Goal: Task Accomplishment & Management: Use online tool/utility

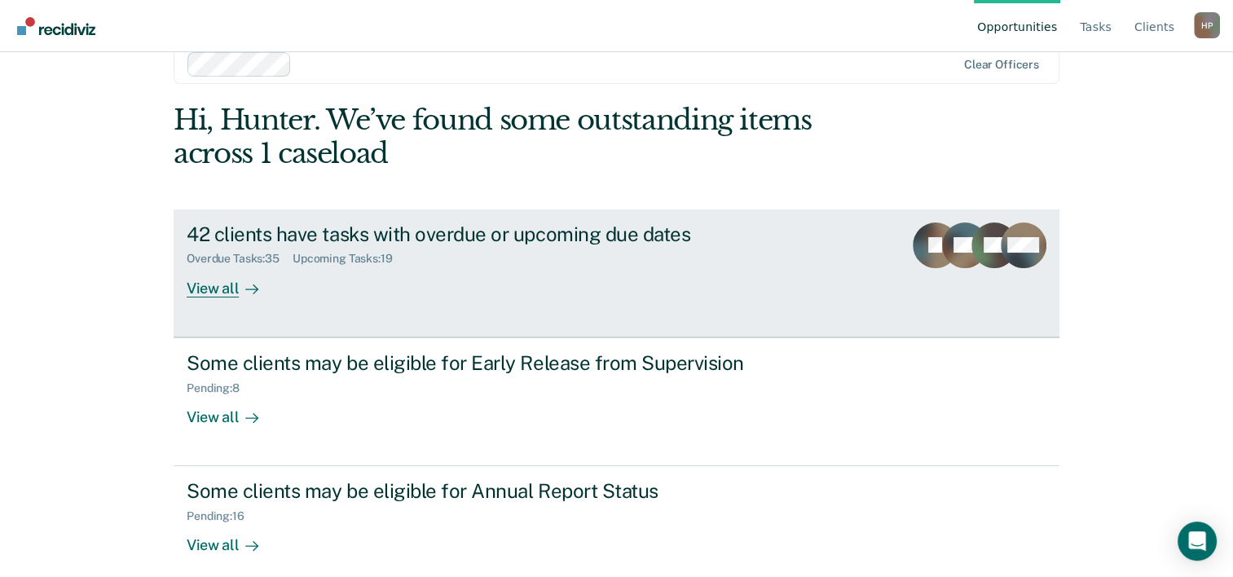
scroll to position [50, 0]
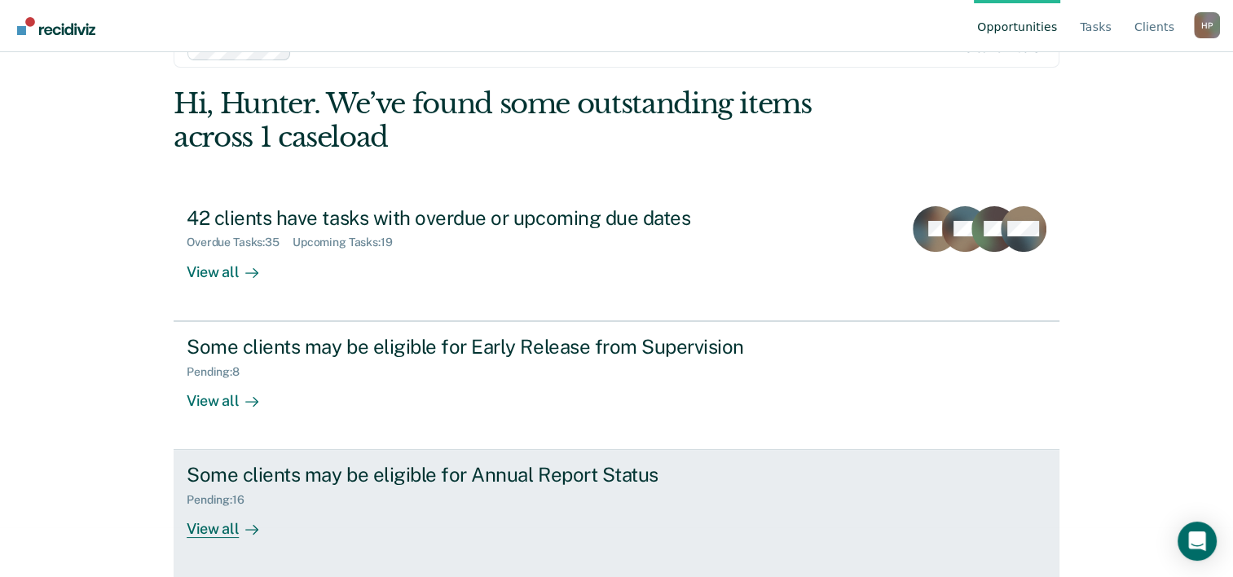
click at [267, 492] on div "Pending : 16" at bounding box center [473, 497] width 572 height 20
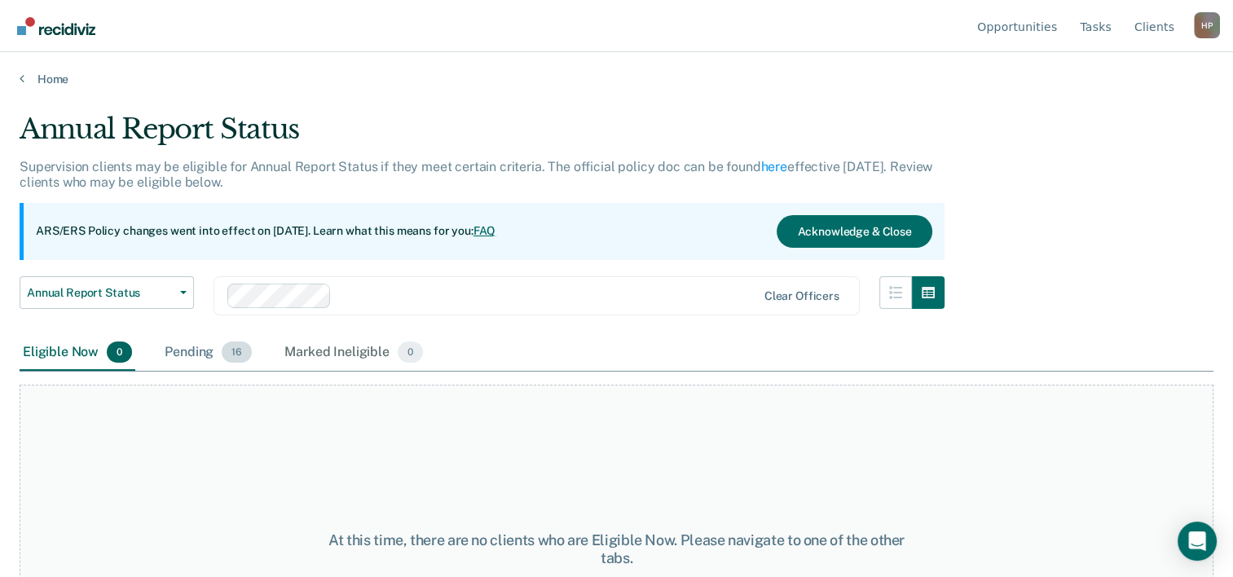
click at [174, 351] on div "Pending 16" at bounding box center [208, 353] width 94 height 36
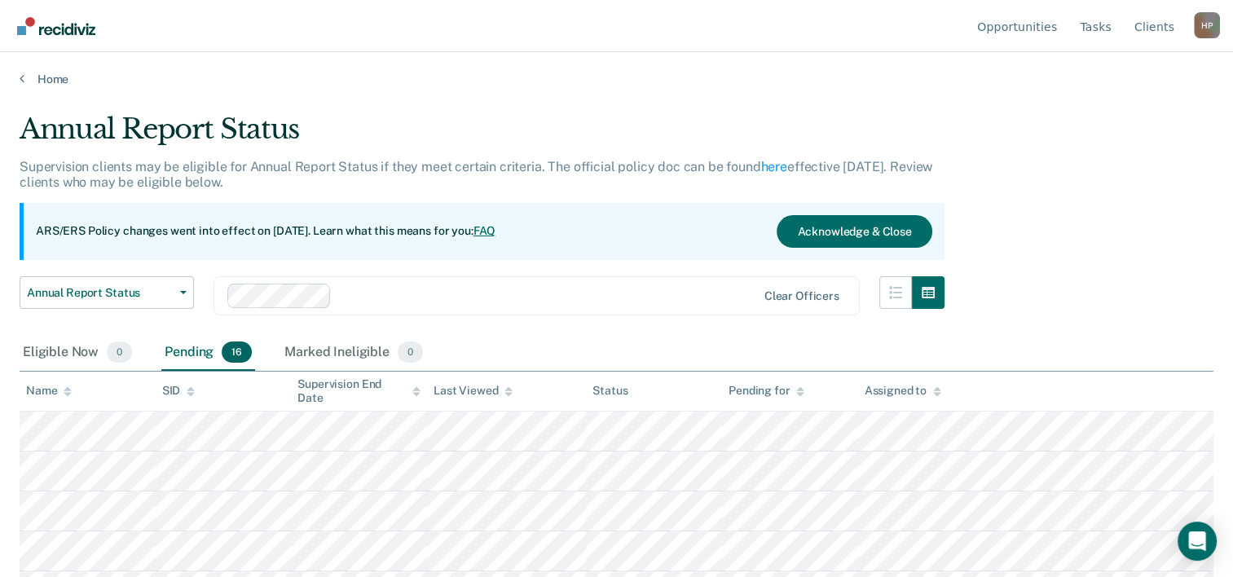
scroll to position [326, 0]
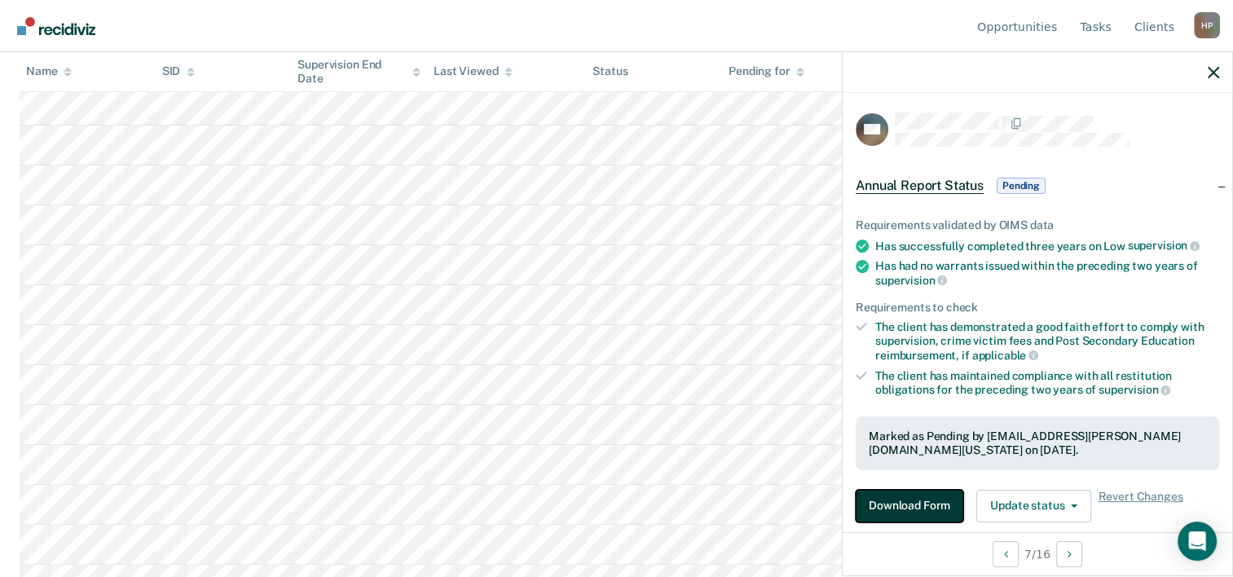
click at [890, 493] on button "Download Form" at bounding box center [910, 506] width 108 height 33
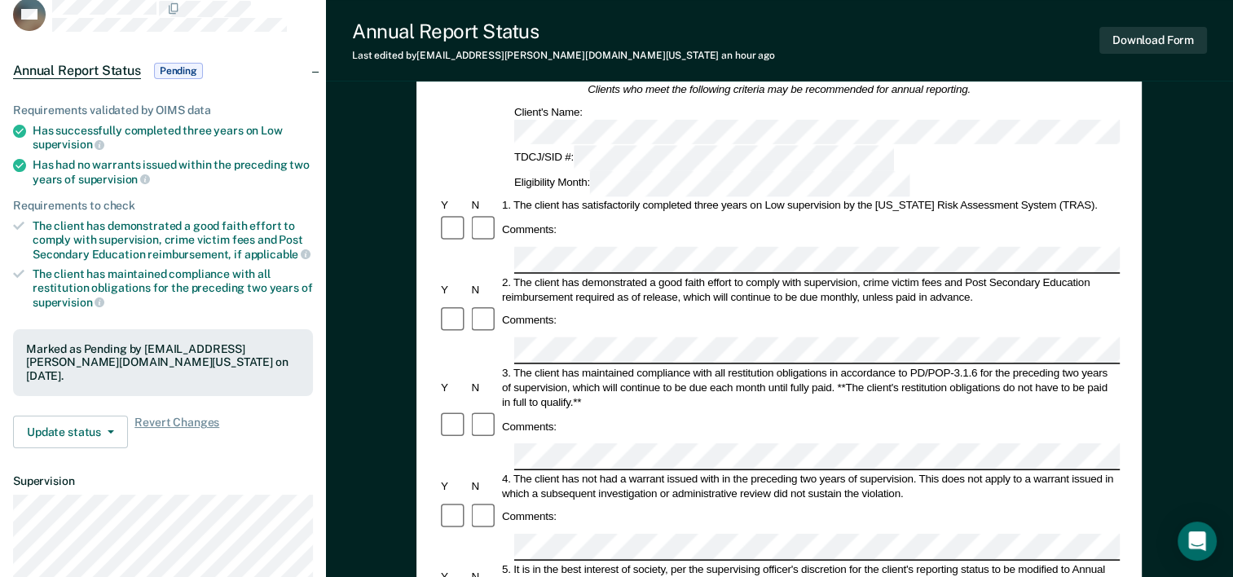
scroll to position [408, 0]
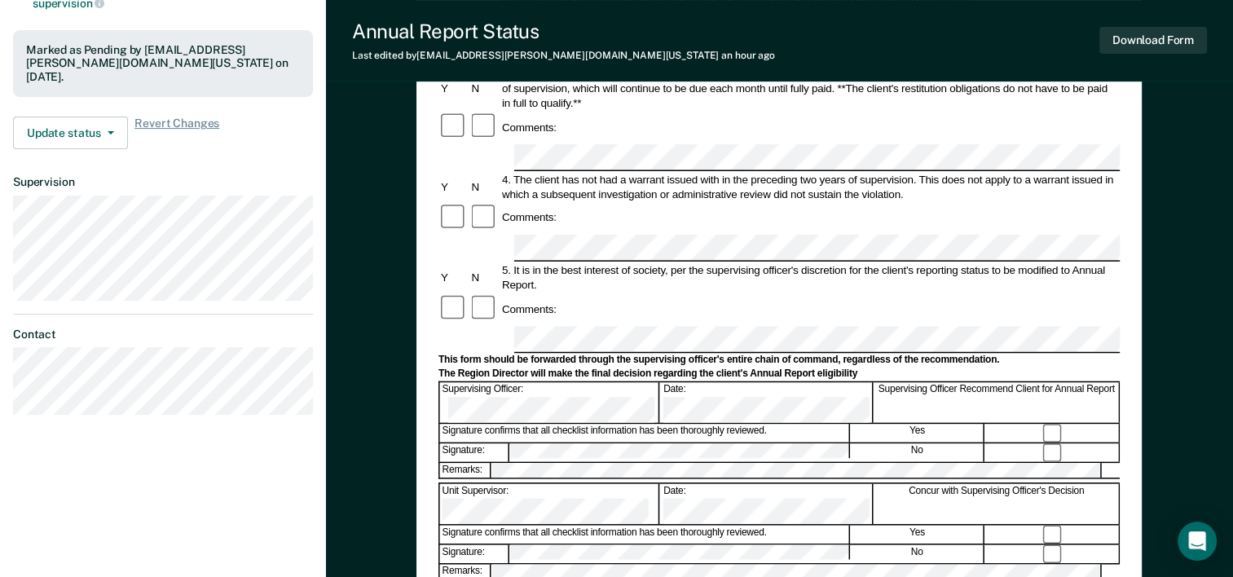
click at [688, 383] on div "Date:" at bounding box center [767, 403] width 212 height 40
click at [1165, 33] on button "Download Form" at bounding box center [1154, 40] width 108 height 27
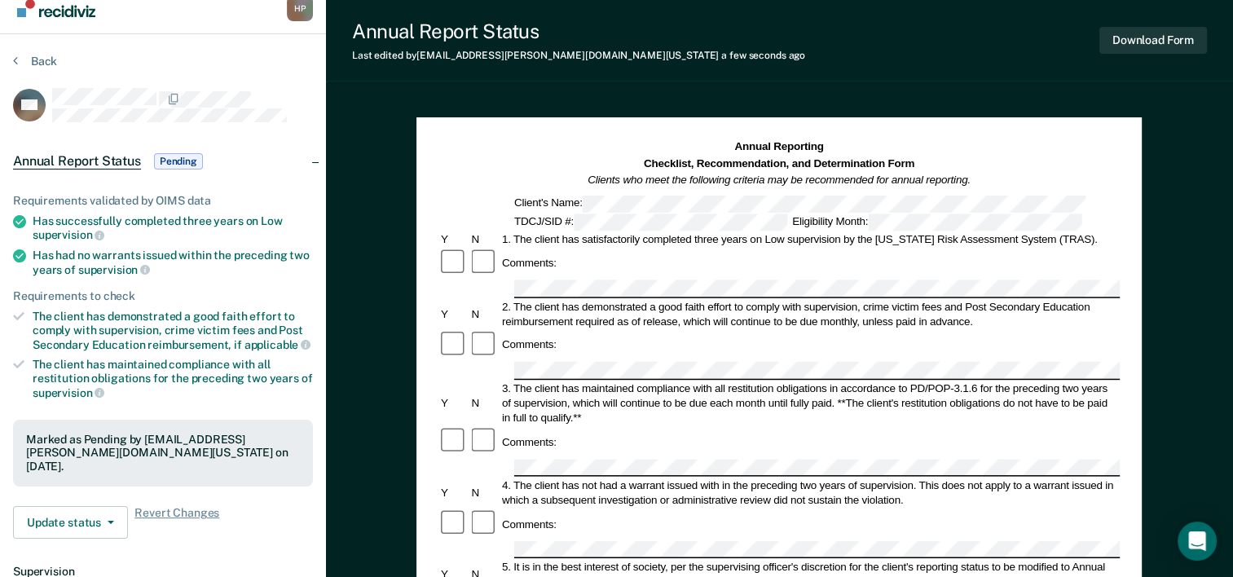
scroll to position [0, 0]
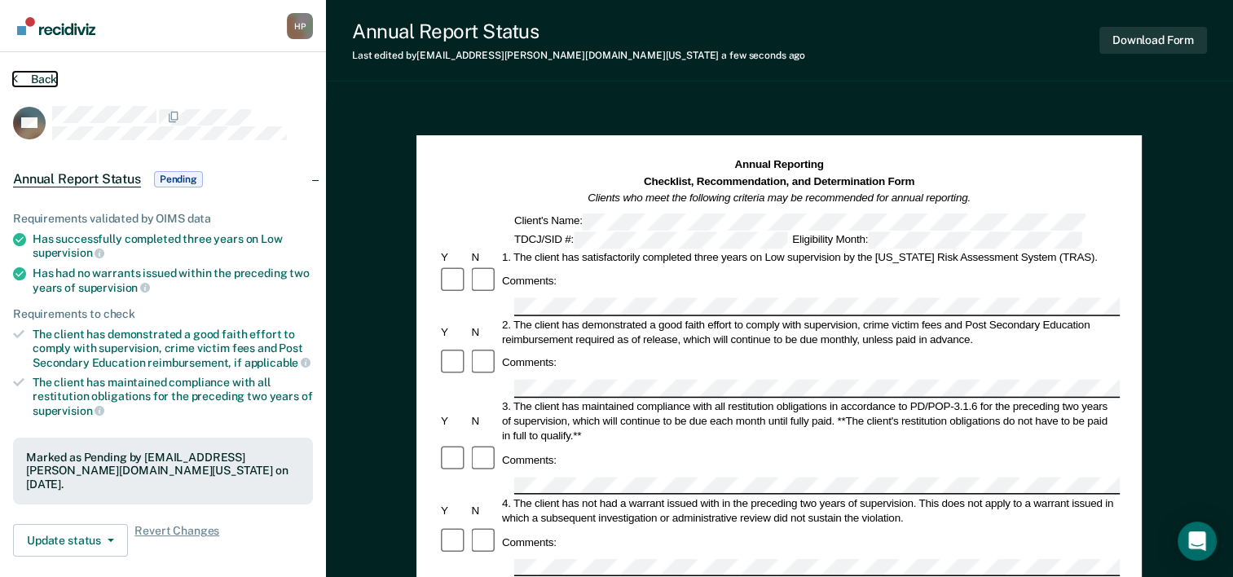
click at [25, 78] on button "Back" at bounding box center [35, 79] width 44 height 15
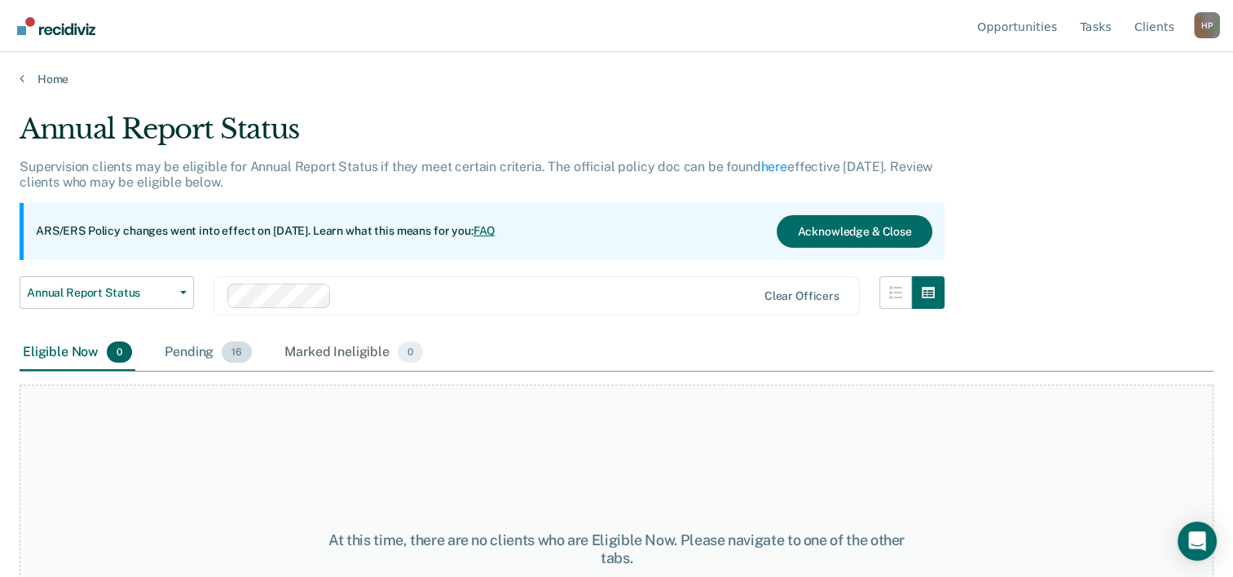
click at [187, 363] on div "Pending 16" at bounding box center [208, 353] width 94 height 36
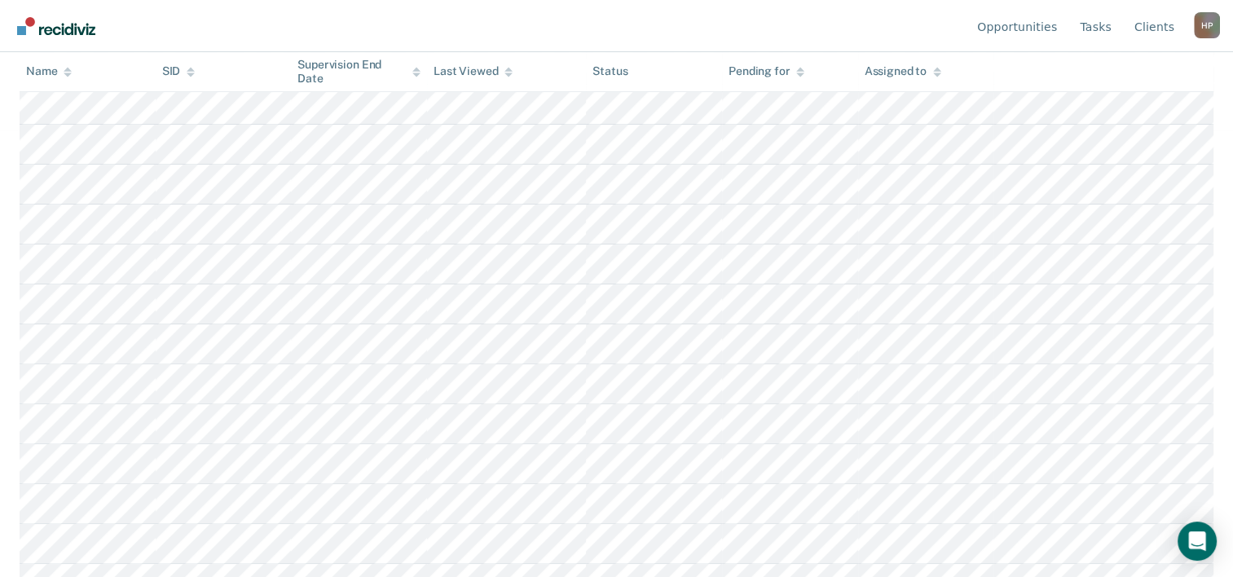
scroll to position [472, 0]
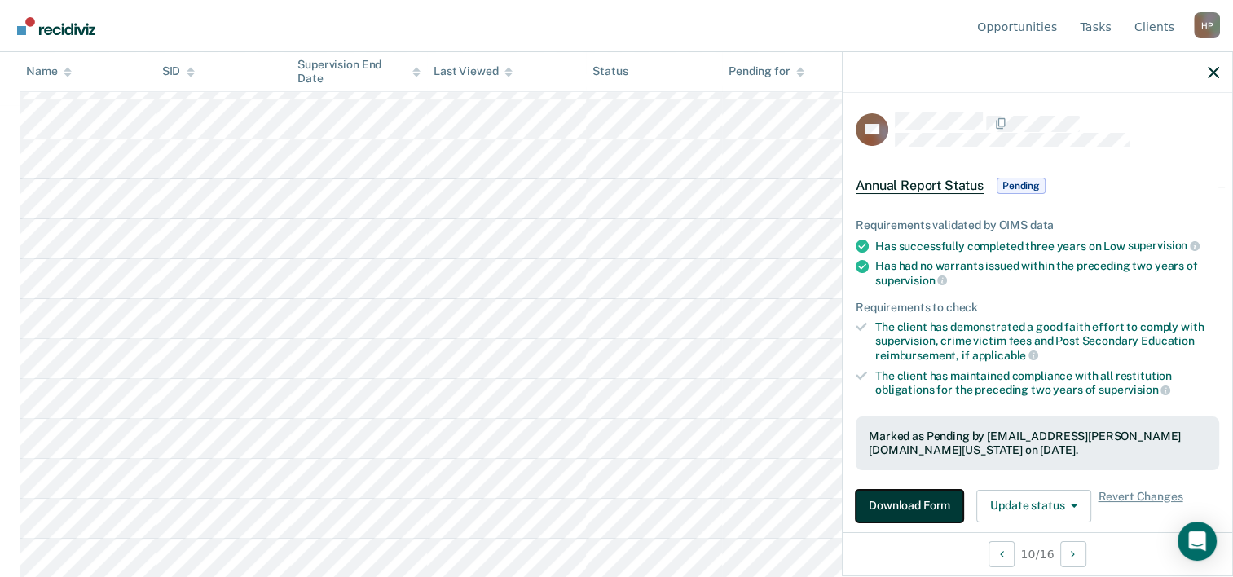
click at [906, 505] on button "Download Form" at bounding box center [910, 506] width 108 height 33
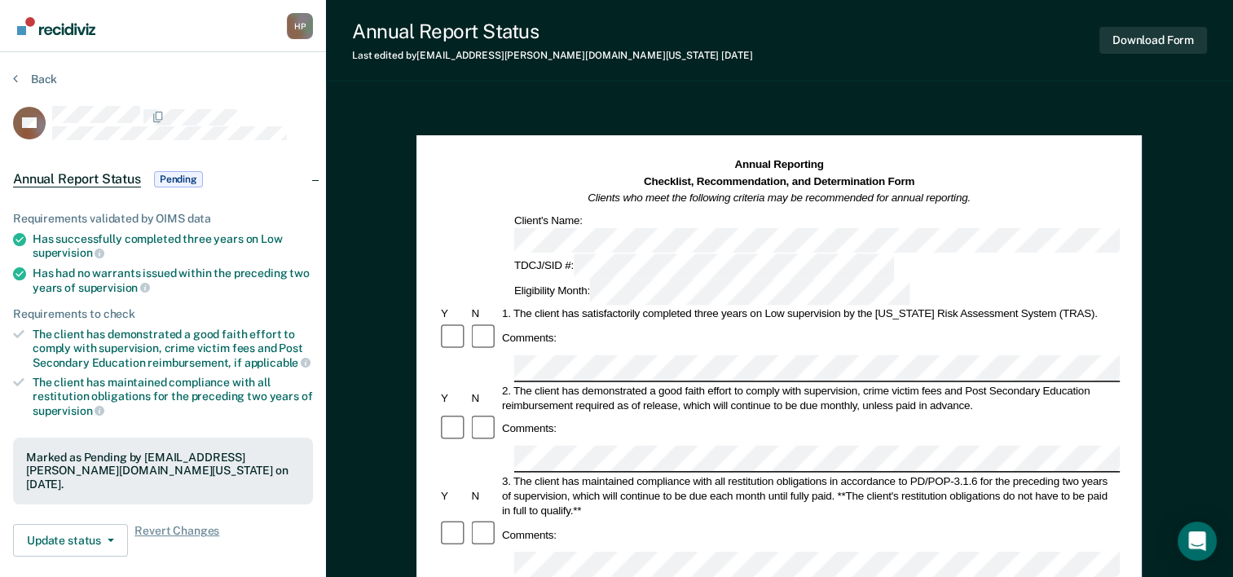
click at [441, 206] on div "Annual Reporting Checklist, Recommendation, and Determination Form Clients who …" at bounding box center [779, 231] width 681 height 148
click at [1157, 49] on button "Download Form" at bounding box center [1154, 40] width 108 height 27
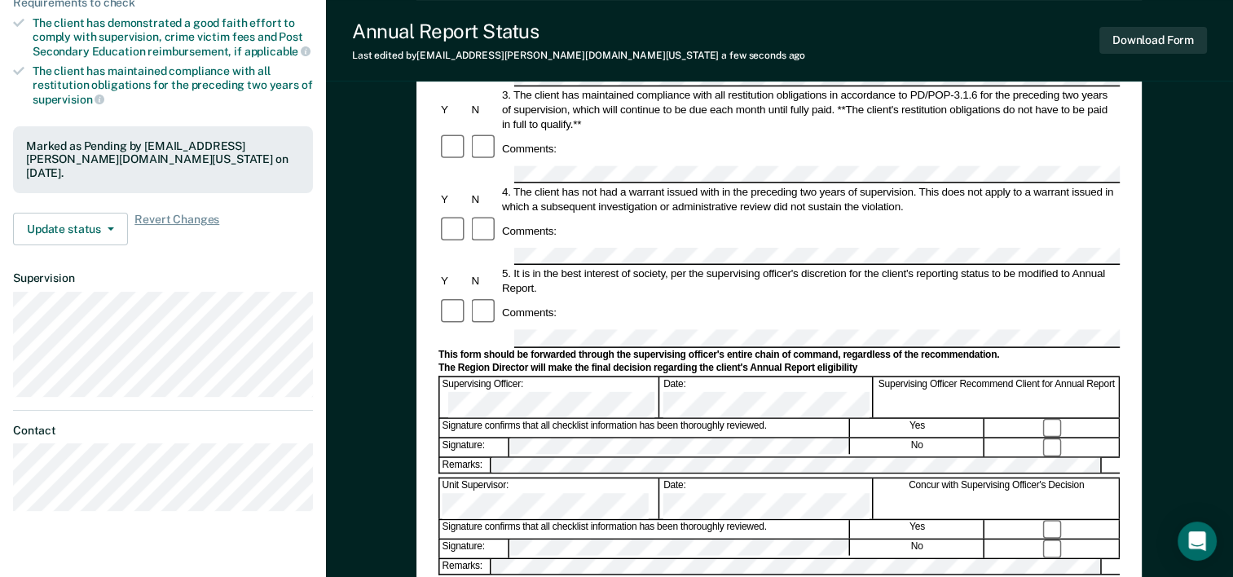
scroll to position [408, 0]
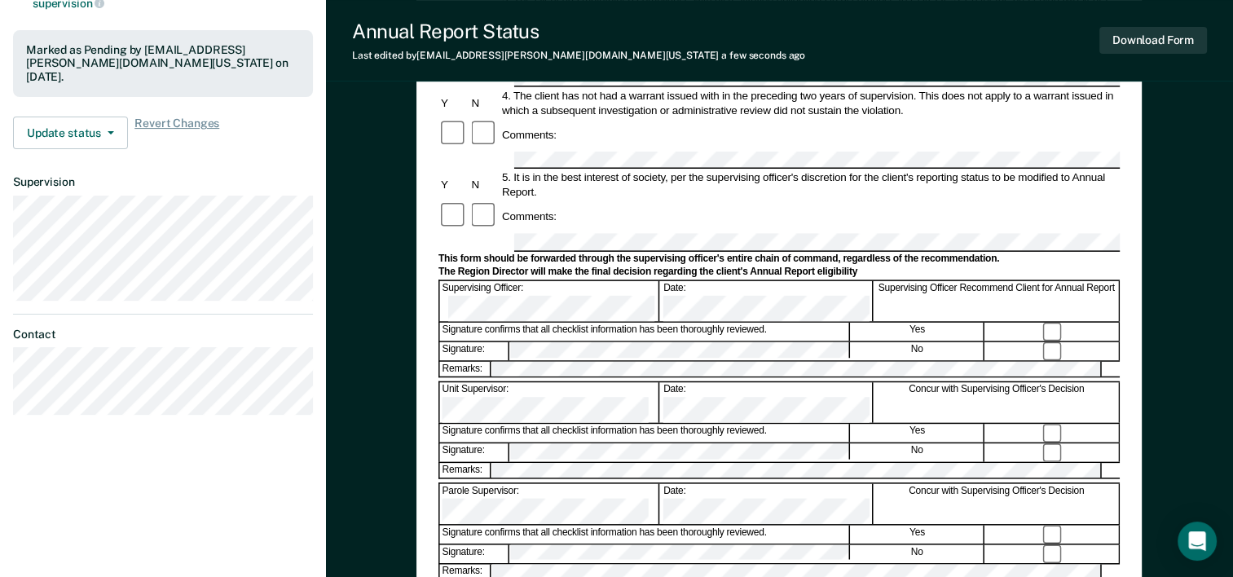
click at [522, 280] on div "Supervising Officer: Date: Supervising Officer Recommend Client for Annual Repo…" at bounding box center [779, 301] width 681 height 42
click at [1115, 39] on button "Download Form" at bounding box center [1154, 40] width 108 height 27
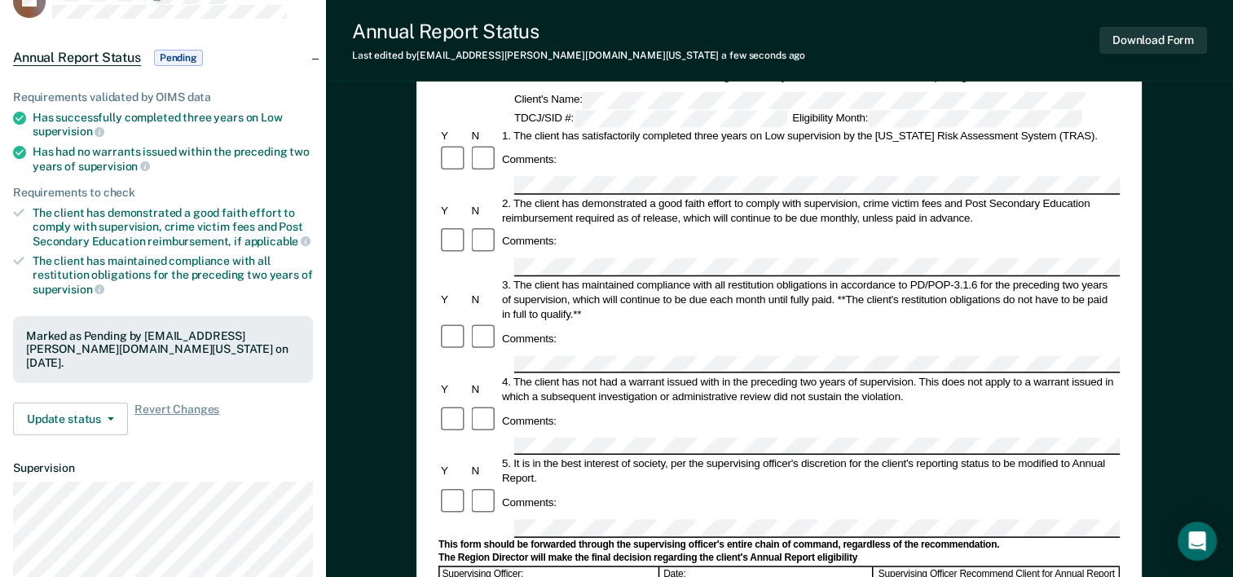
scroll to position [0, 0]
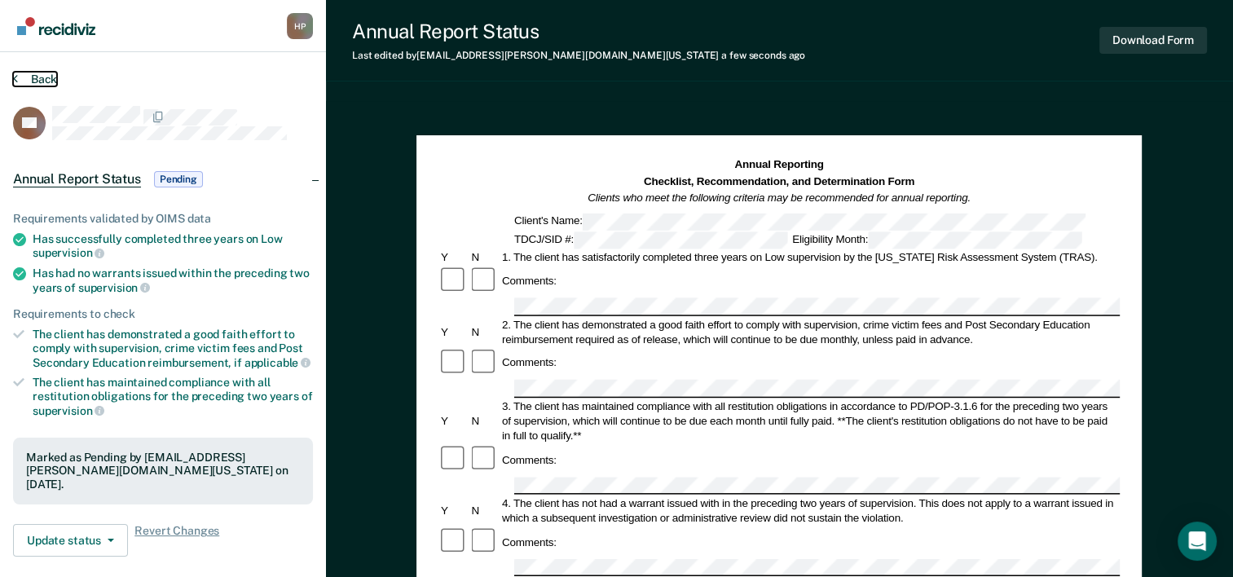
click at [44, 80] on button "Back" at bounding box center [35, 79] width 44 height 15
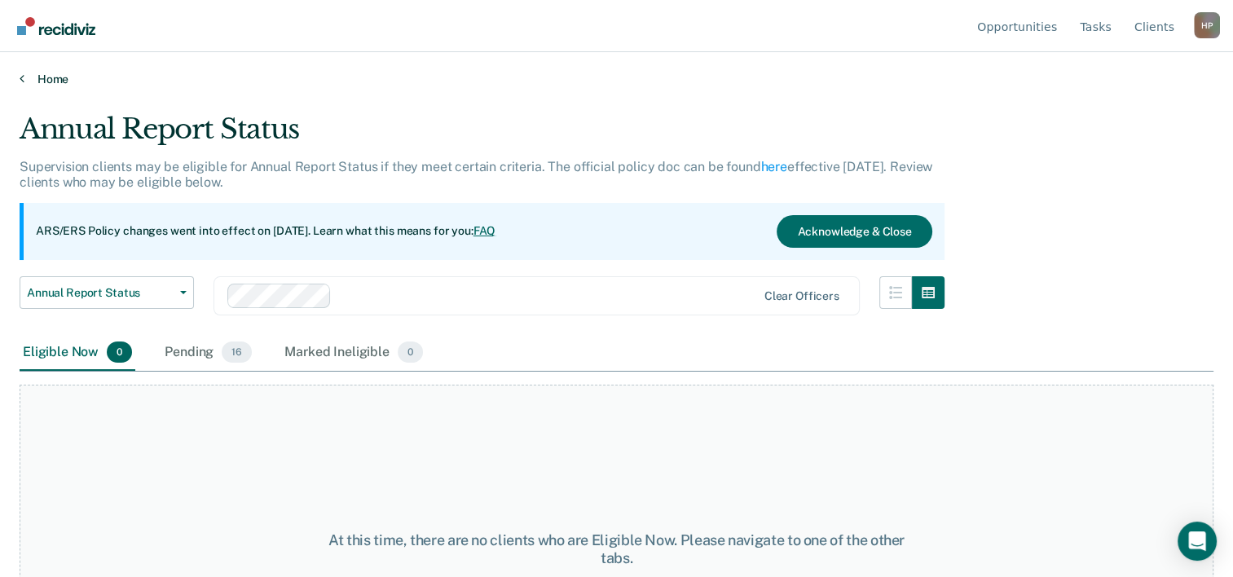
click at [55, 74] on link "Home" at bounding box center [617, 79] width 1194 height 15
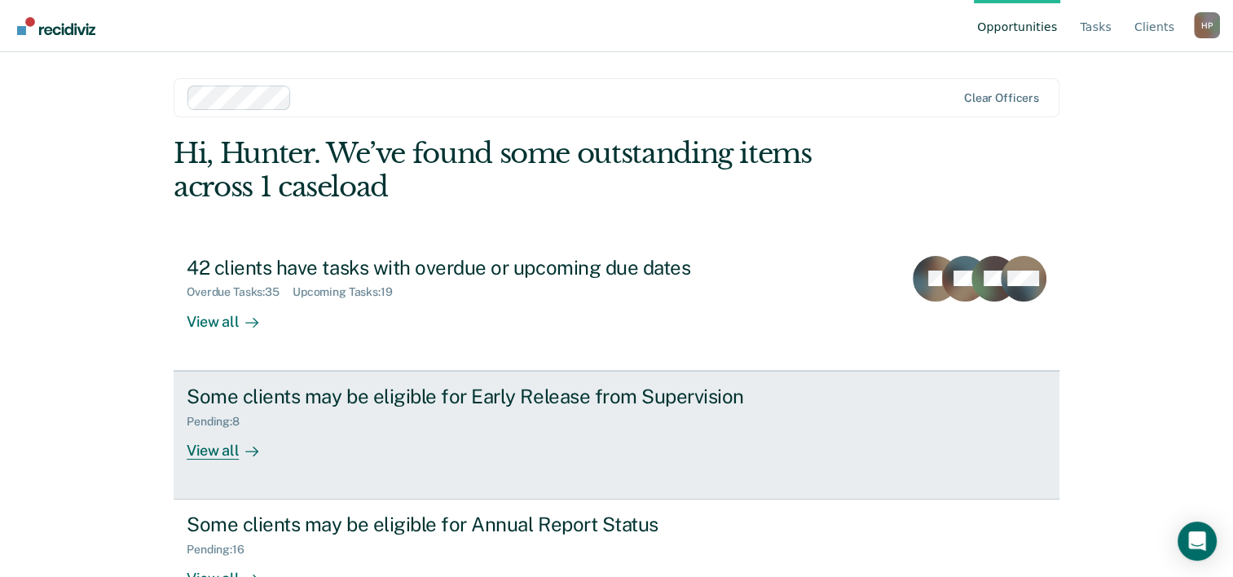
click at [429, 465] on link "Some clients may be eligible for Early Release from Supervision Pending : 8 Vie…" at bounding box center [617, 435] width 886 height 129
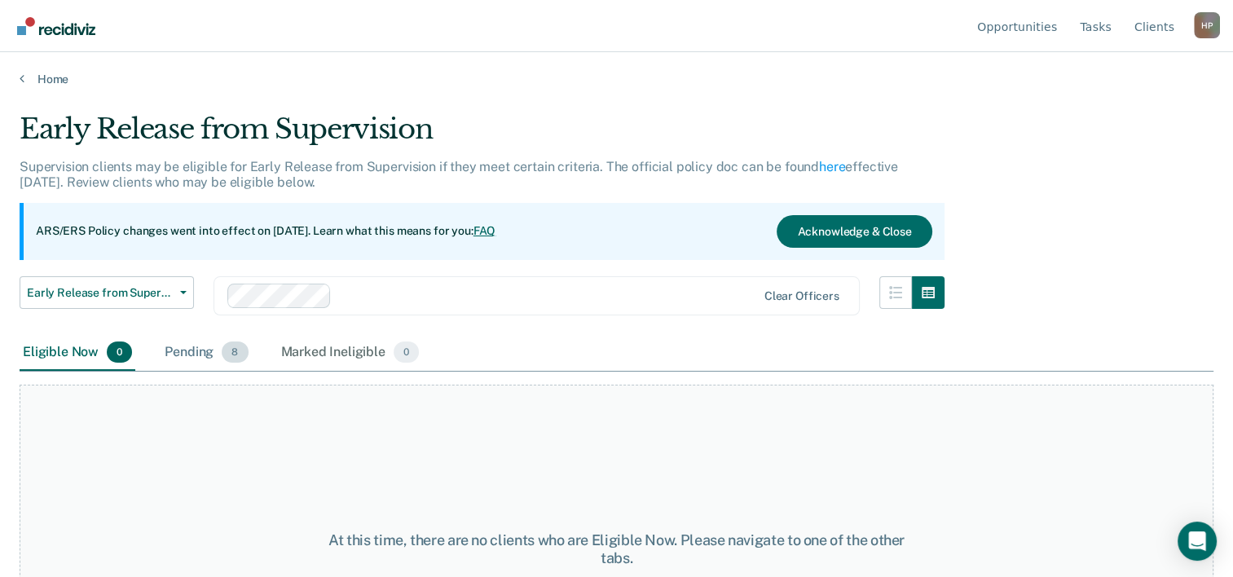
click at [181, 343] on div "Pending 8" at bounding box center [206, 353] width 90 height 36
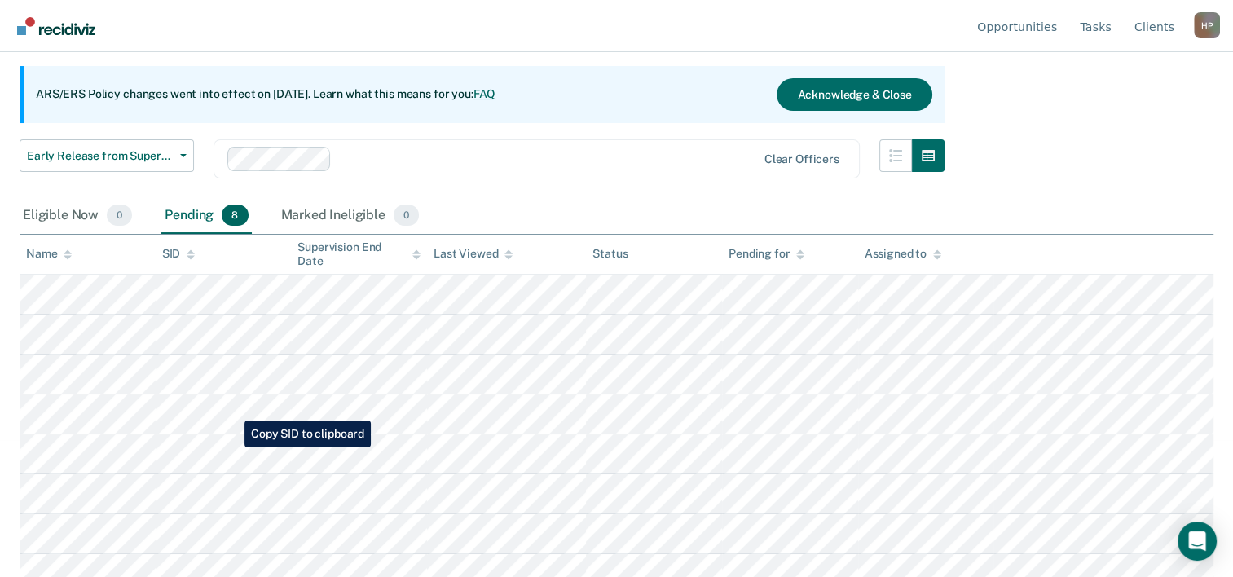
scroll to position [152, 0]
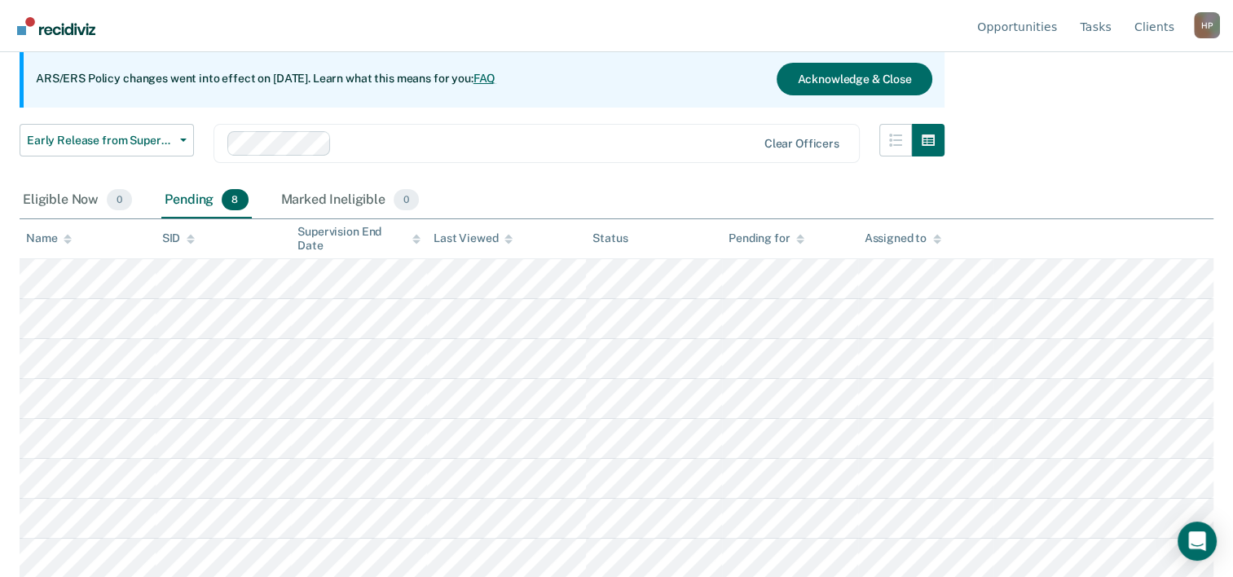
drag, startPoint x: 236, startPoint y: 408, endPoint x: 676, endPoint y: 214, distance: 481.0
click at [670, 213] on div "Eligible Now 0 Pending 8 Marked Ineligible 0" at bounding box center [617, 201] width 1194 height 37
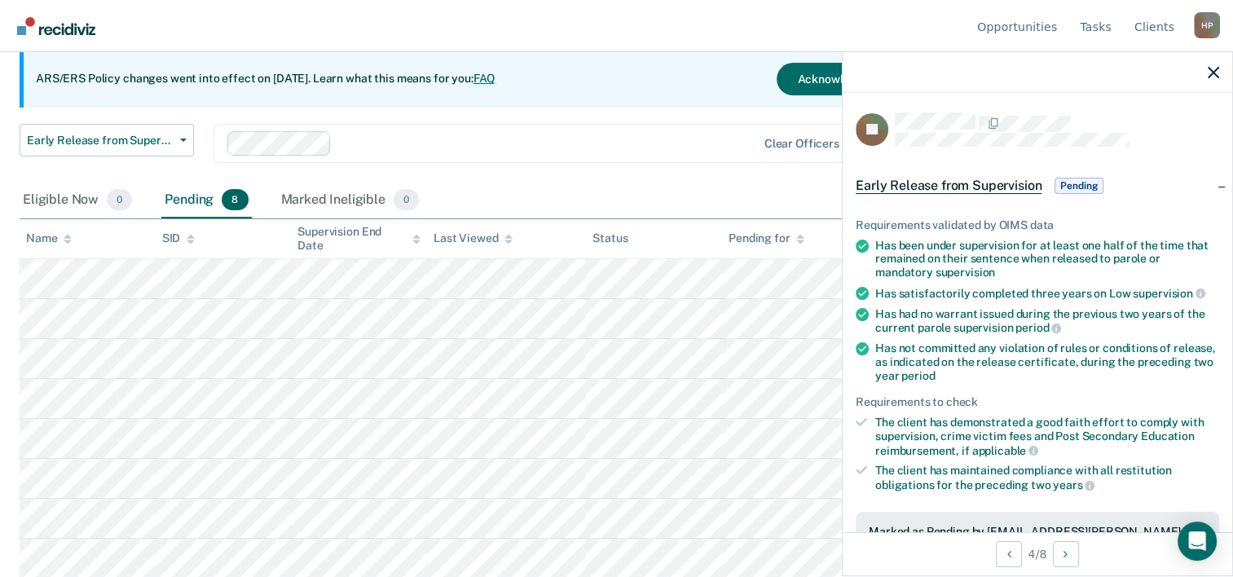
scroll to position [378, 0]
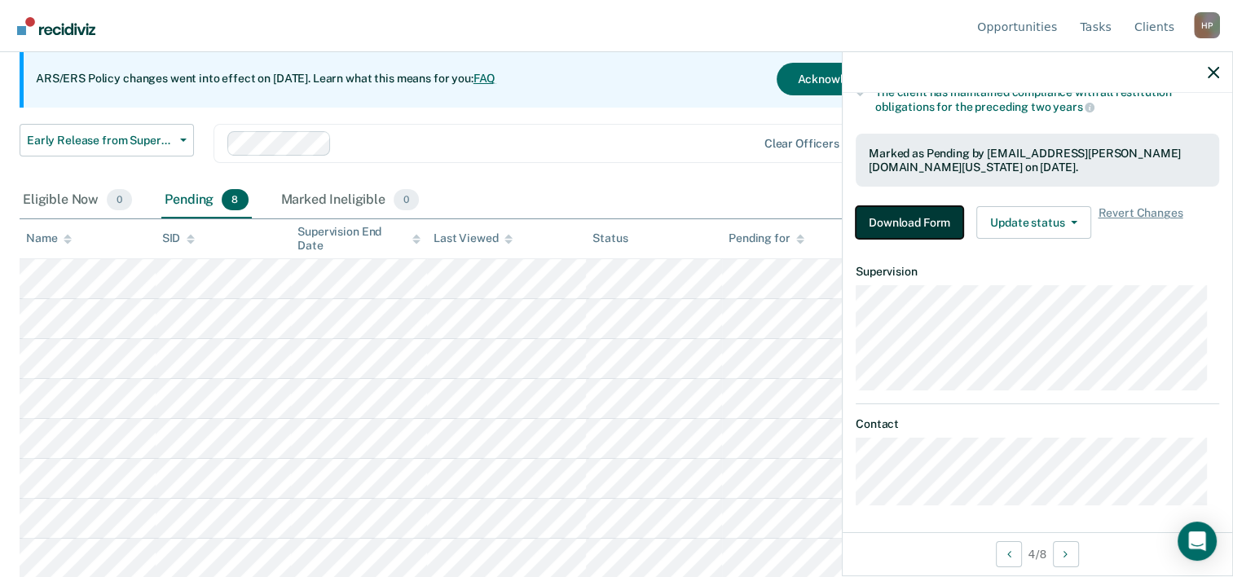
click at [923, 227] on button "Download Form" at bounding box center [910, 222] width 108 height 33
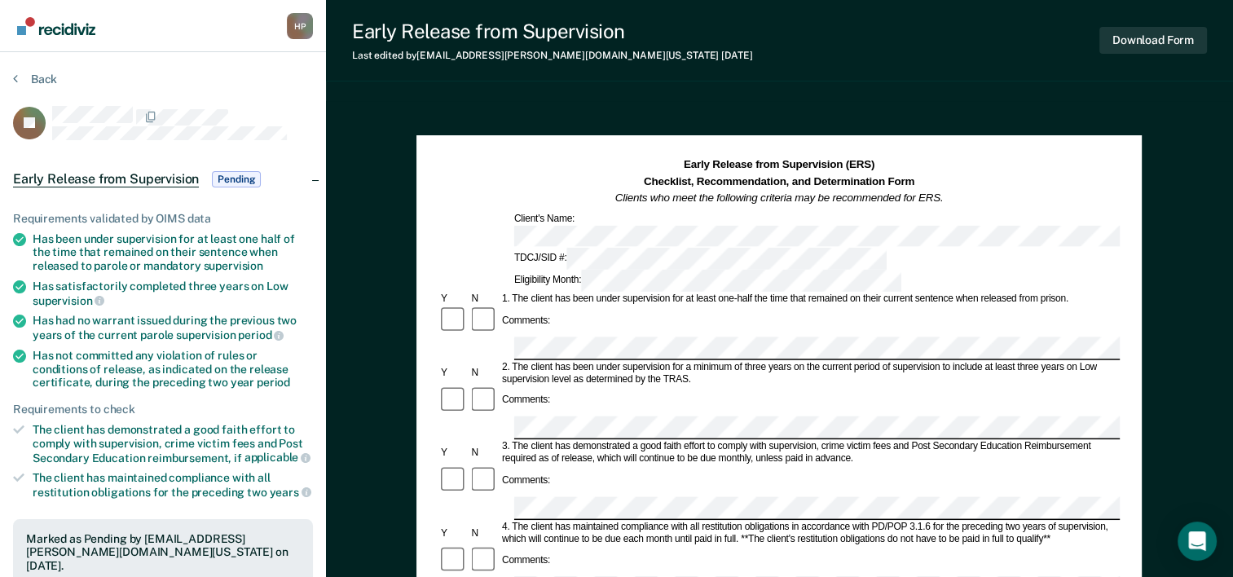
click at [840, 226] on div "Early Release from Supervision (ERS) Checklist, Recommendation, and Determinati…" at bounding box center [779, 224] width 681 height 134
click at [37, 78] on button "Back" at bounding box center [35, 79] width 44 height 15
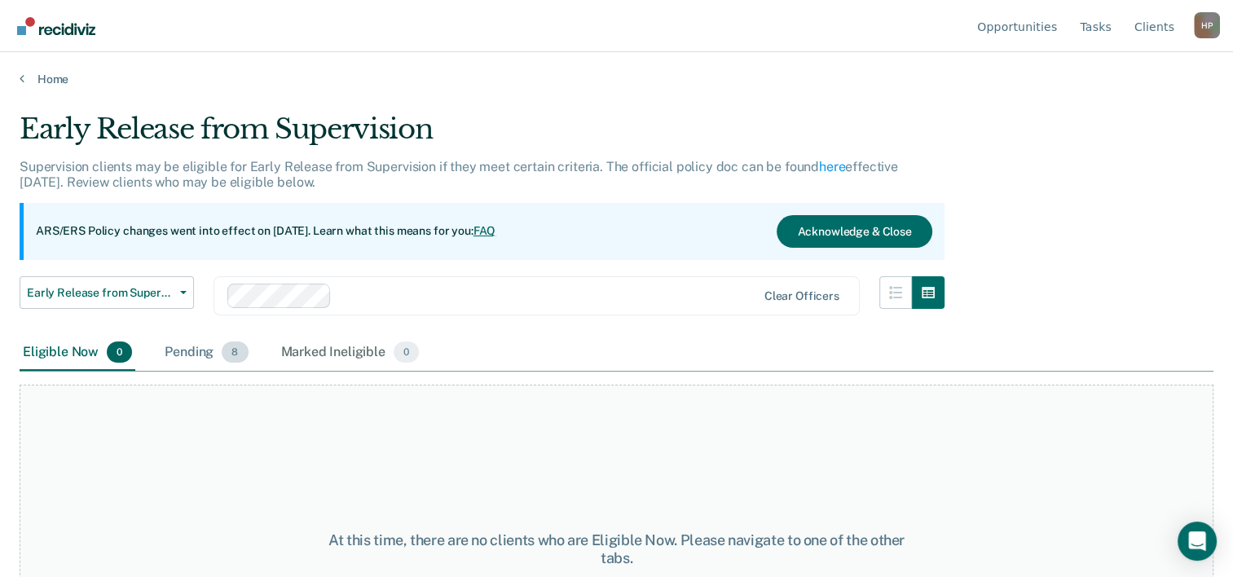
click at [197, 360] on div "Pending 8" at bounding box center [206, 353] width 90 height 36
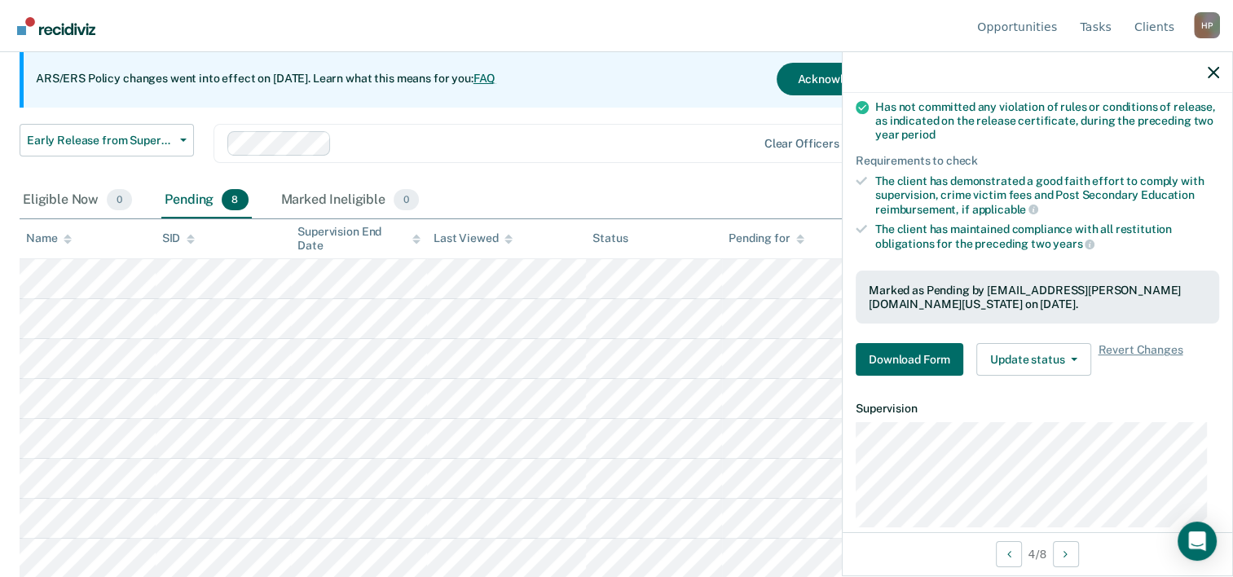
scroll to position [326, 0]
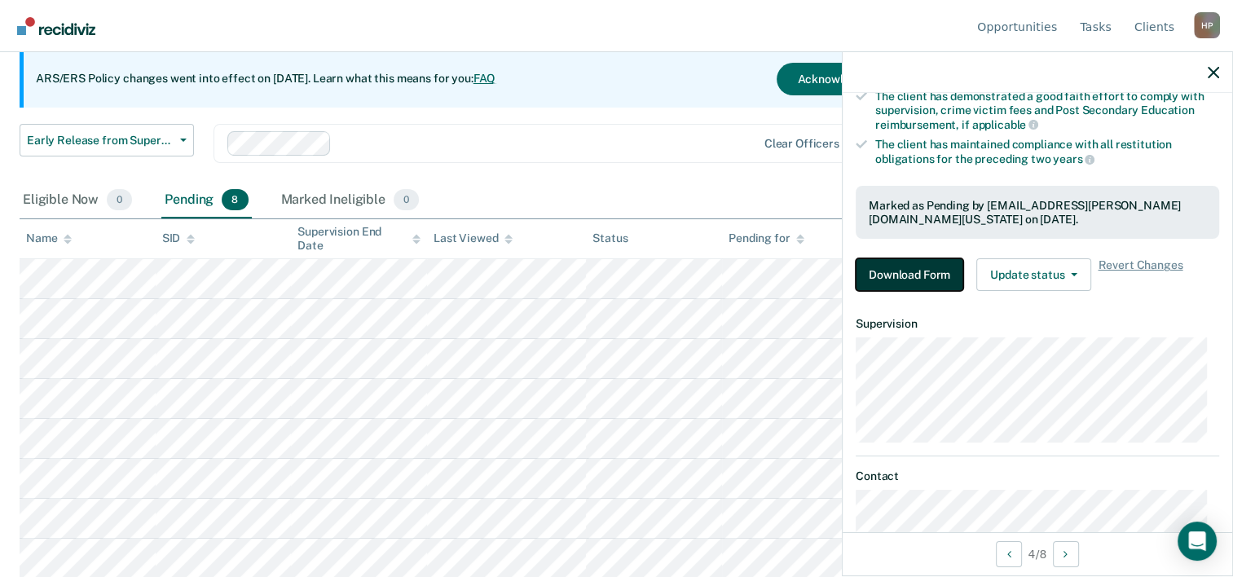
click at [929, 281] on button "Download Form" at bounding box center [910, 274] width 108 height 33
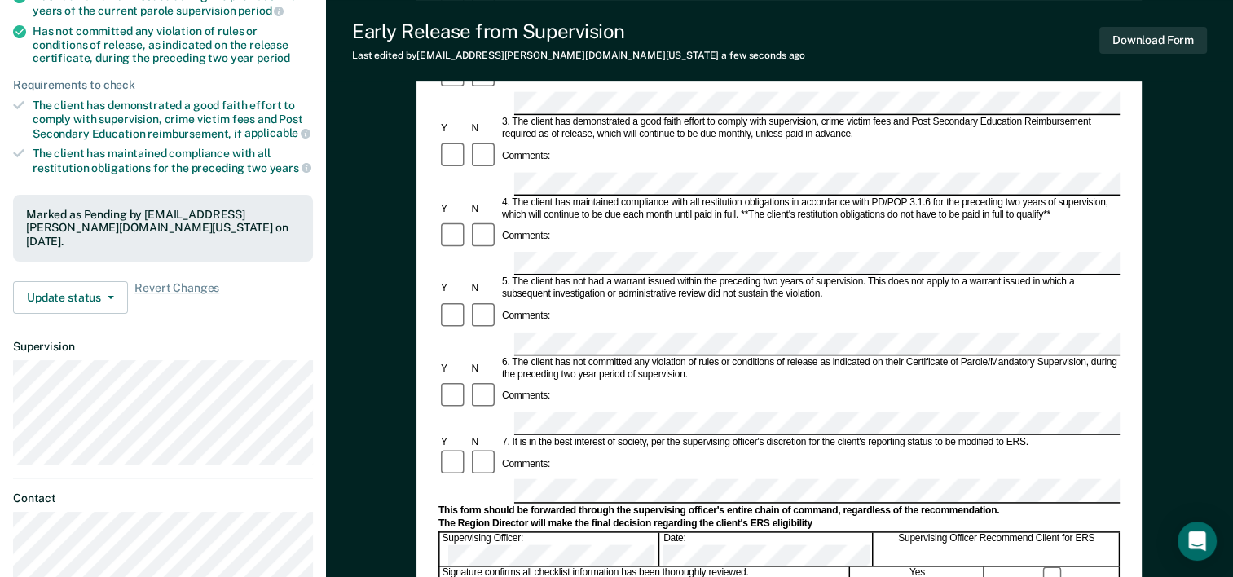
scroll to position [326, 0]
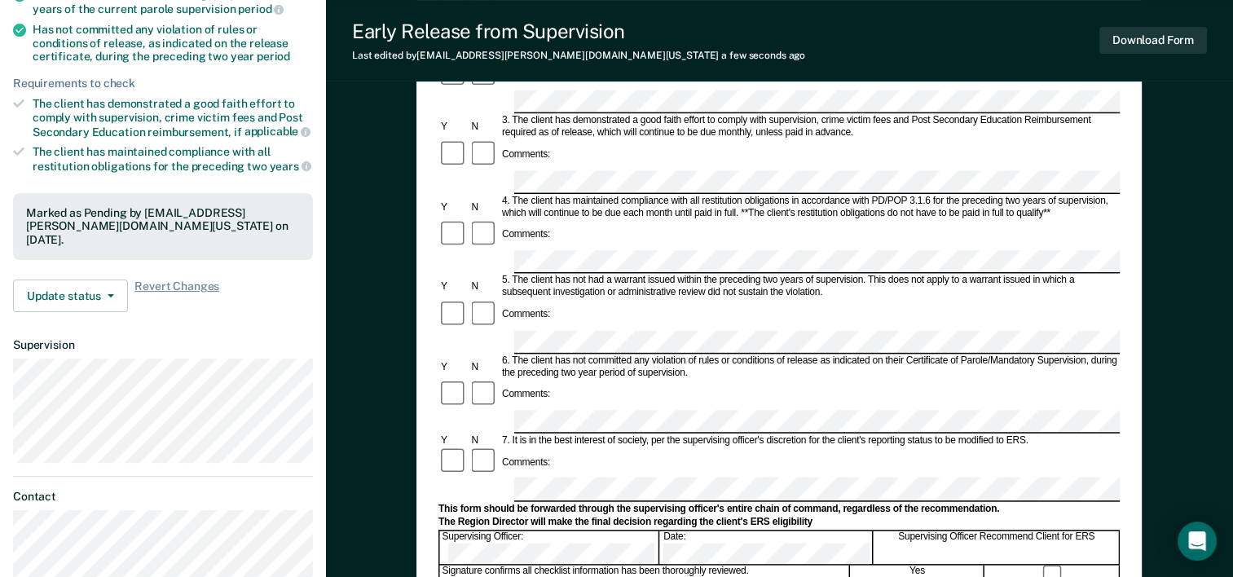
click at [606, 379] on form "Early Release from Supervision (ERS) Checklist, Recommendation, and Determinati…" at bounding box center [779, 421] width 681 height 1181
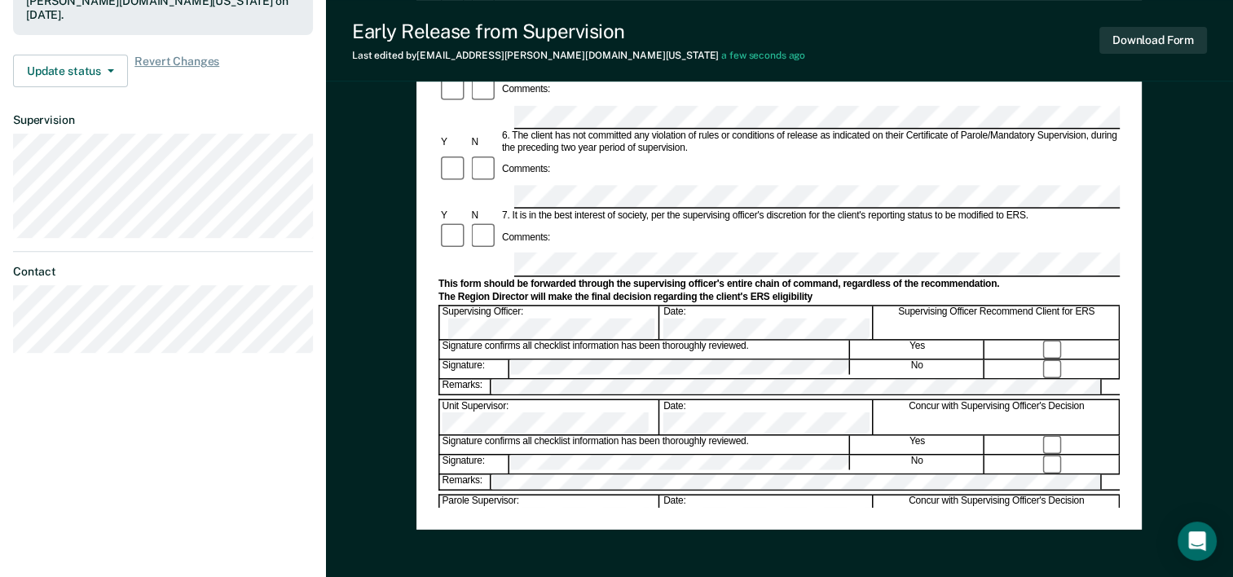
scroll to position [489, 0]
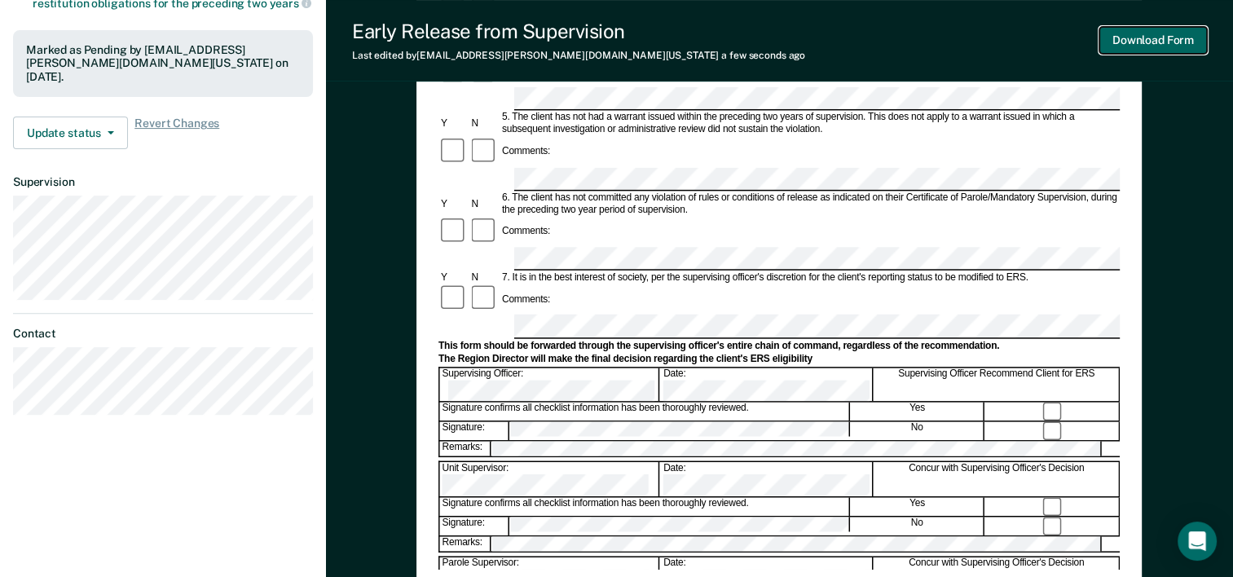
click at [1150, 42] on button "Download Form" at bounding box center [1154, 40] width 108 height 27
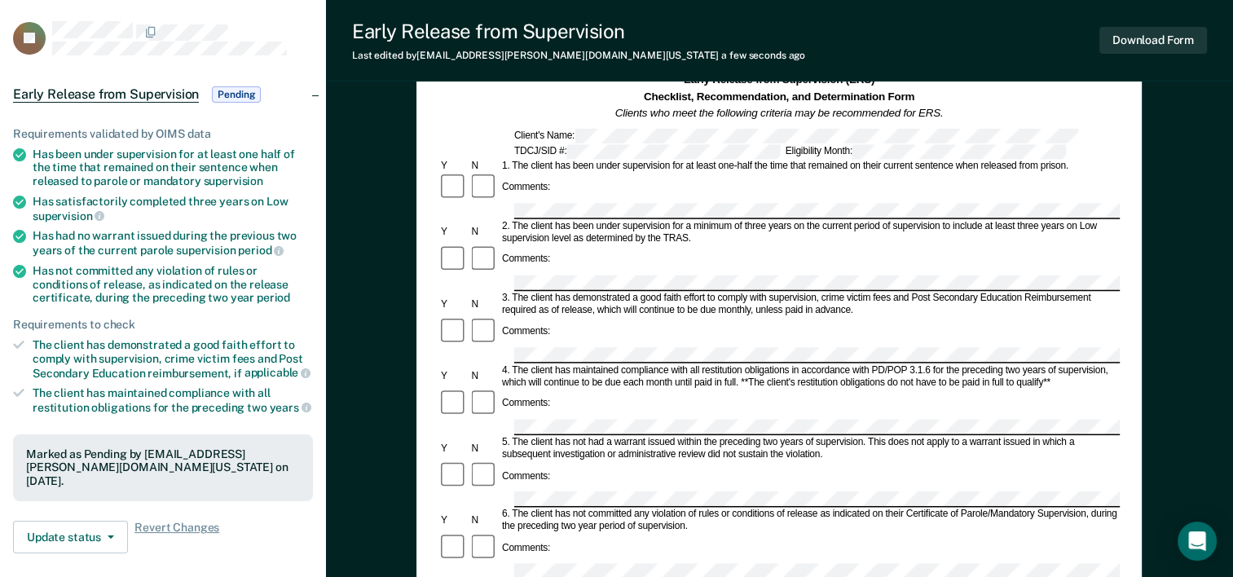
scroll to position [0, 0]
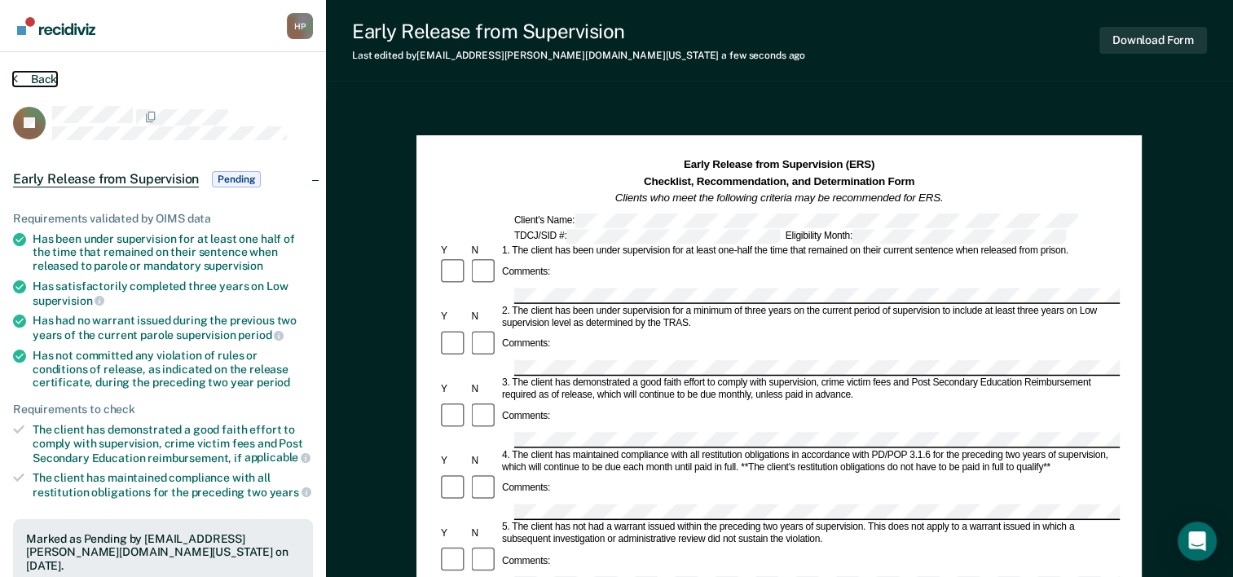
click at [42, 79] on button "Back" at bounding box center [35, 79] width 44 height 15
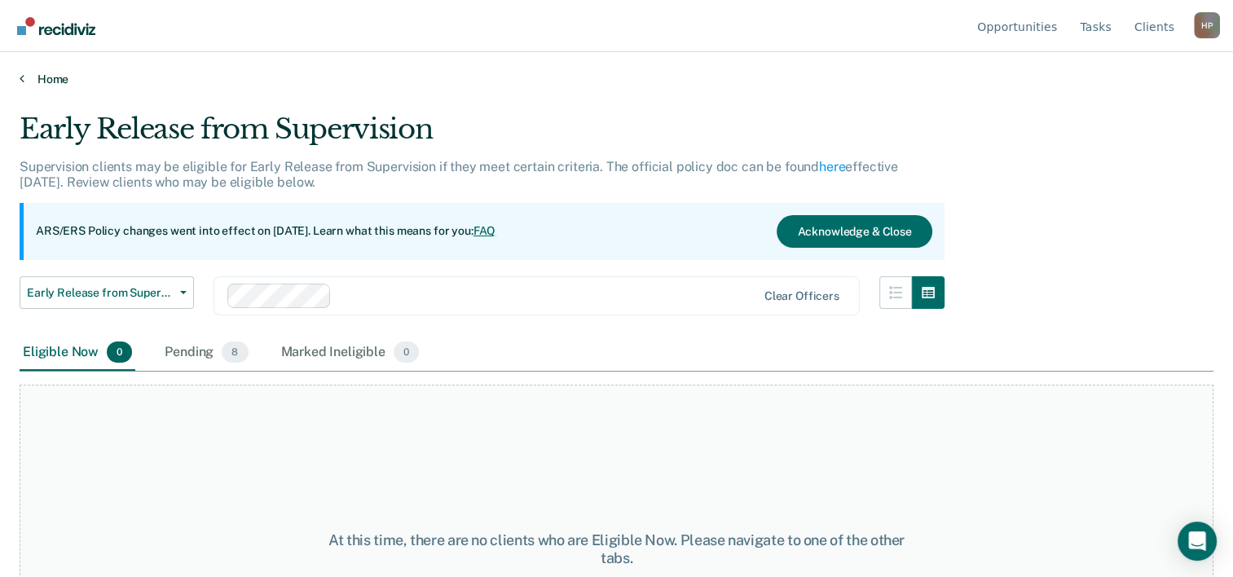
click at [56, 79] on link "Home" at bounding box center [617, 79] width 1194 height 15
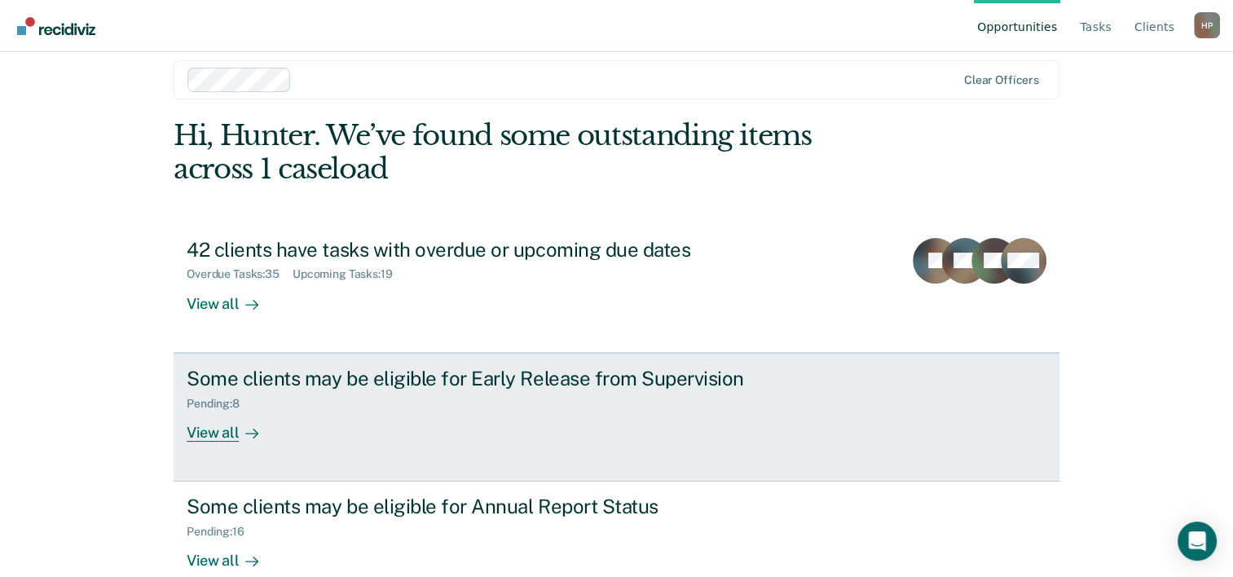
scroll to position [50, 0]
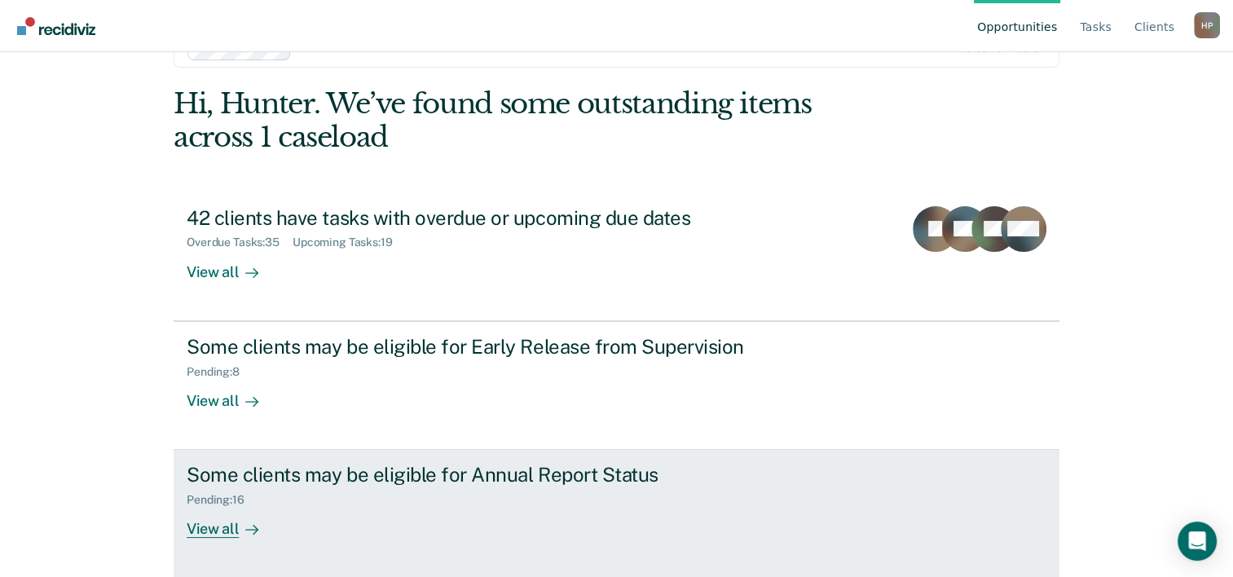
click at [383, 522] on div "Some clients may be eligible for Annual Report Status Pending : 16 View all" at bounding box center [492, 500] width 611 height 75
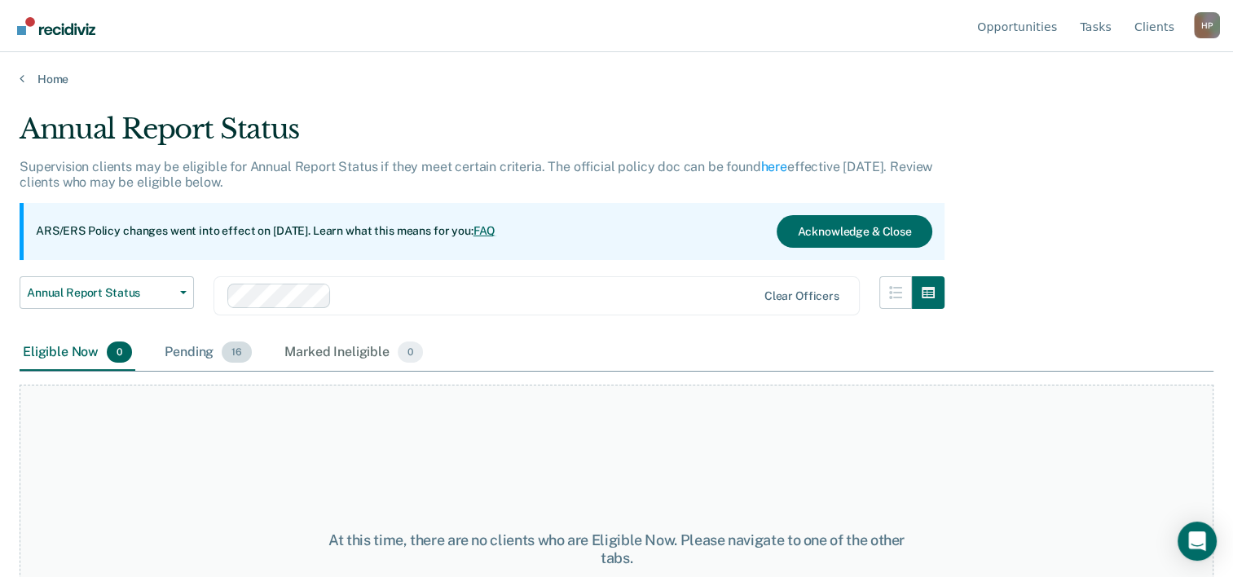
click at [192, 355] on div "Pending 16" at bounding box center [208, 353] width 94 height 36
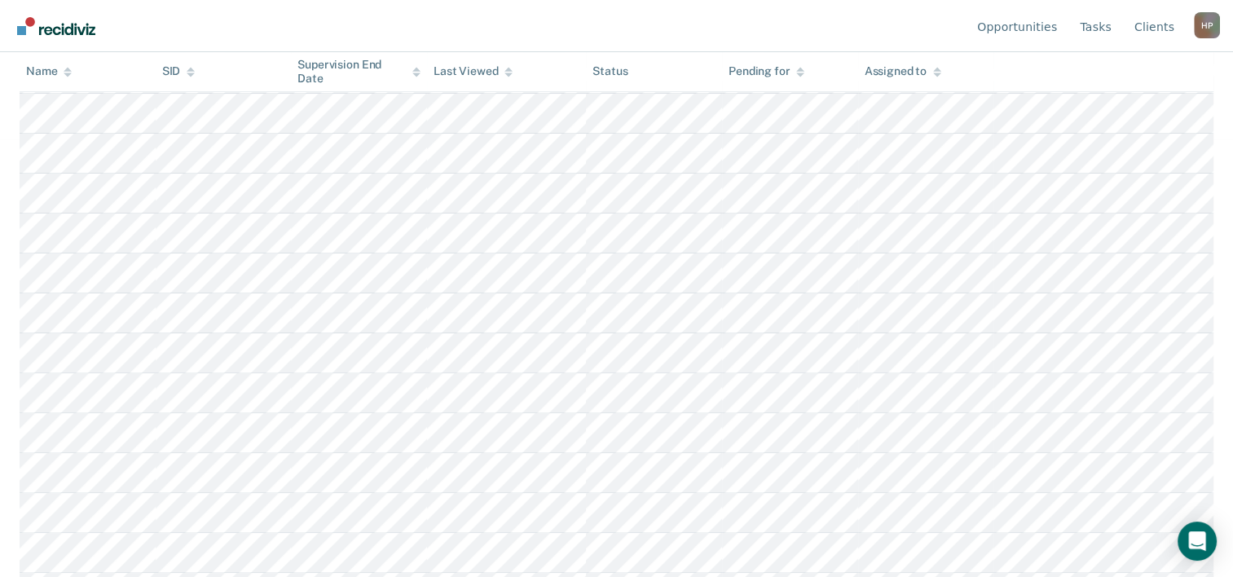
scroll to position [472, 0]
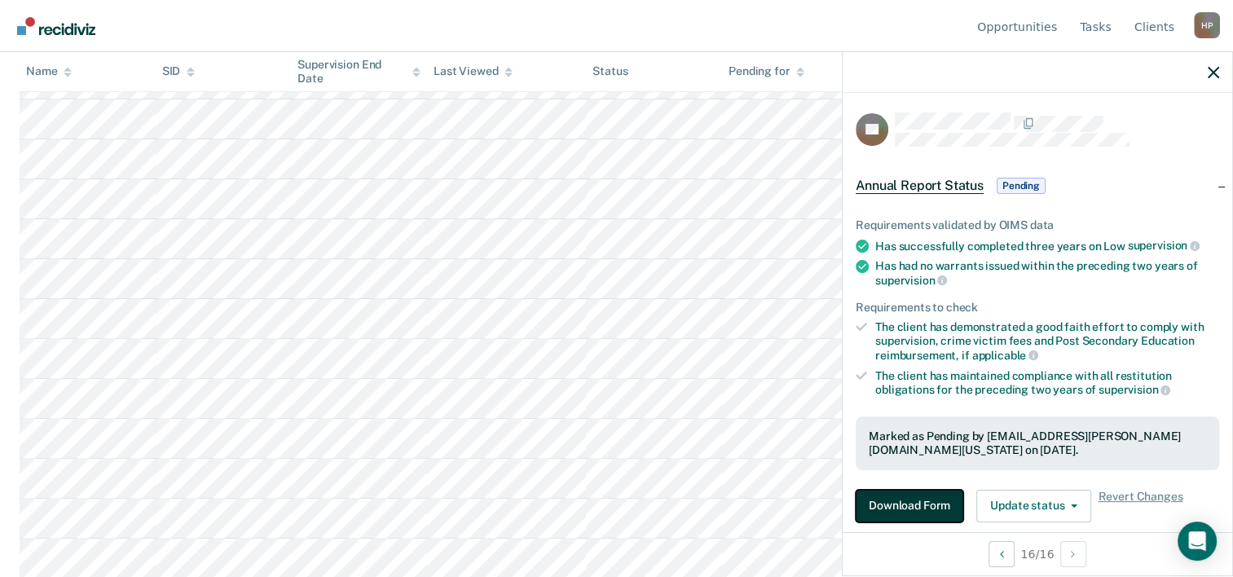
click at [910, 499] on button "Download Form" at bounding box center [910, 506] width 108 height 33
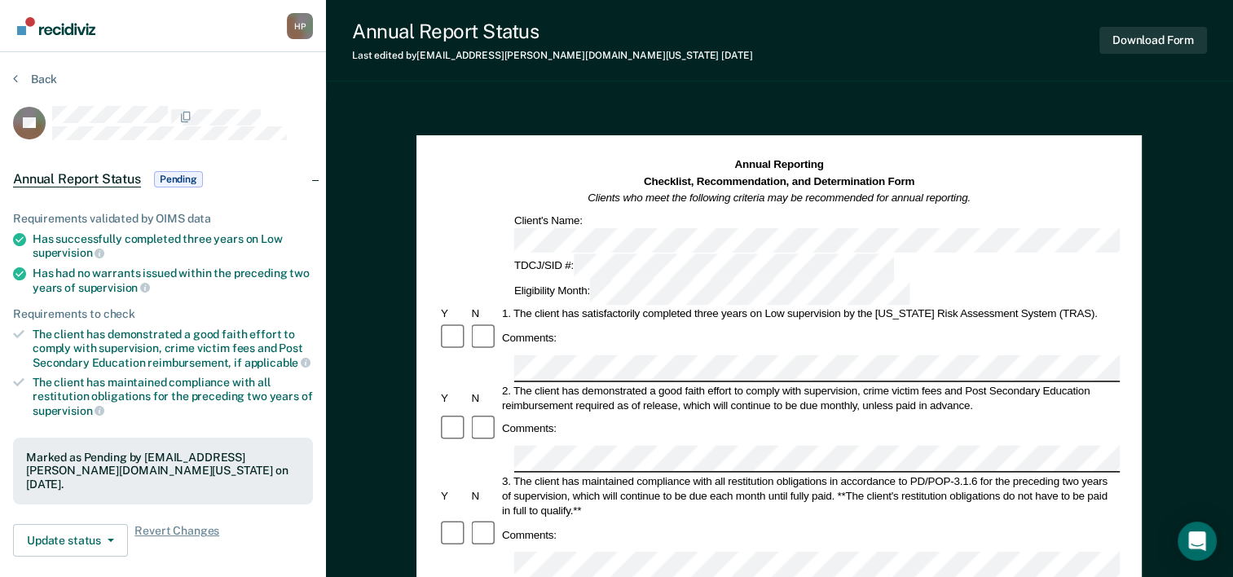
click at [841, 280] on div "Eligibility Month:" at bounding box center [712, 292] width 401 height 25
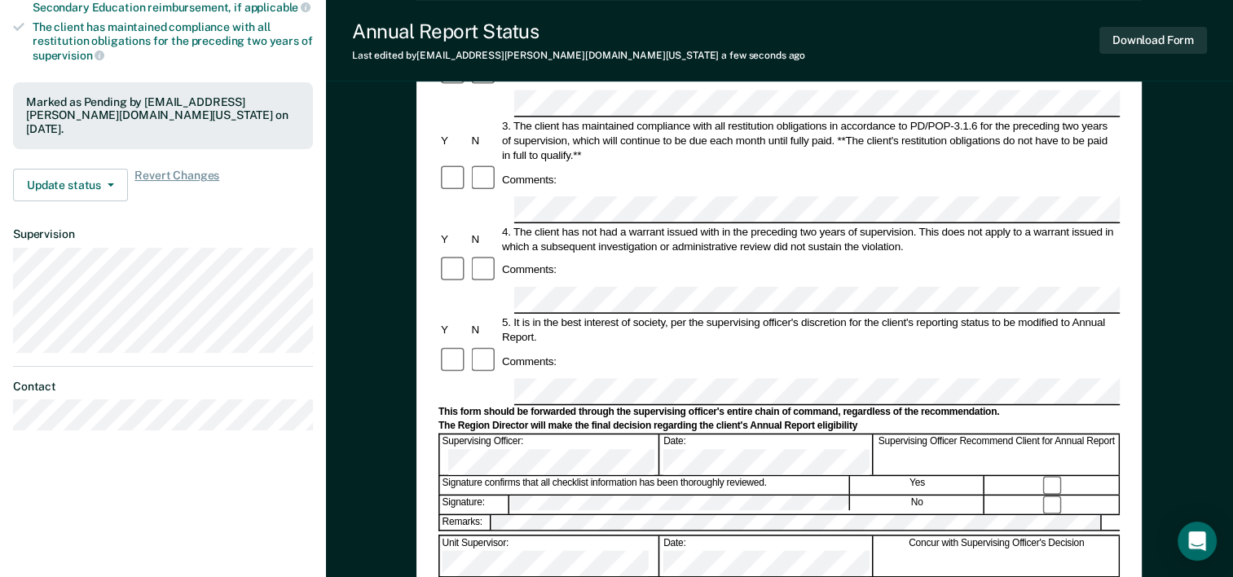
scroll to position [408, 0]
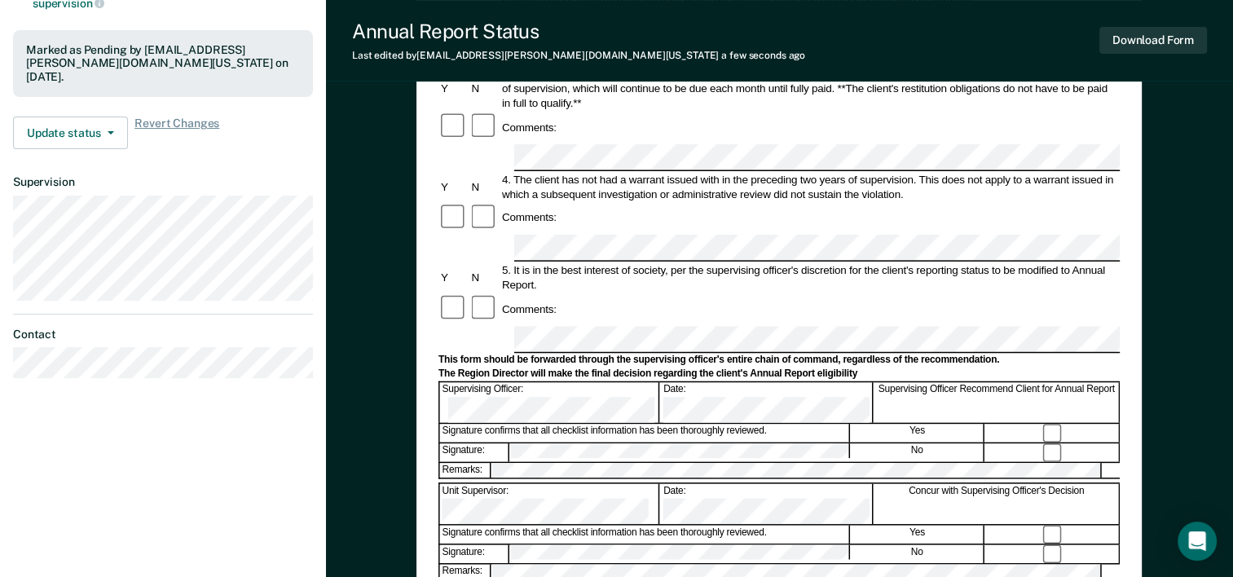
click at [589, 256] on form "Annual Reporting Checklist, Recommendation, and Determination Form Clients who …" at bounding box center [779, 324] width 681 height 1149
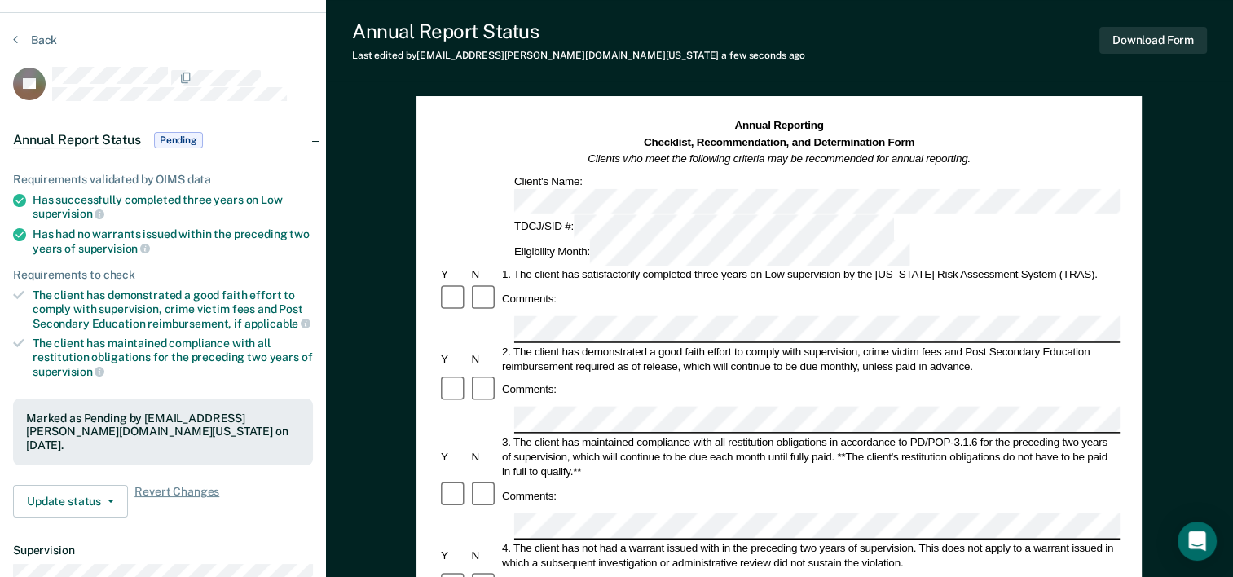
scroll to position [0, 0]
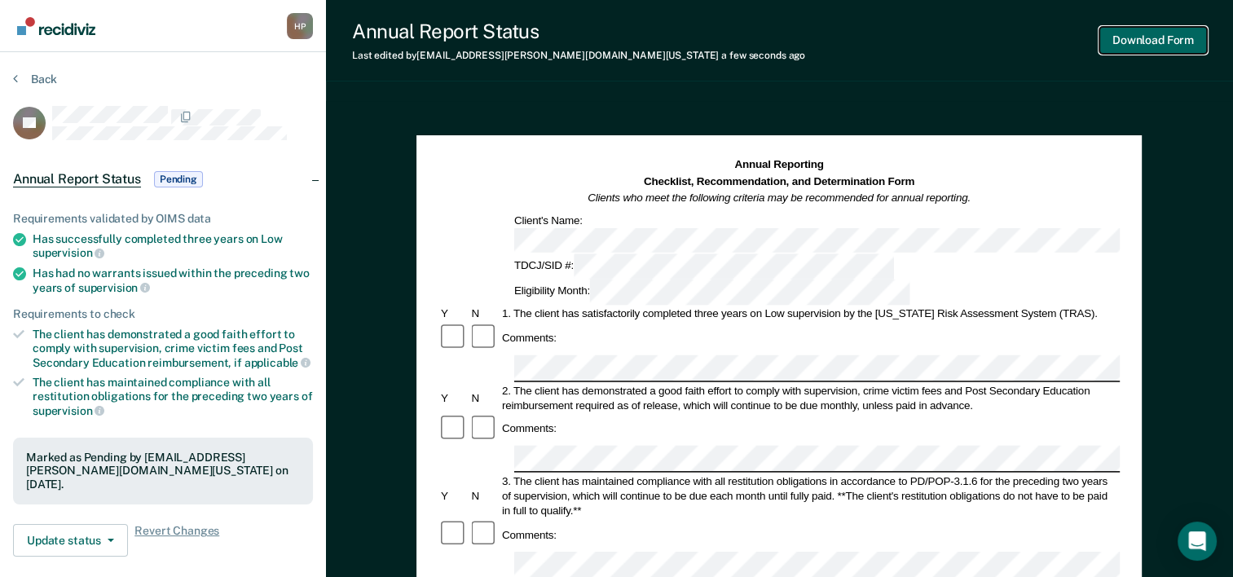
click at [1167, 45] on button "Download Form" at bounding box center [1154, 40] width 108 height 27
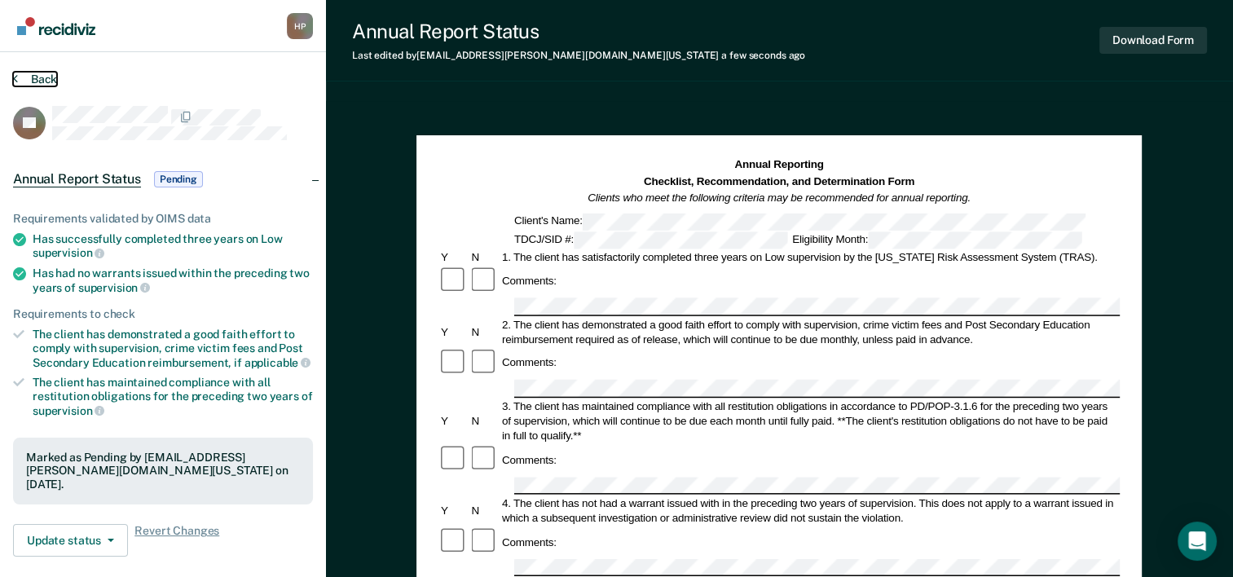
click at [42, 82] on button "Back" at bounding box center [35, 79] width 44 height 15
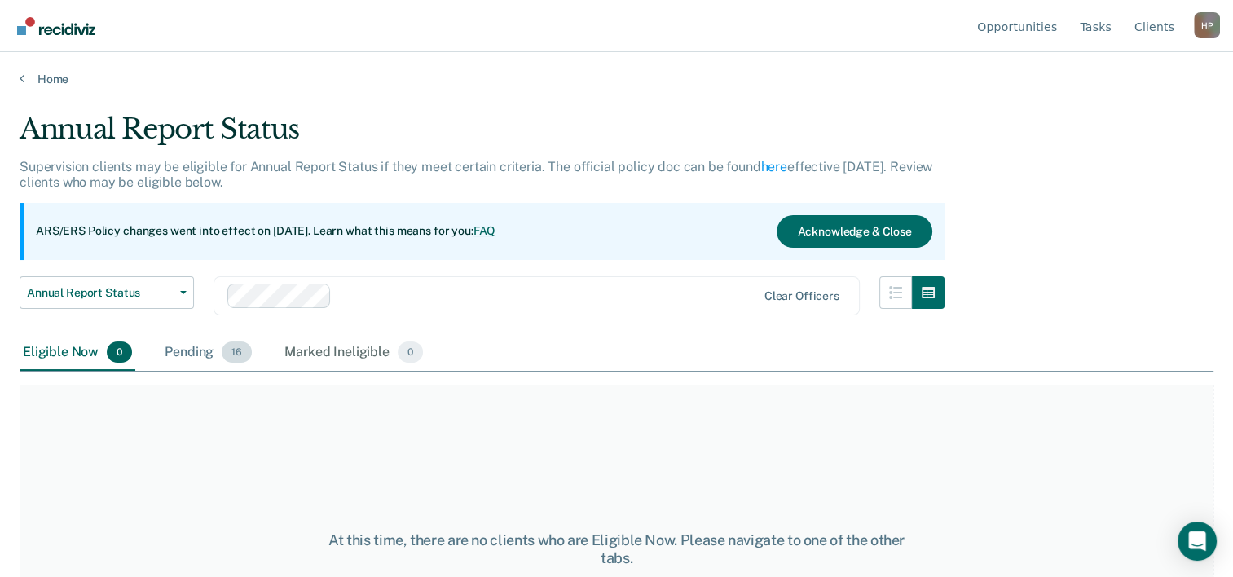
click at [172, 361] on div "Pending 16" at bounding box center [208, 353] width 94 height 36
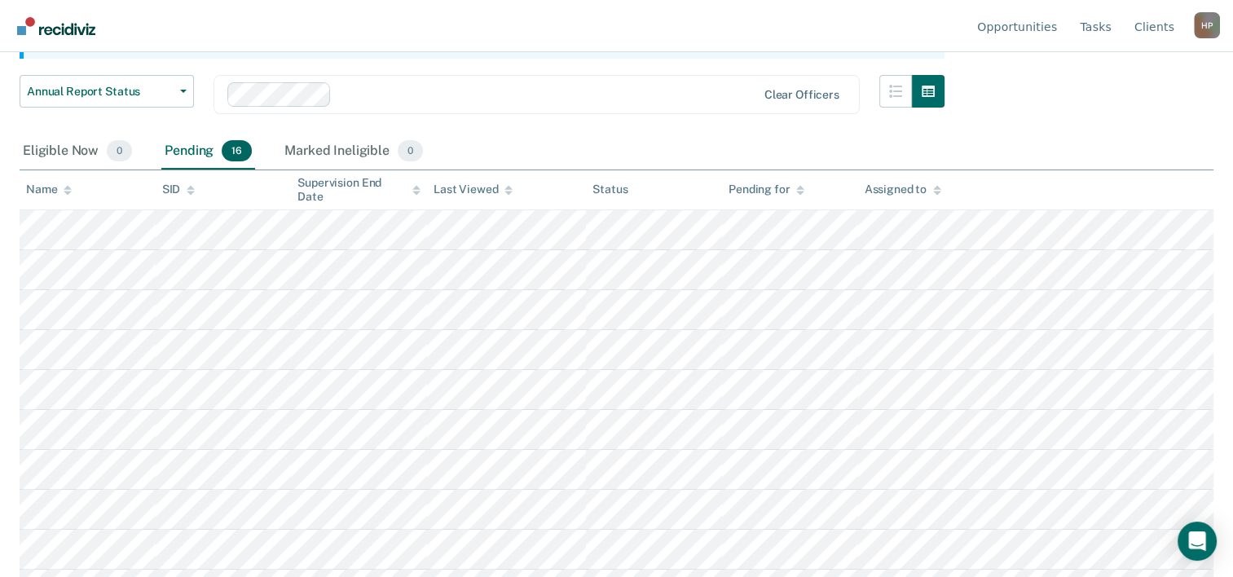
scroll to position [163, 0]
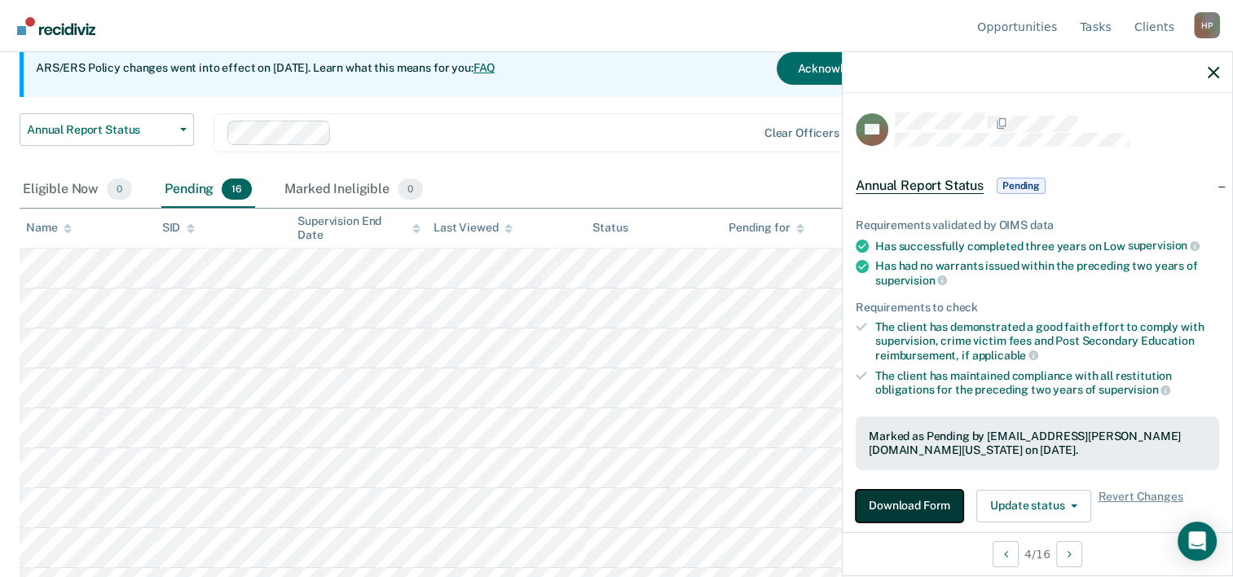
click at [885, 496] on button "Download Form" at bounding box center [910, 506] width 108 height 33
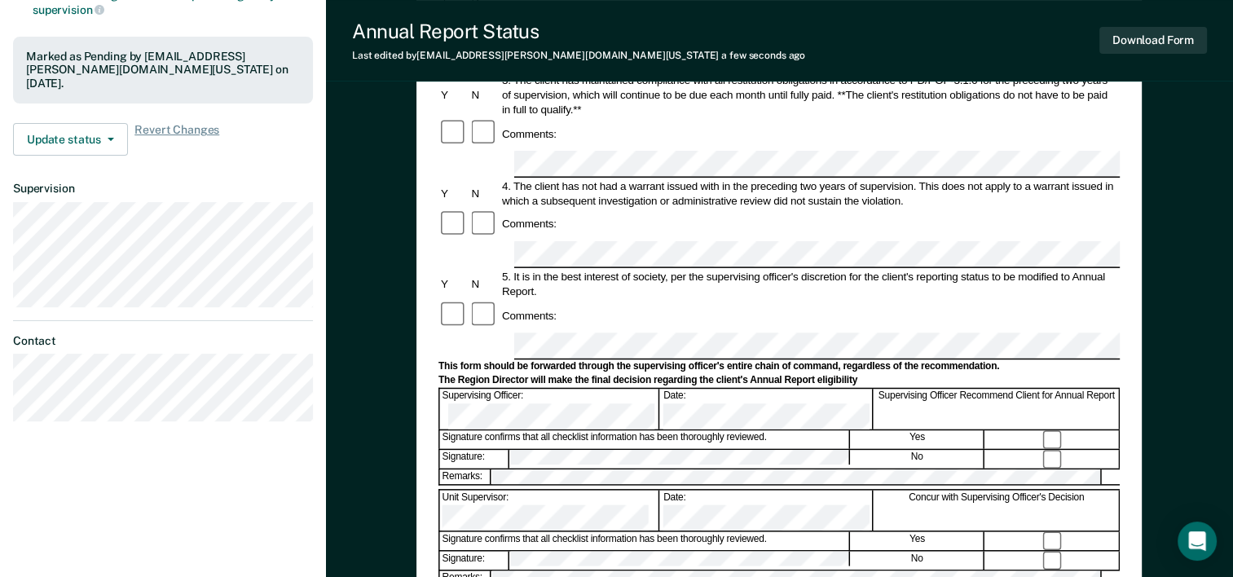
scroll to position [408, 0]
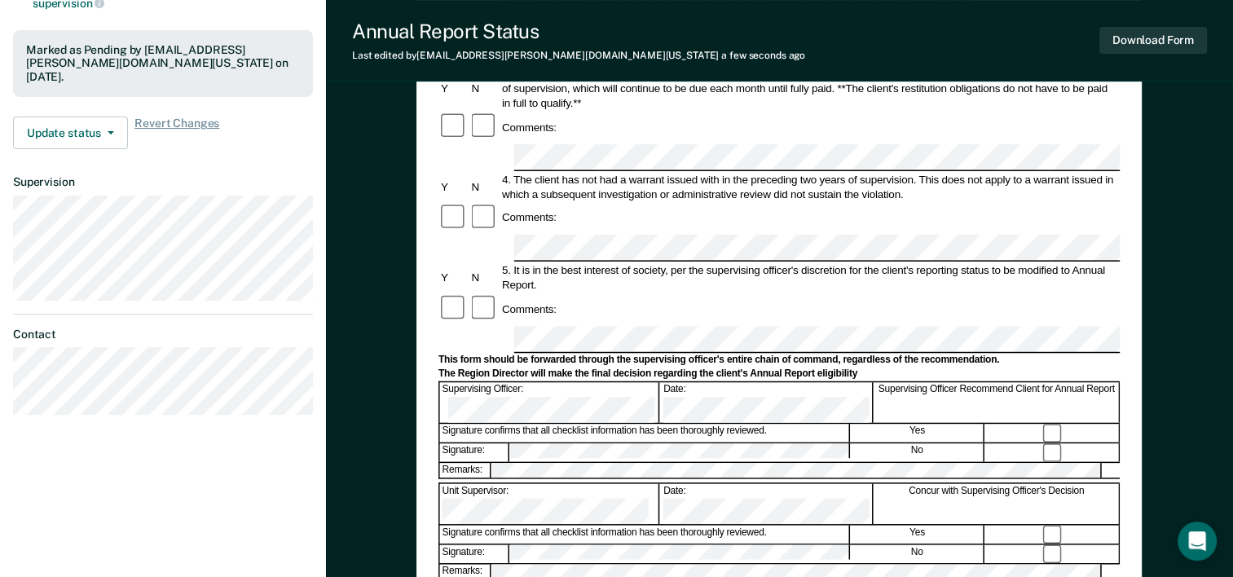
click at [611, 232] on form "Annual Reporting Checklist, Recommendation, and Determination Form Clients who …" at bounding box center [779, 324] width 681 height 1149
click at [1170, 231] on div "Annual Reporting Checklist, Recommendation, and Determination Form Clients who …" at bounding box center [779, 247] width 907 height 1107
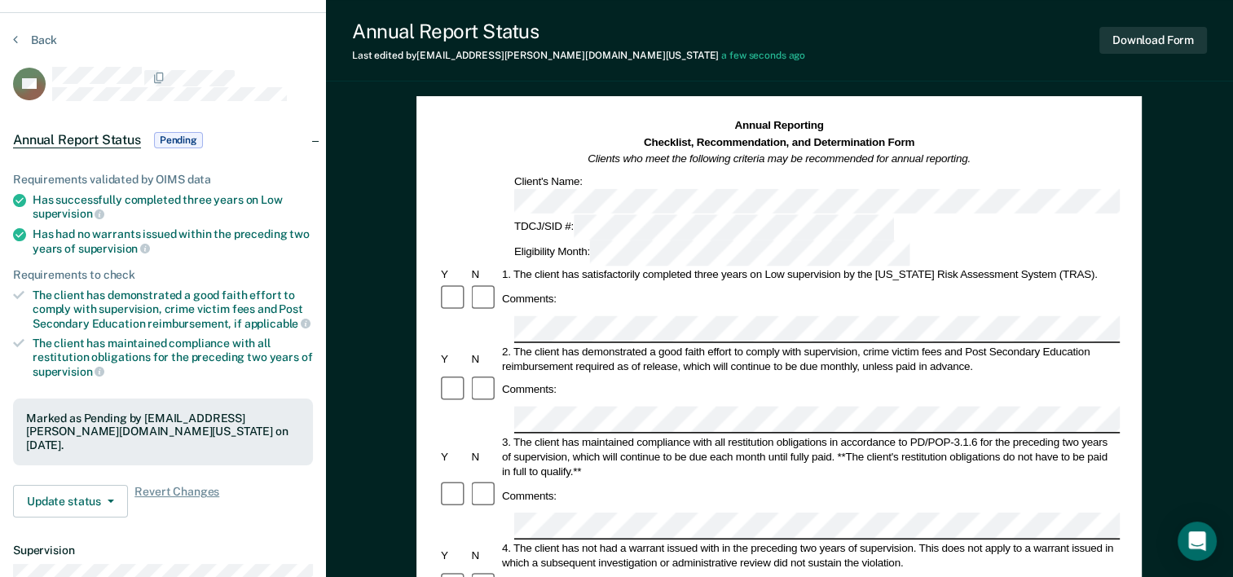
scroll to position [0, 0]
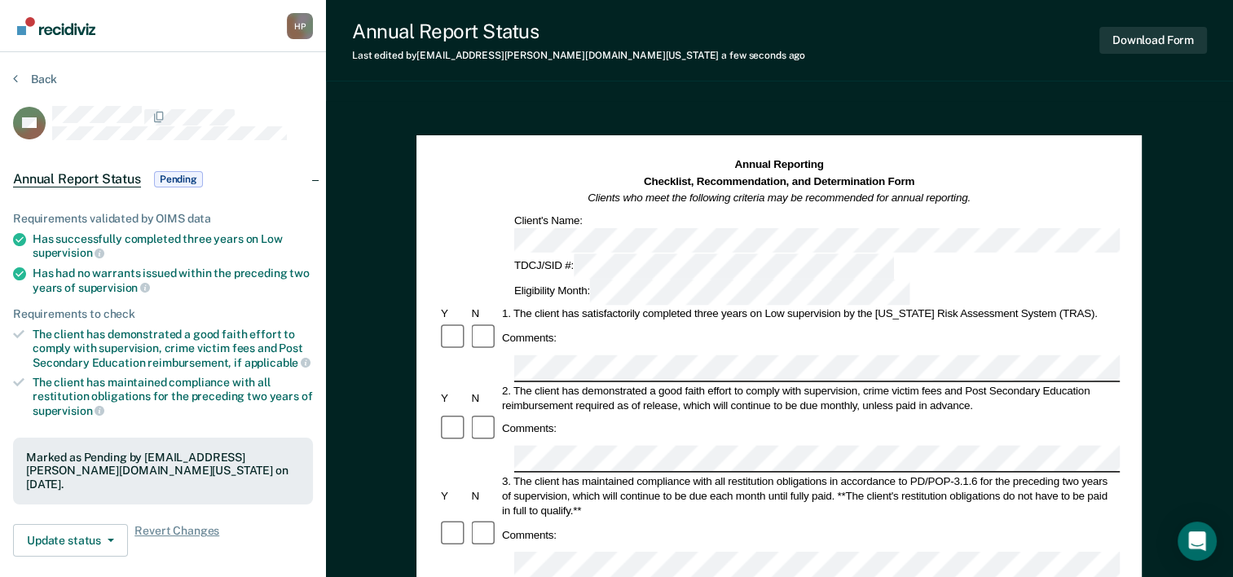
click at [822, 280] on div "Eligibility Month:" at bounding box center [712, 292] width 401 height 25
click at [994, 178] on div "Annual Reporting Checklist, Recommendation, and Determination Form Clients who …" at bounding box center [779, 182] width 681 height 50
click at [1120, 40] on button "Download Form" at bounding box center [1154, 40] width 108 height 27
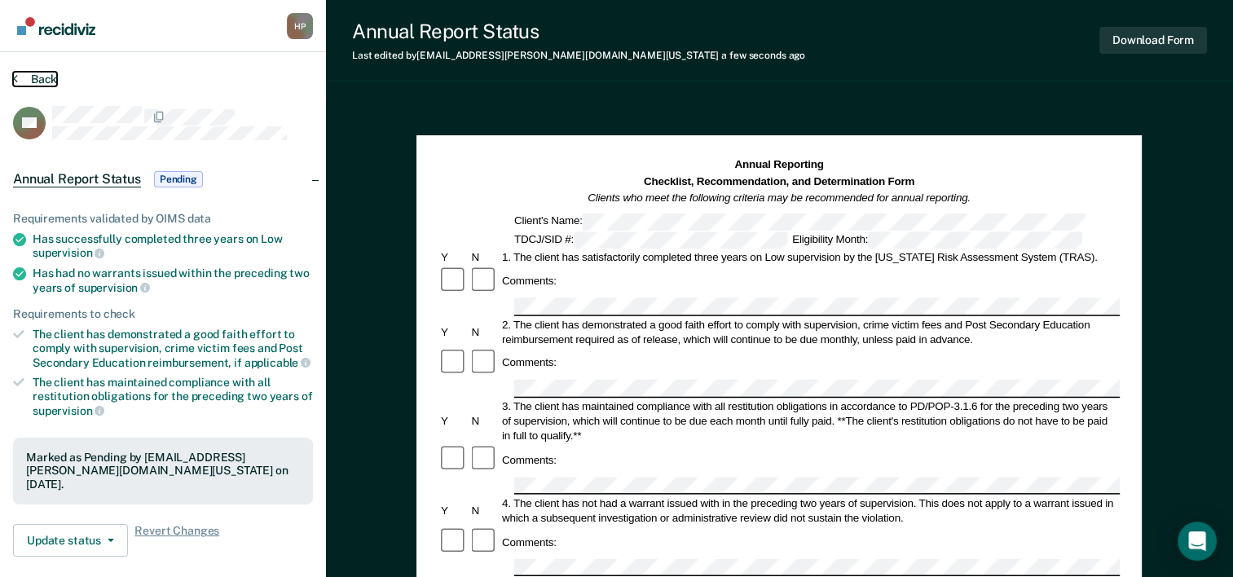
click at [30, 75] on button "Back" at bounding box center [35, 79] width 44 height 15
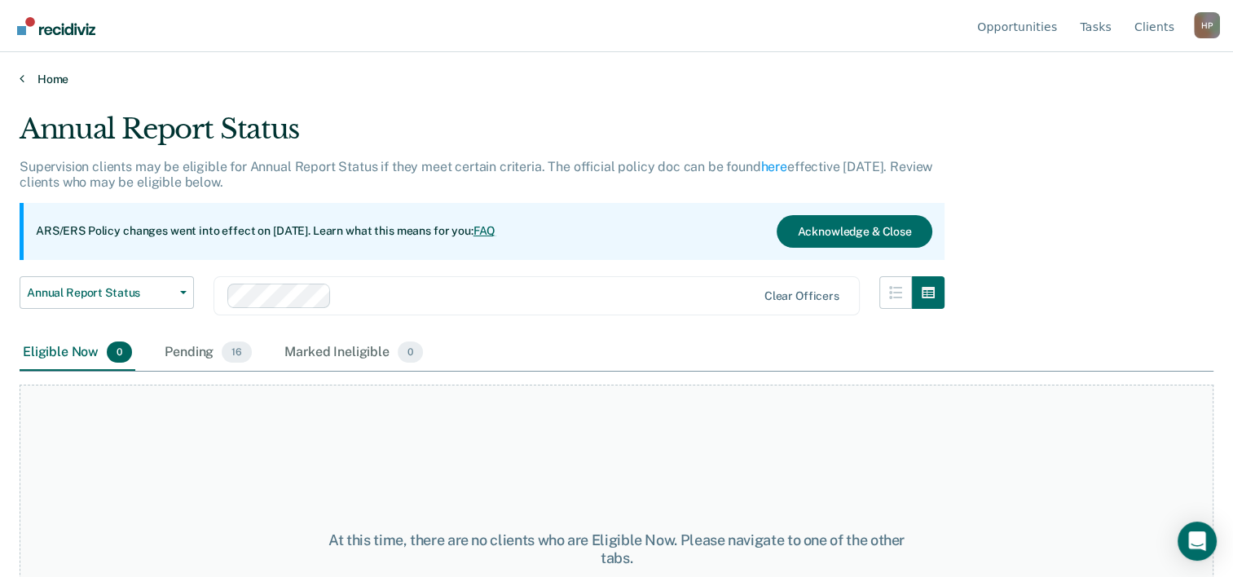
click at [46, 83] on link "Home" at bounding box center [617, 79] width 1194 height 15
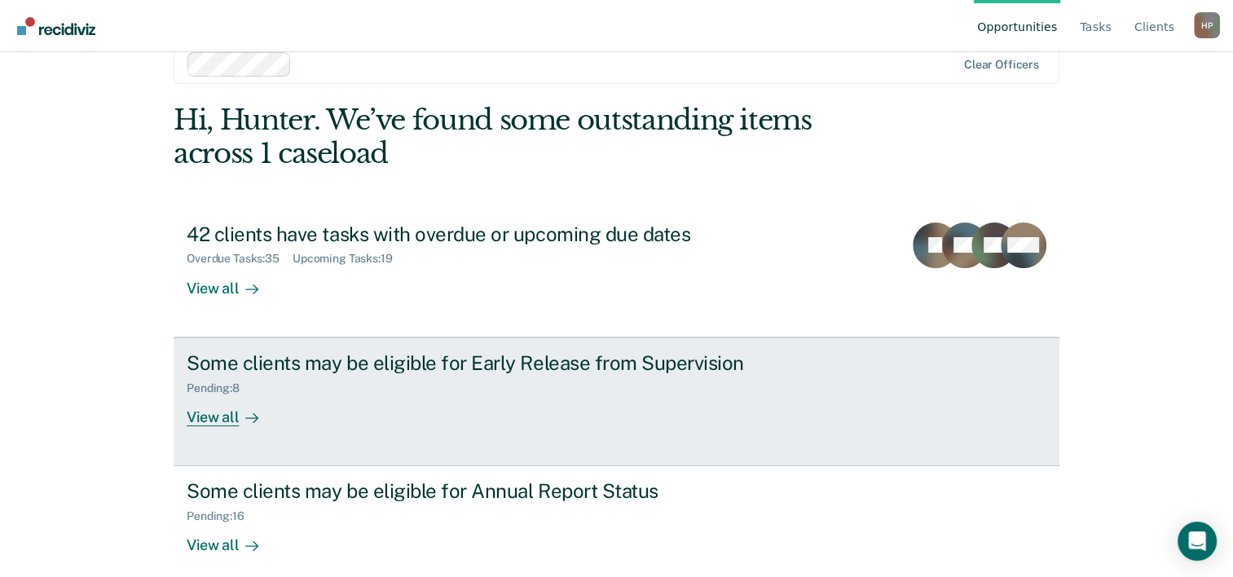
scroll to position [50, 0]
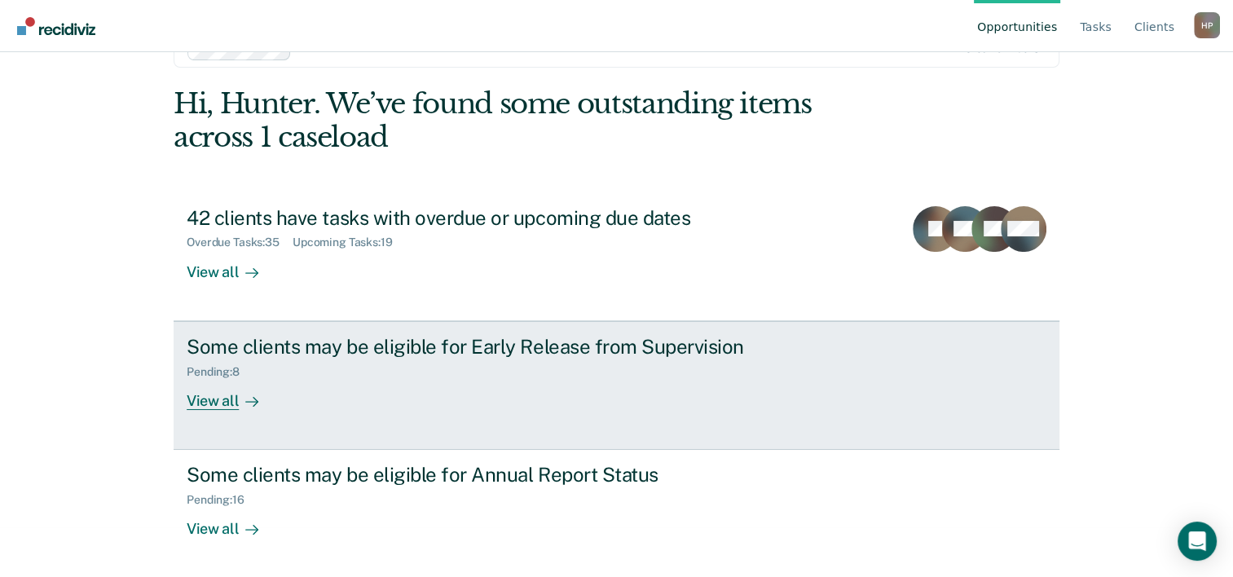
click at [359, 419] on link "Some clients may be eligible for Early Release from Supervision Pending : 8 Vie…" at bounding box center [617, 385] width 886 height 129
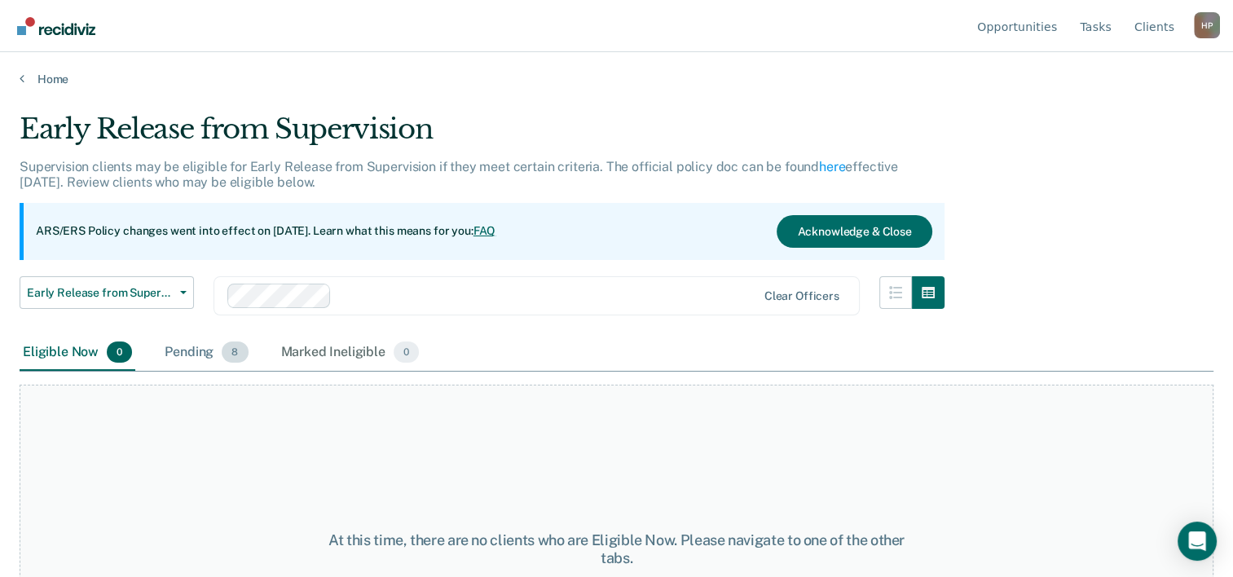
click at [195, 350] on div "Pending 8" at bounding box center [206, 353] width 90 height 36
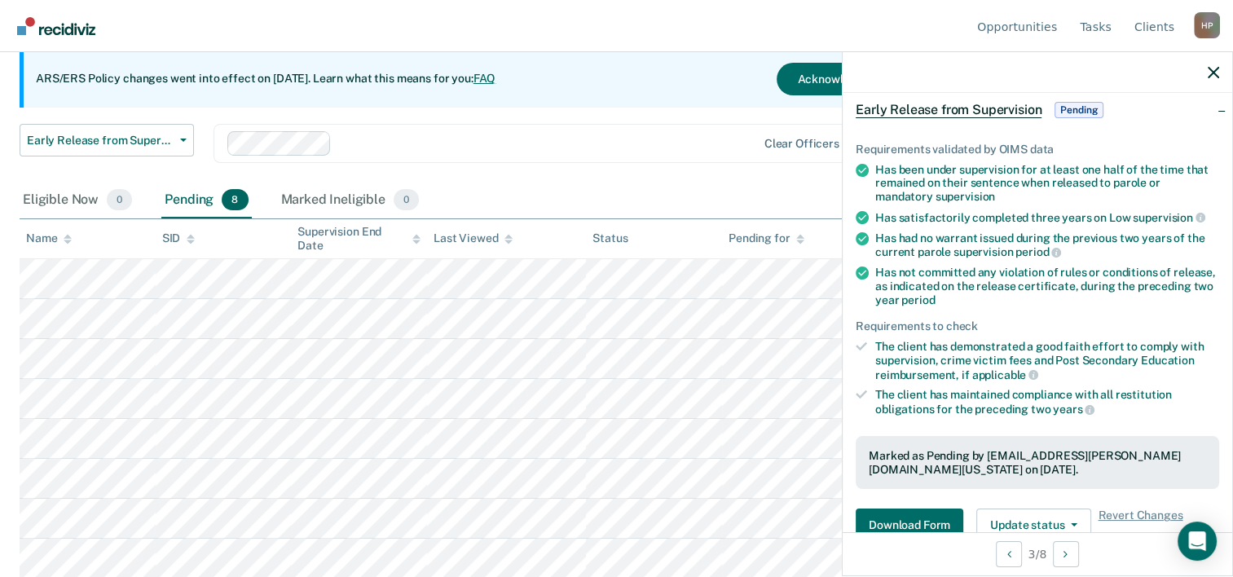
scroll to position [326, 0]
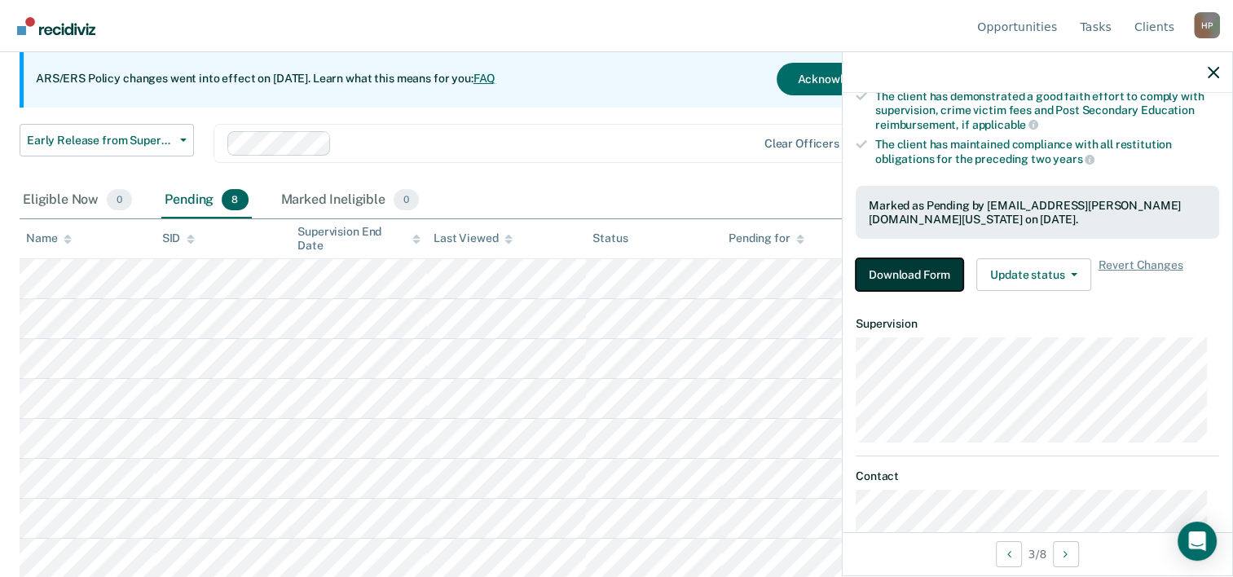
click at [906, 280] on button "Download Form" at bounding box center [910, 274] width 108 height 33
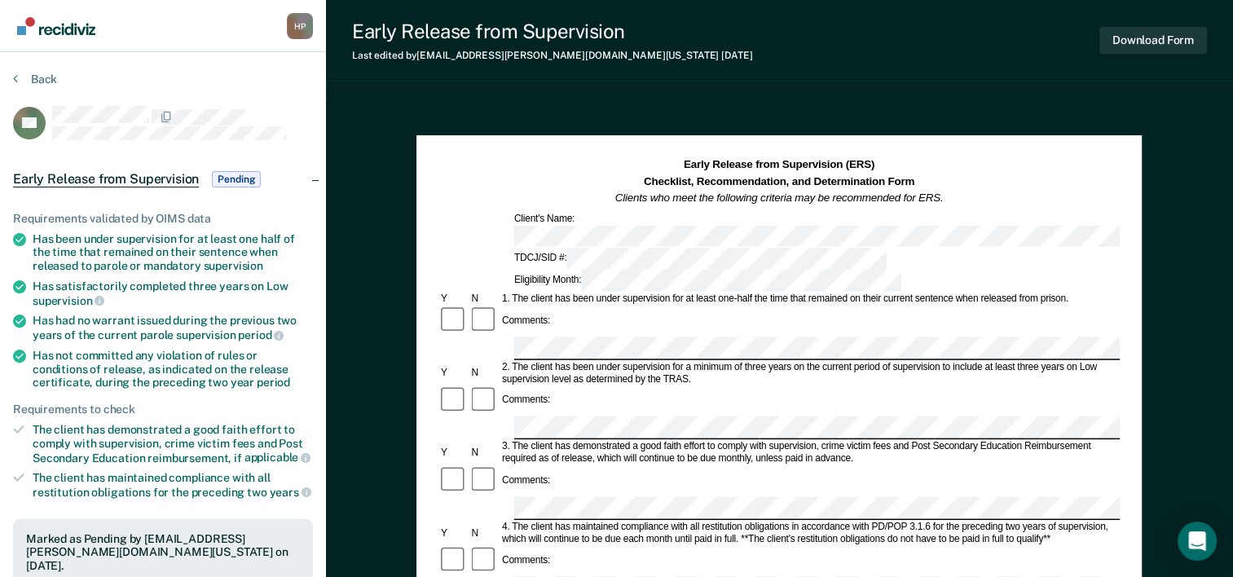
click at [850, 270] on div "Eligibility Month:" at bounding box center [708, 281] width 392 height 22
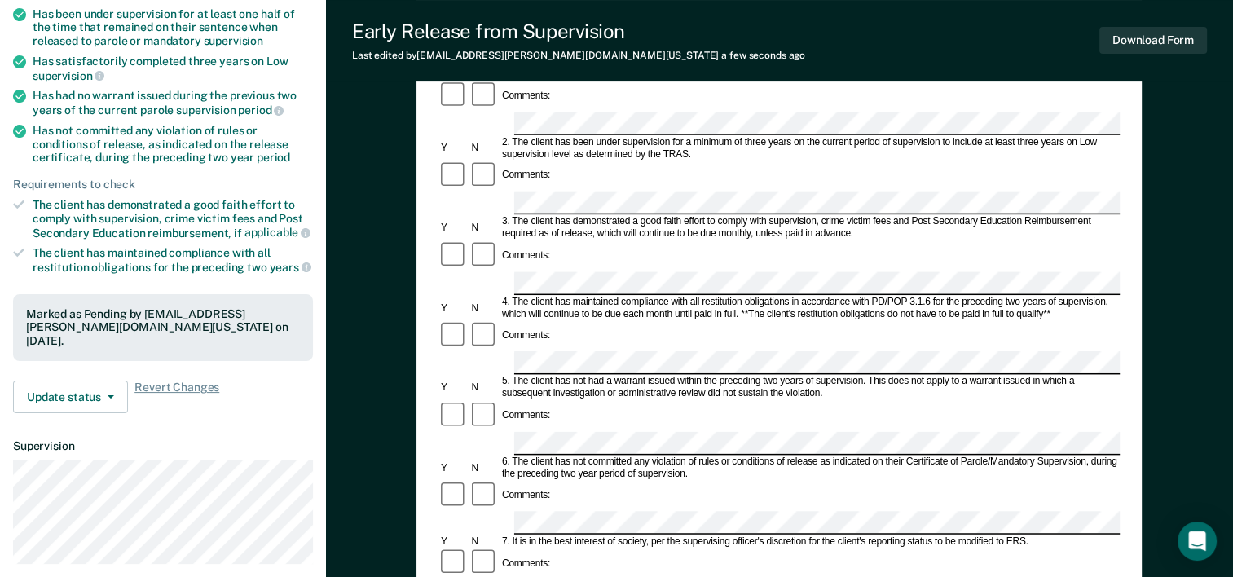
scroll to position [245, 0]
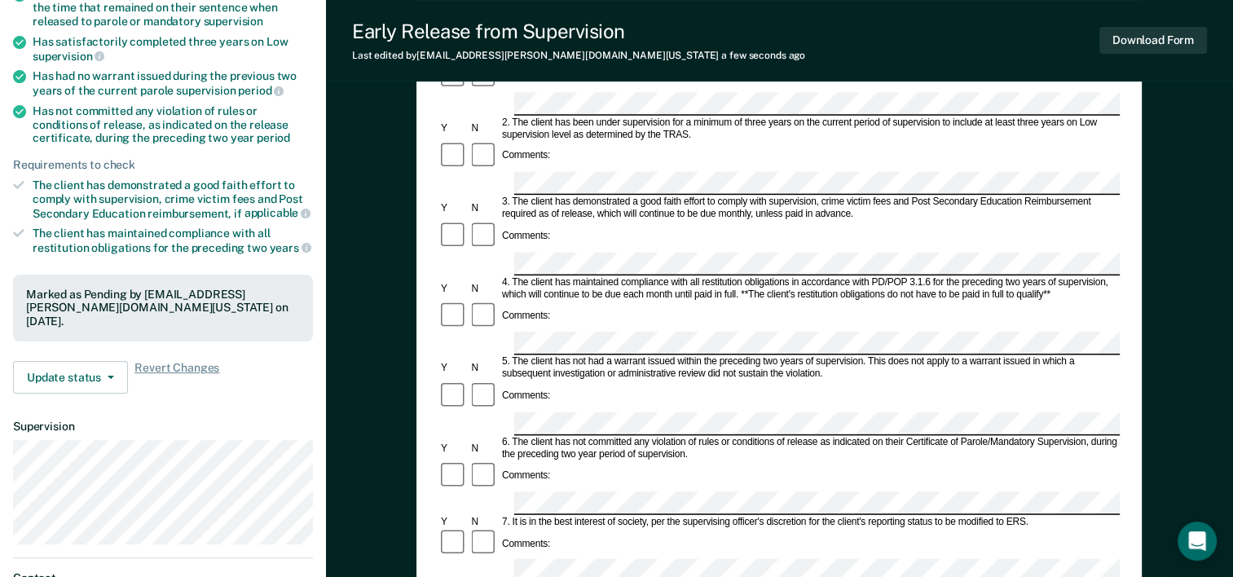
click at [658, 439] on form "Early Release from Supervision (ERS) Checklist, Recommendation, and Determinati…" at bounding box center [779, 503] width 681 height 1181
click at [1164, 42] on button "Download Form" at bounding box center [1154, 40] width 108 height 27
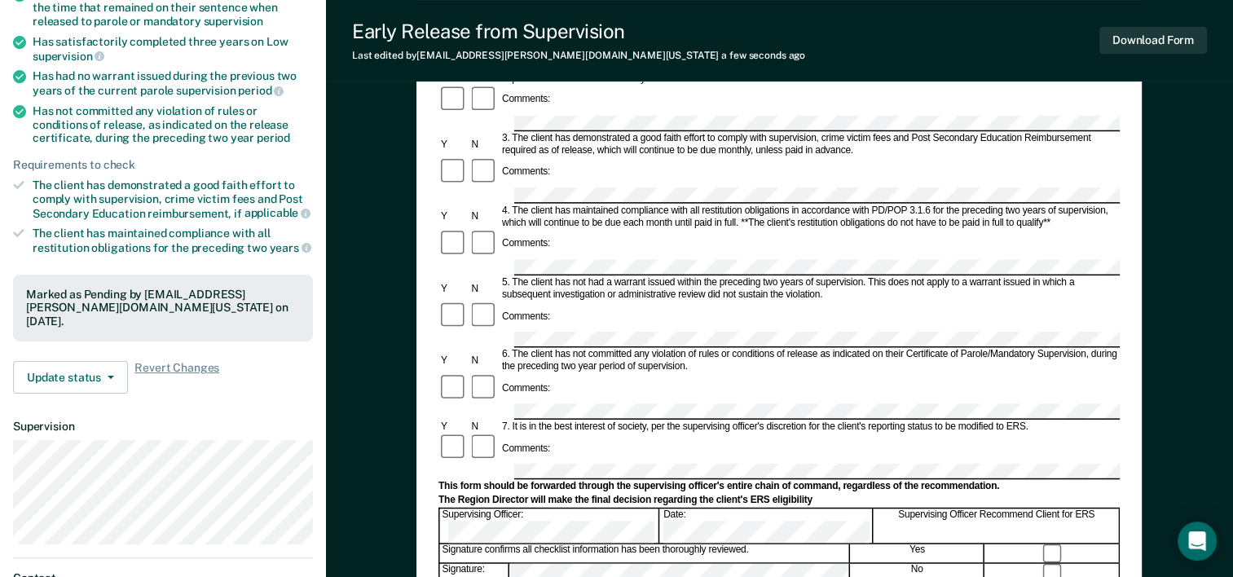
scroll to position [0, 0]
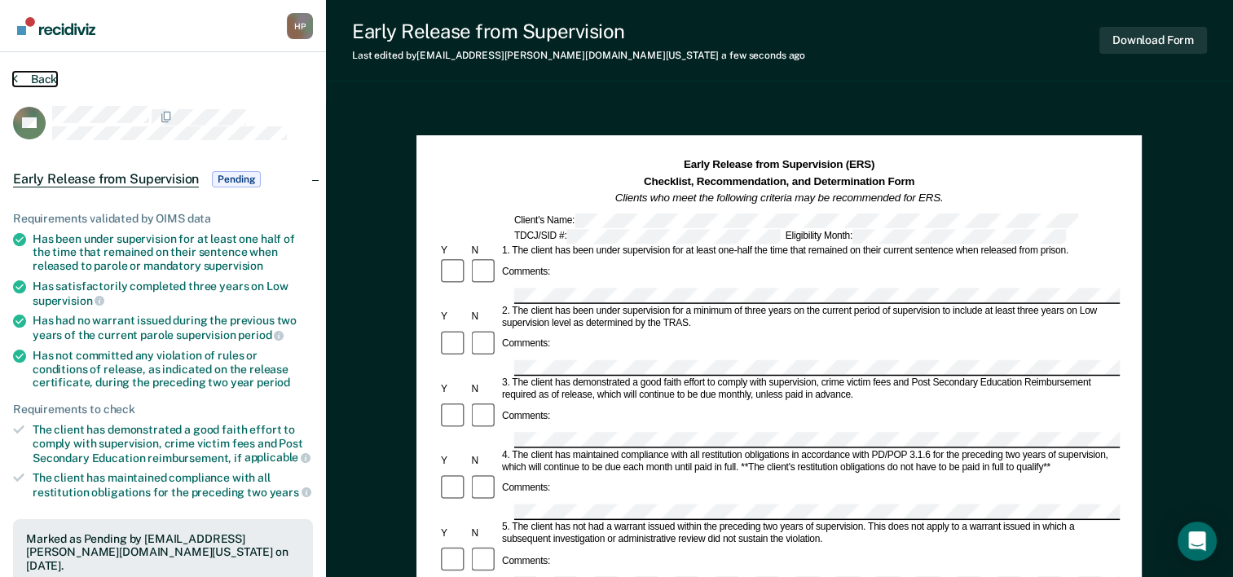
click at [44, 79] on button "Back" at bounding box center [35, 79] width 44 height 15
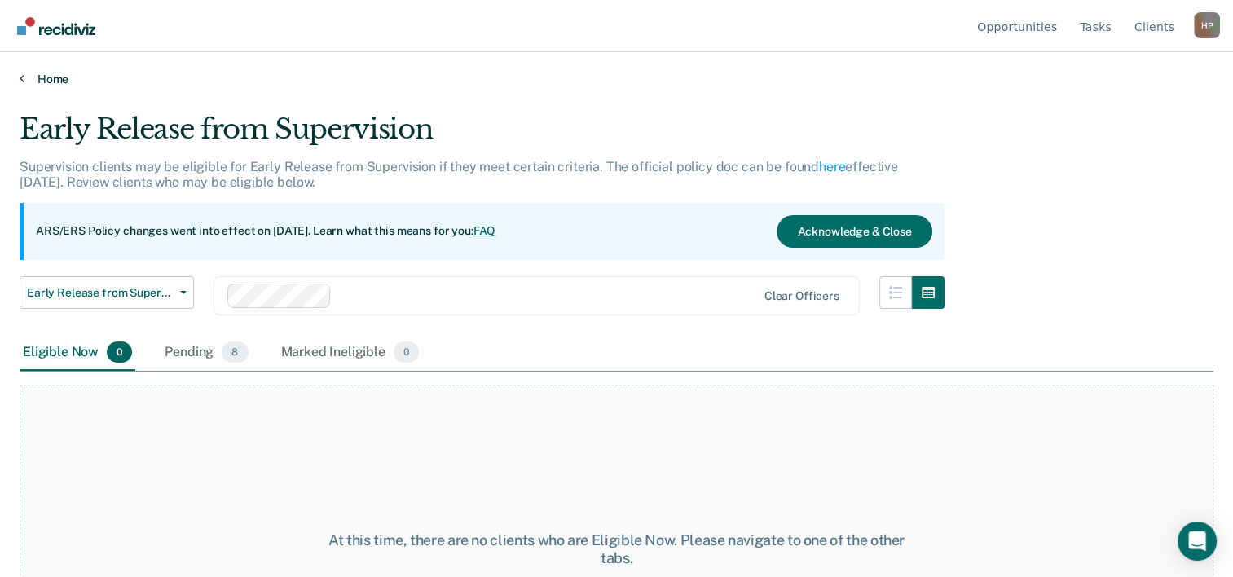
click at [65, 82] on link "Home" at bounding box center [617, 79] width 1194 height 15
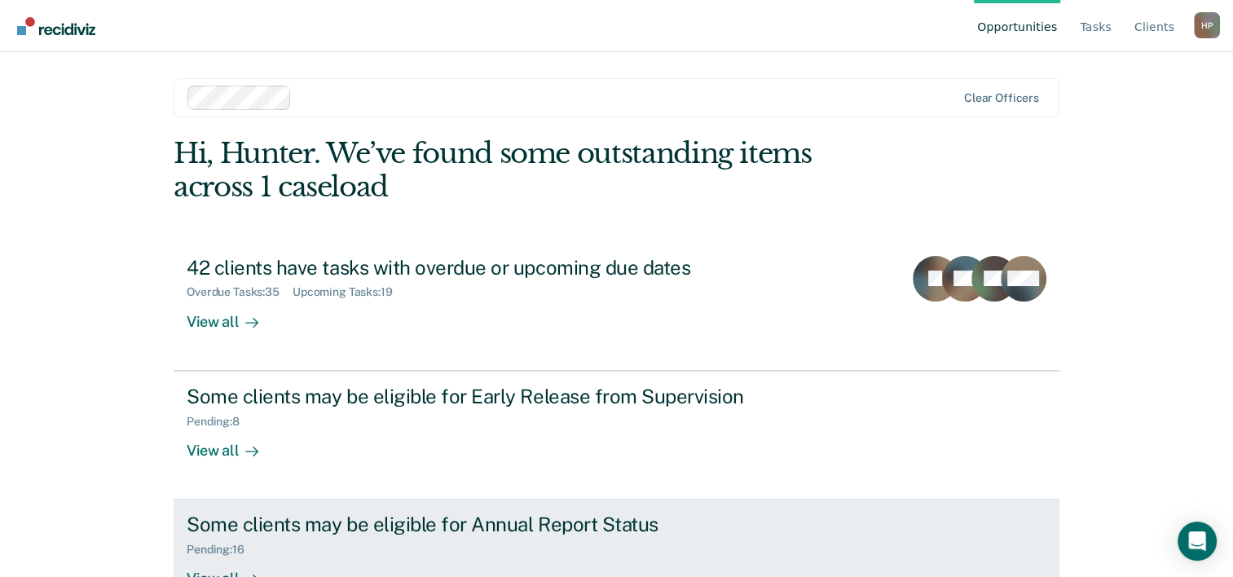
click at [368, 543] on div "Pending : 16" at bounding box center [473, 546] width 572 height 20
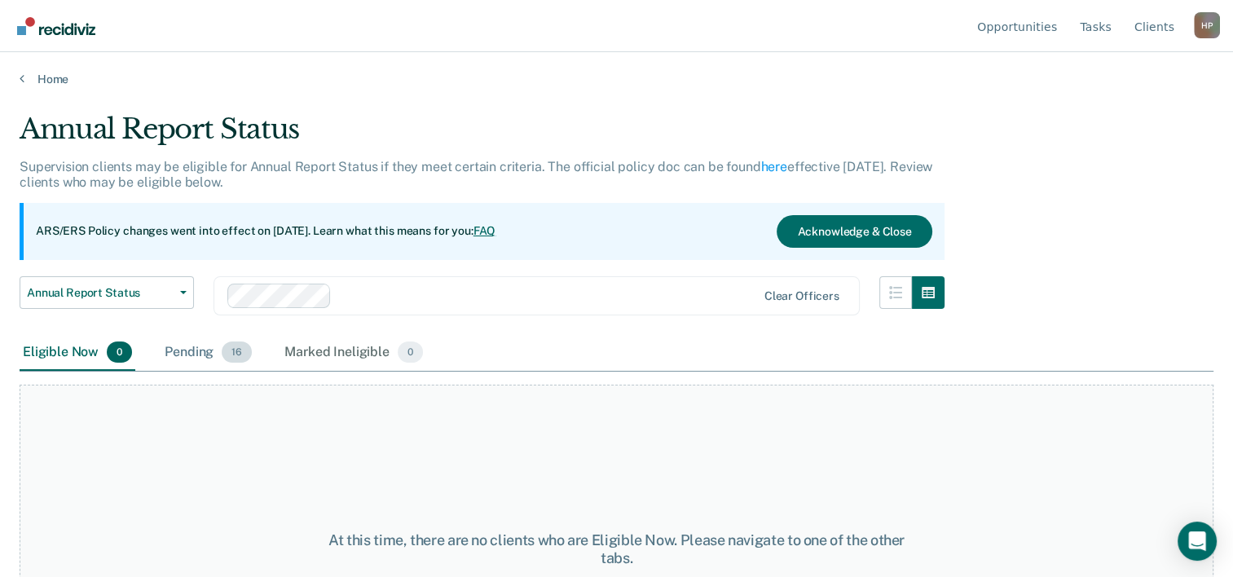
click at [193, 350] on div "Pending 16" at bounding box center [208, 353] width 94 height 36
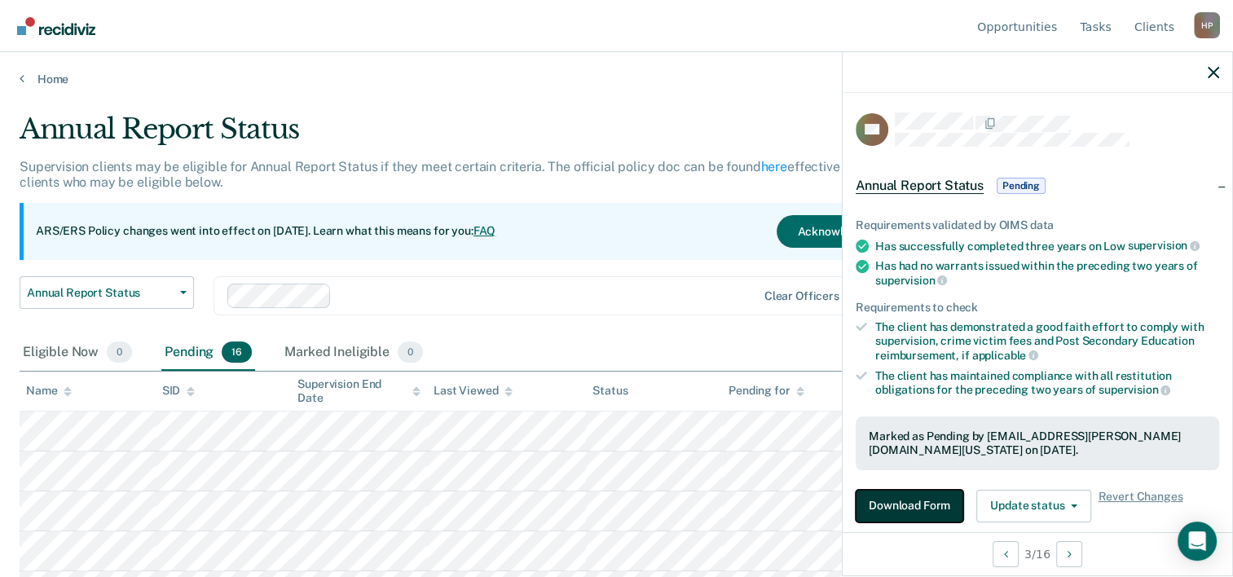
click at [887, 492] on button "Download Form" at bounding box center [910, 506] width 108 height 33
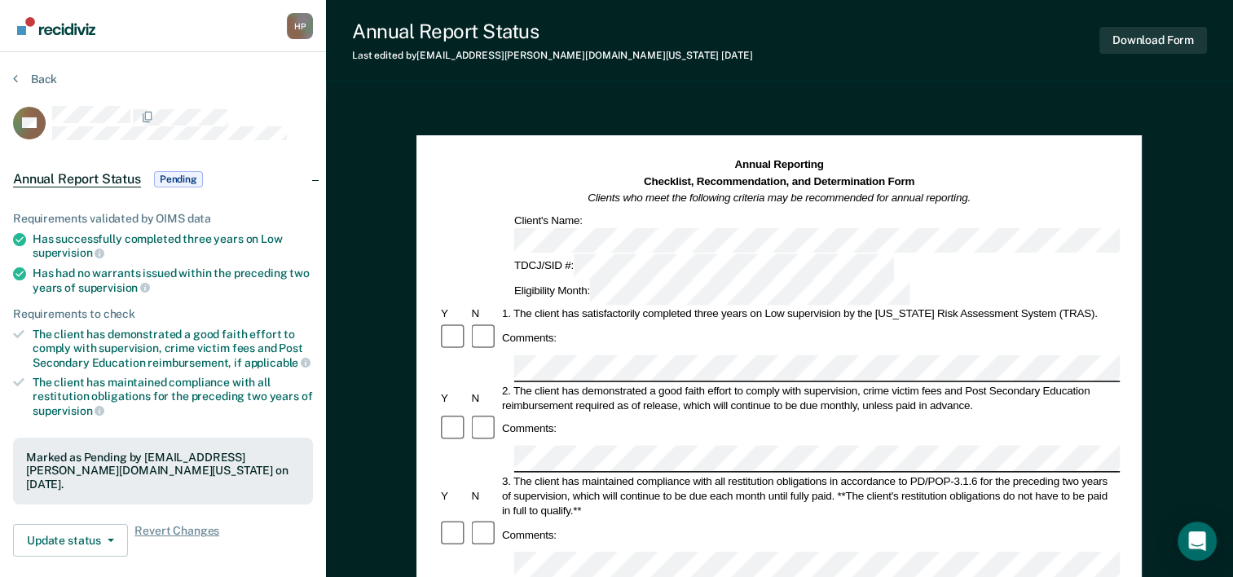
click at [849, 280] on div "Eligibility Month:" at bounding box center [712, 292] width 401 height 25
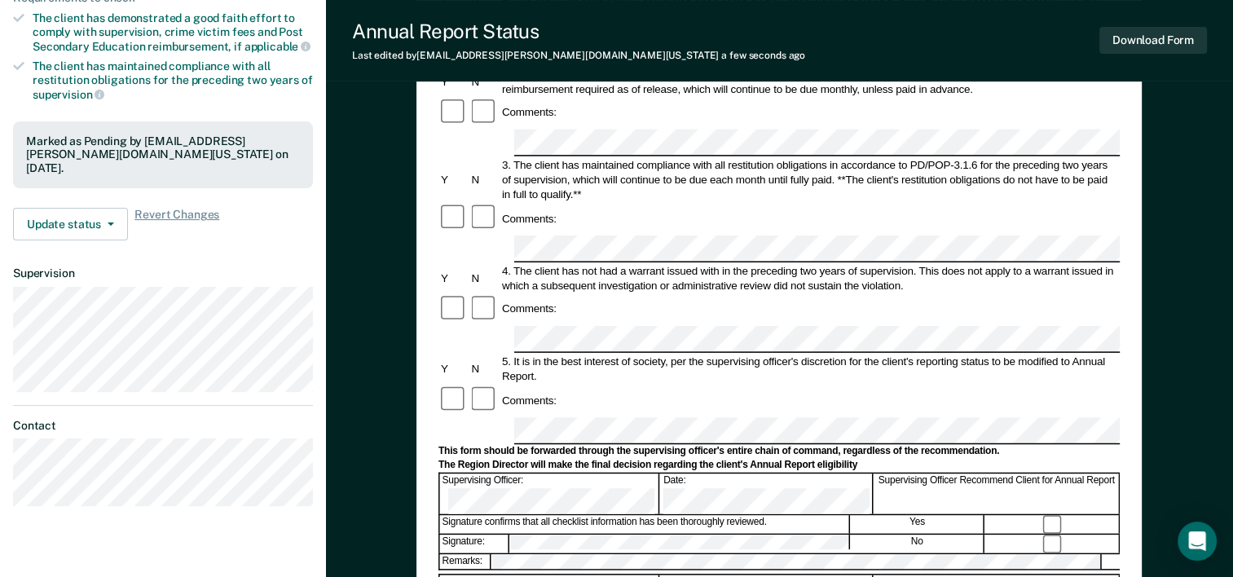
scroll to position [326, 0]
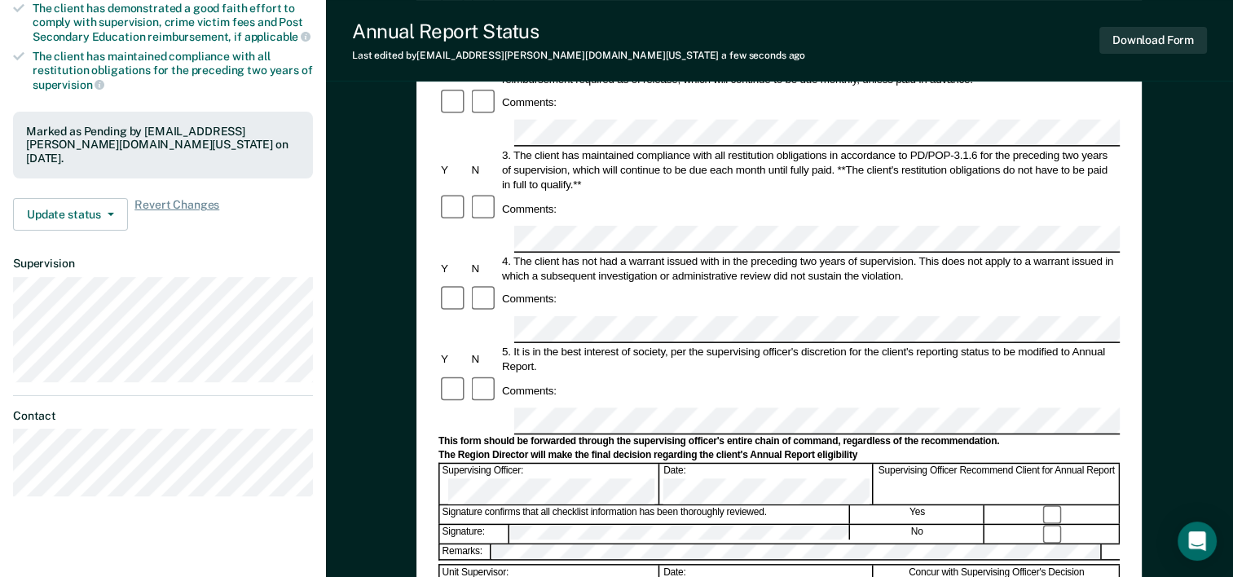
click at [678, 463] on div "Supervising Officer: Date: Supervising Officer Recommend Client for Annual Repo…" at bounding box center [779, 484] width 681 height 42
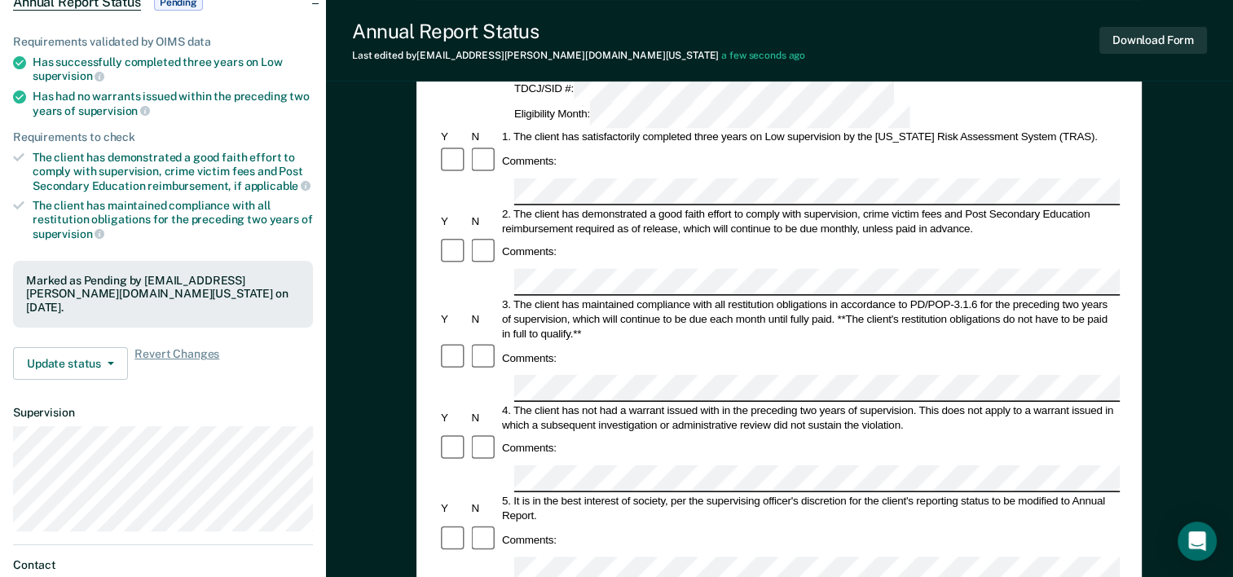
scroll to position [0, 0]
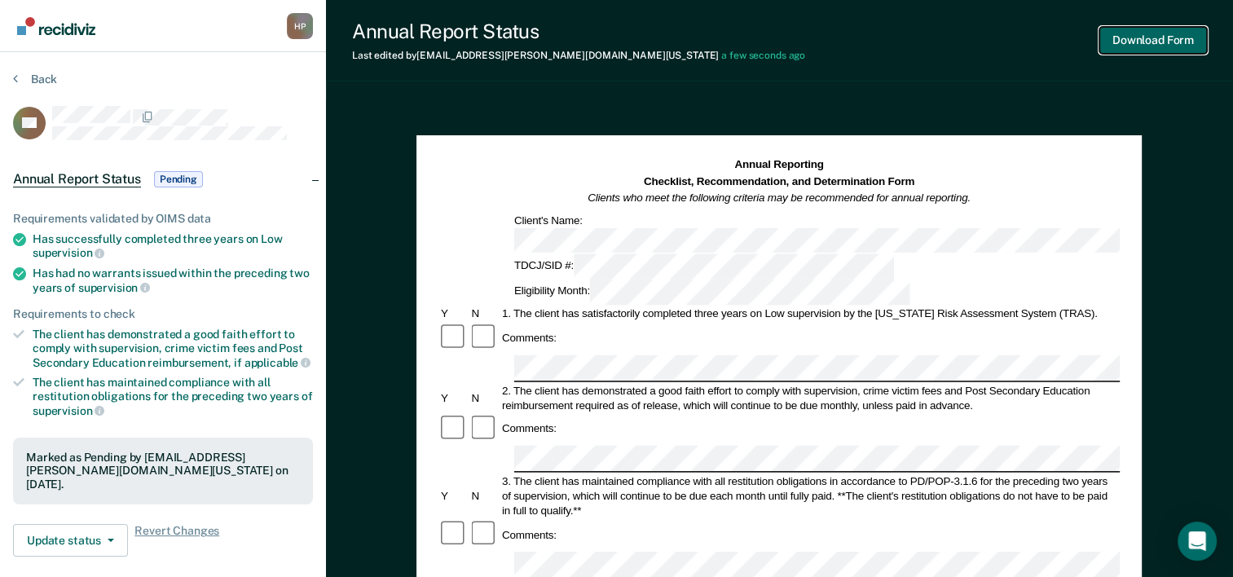
click at [1165, 38] on button "Download Form" at bounding box center [1154, 40] width 108 height 27
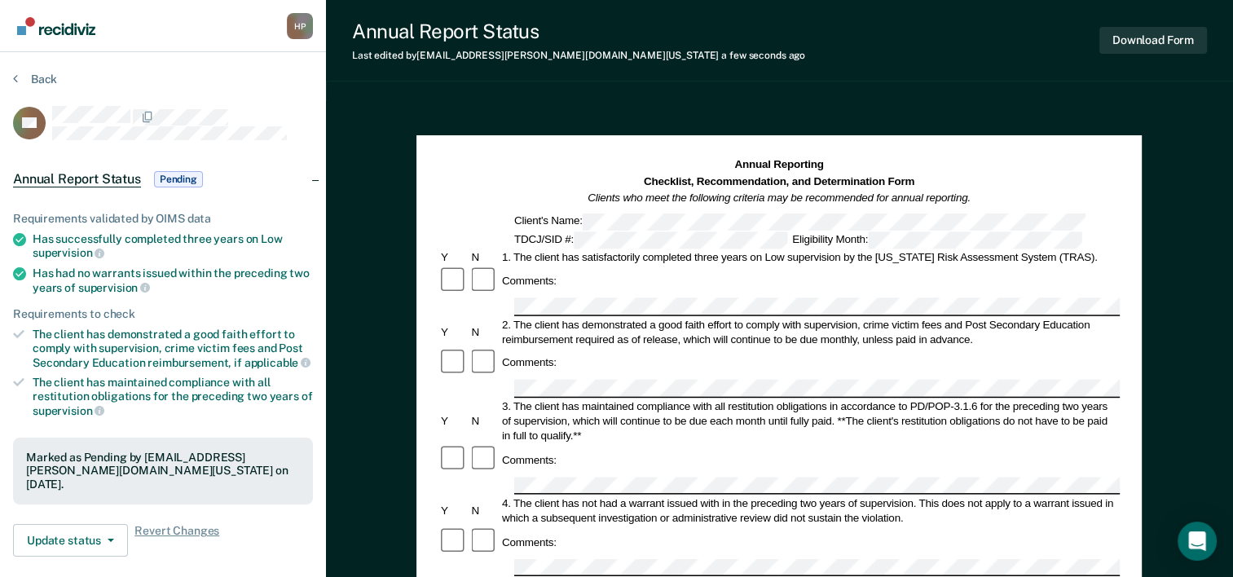
click at [46, 60] on section "Back FG Annual Report Status Pending Requirements validated by OIMS data Has su…" at bounding box center [163, 453] width 326 height 803
click at [40, 78] on button "Back" at bounding box center [35, 79] width 44 height 15
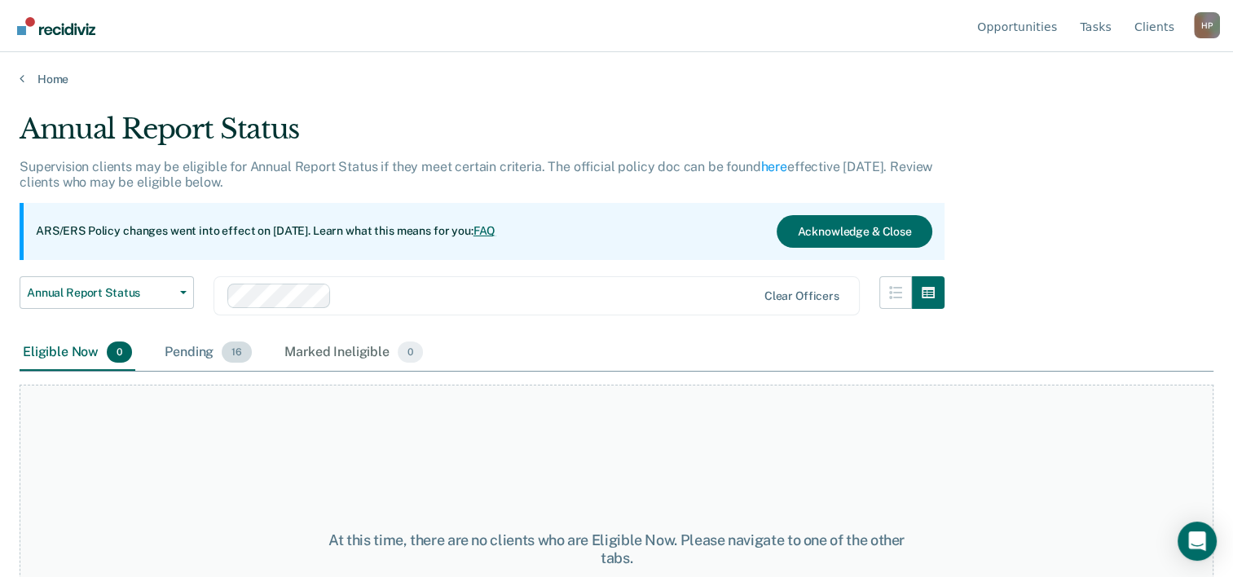
click at [199, 352] on div "Pending 16" at bounding box center [208, 353] width 94 height 36
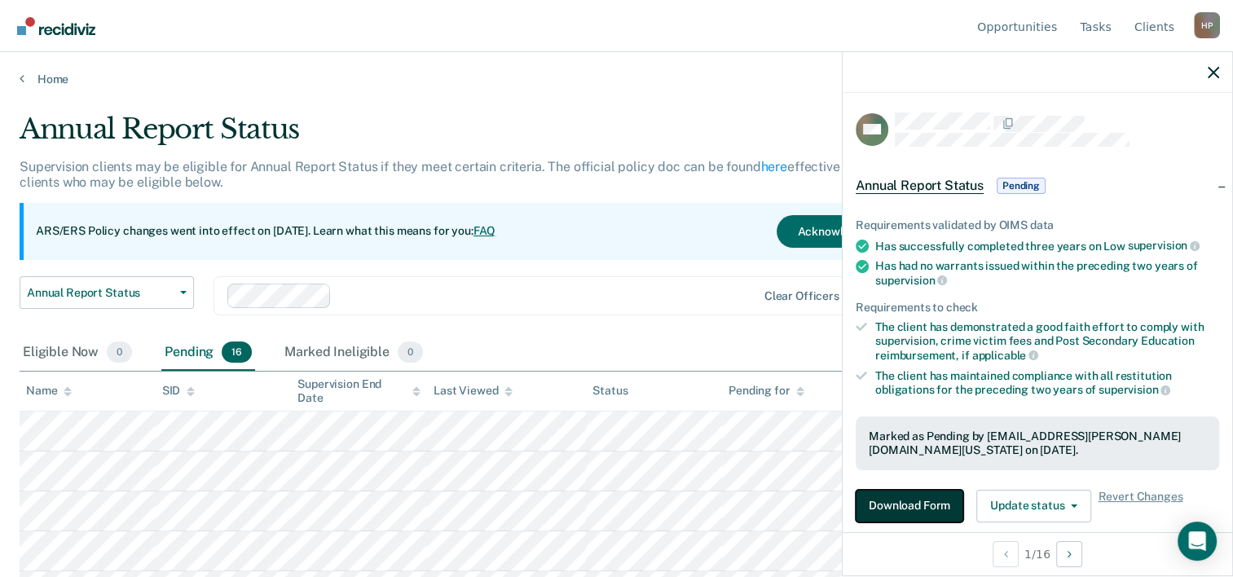
click at [908, 505] on button "Download Form" at bounding box center [910, 506] width 108 height 33
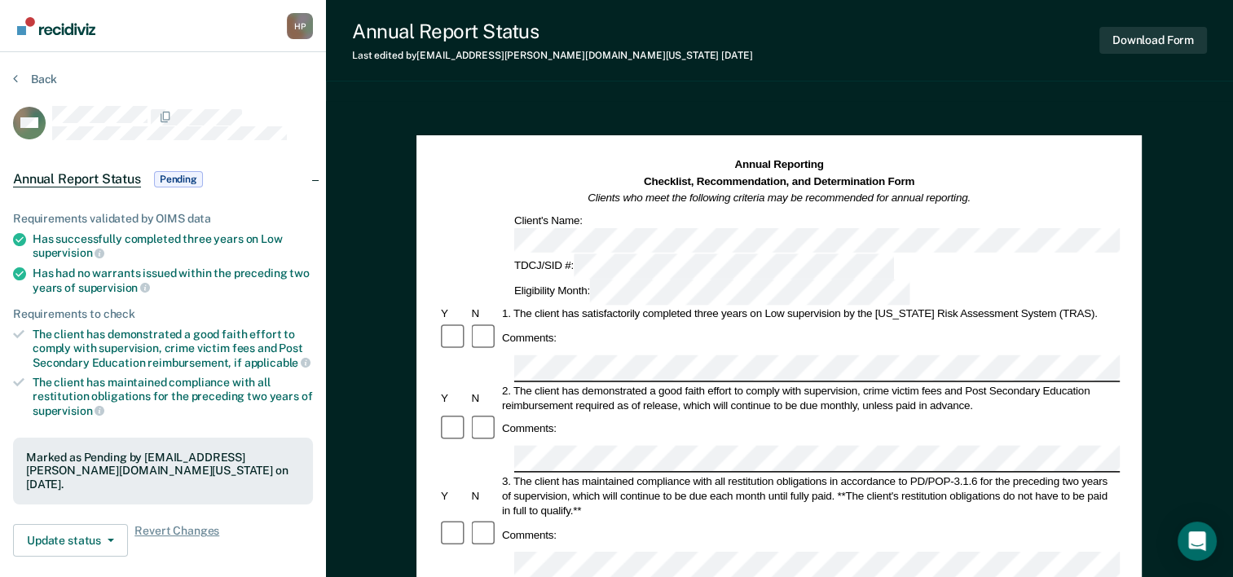
click at [839, 280] on div "Eligibility Month:" at bounding box center [712, 292] width 401 height 25
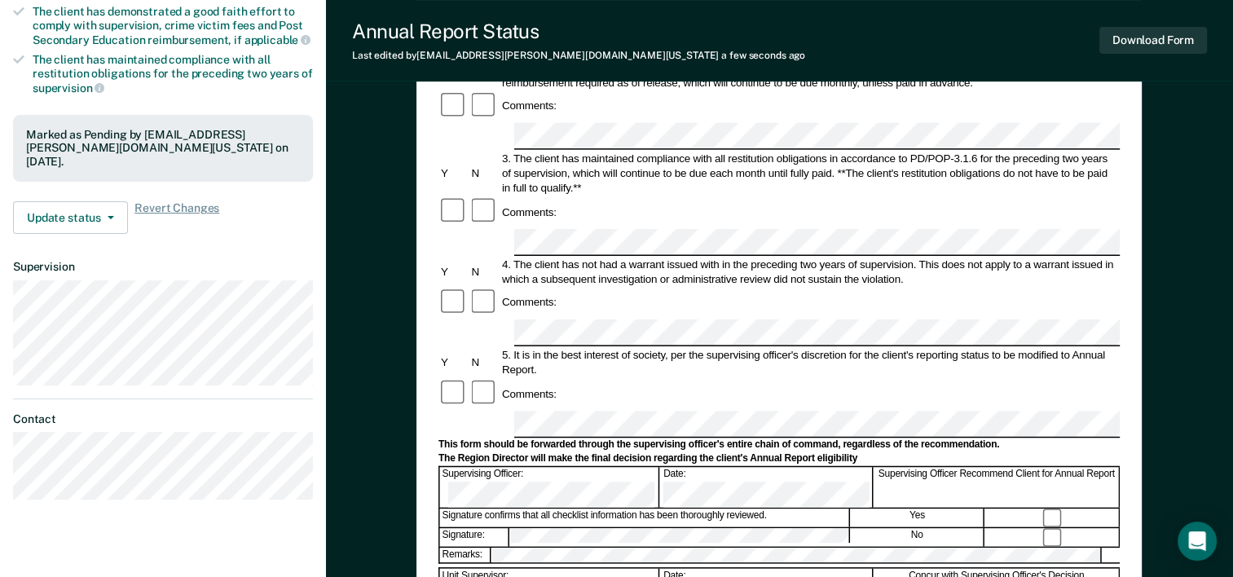
scroll to position [326, 0]
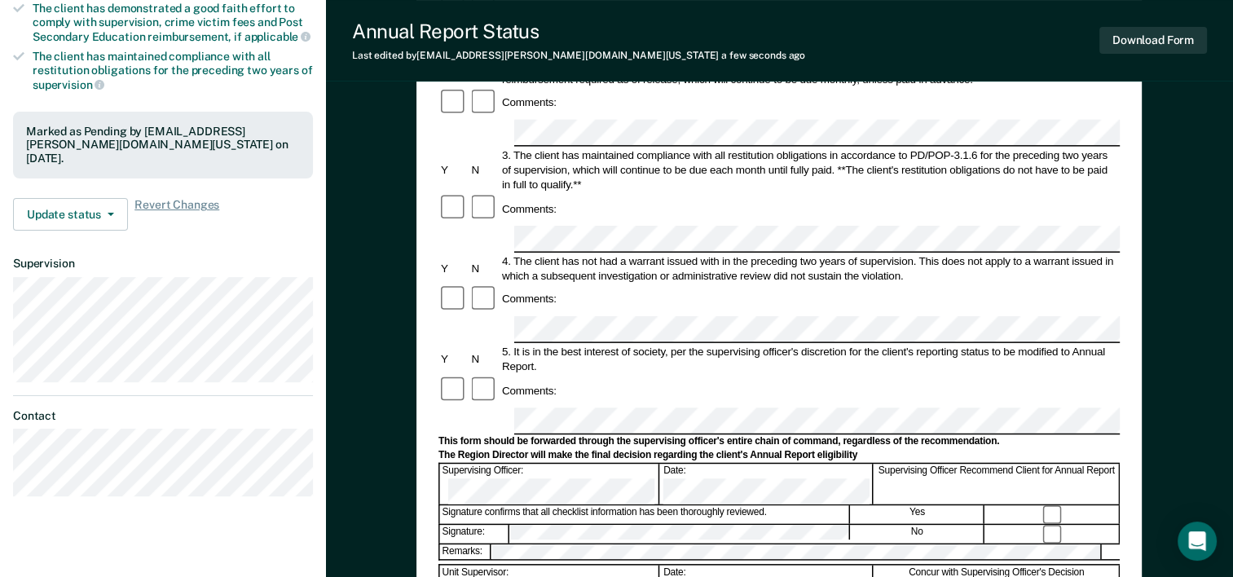
click at [587, 463] on div "Supervising Officer: Date: Supervising Officer Recommend Client for Annual Repo…" at bounding box center [779, 484] width 681 height 42
click at [1124, 39] on button "Download Form" at bounding box center [1154, 40] width 108 height 27
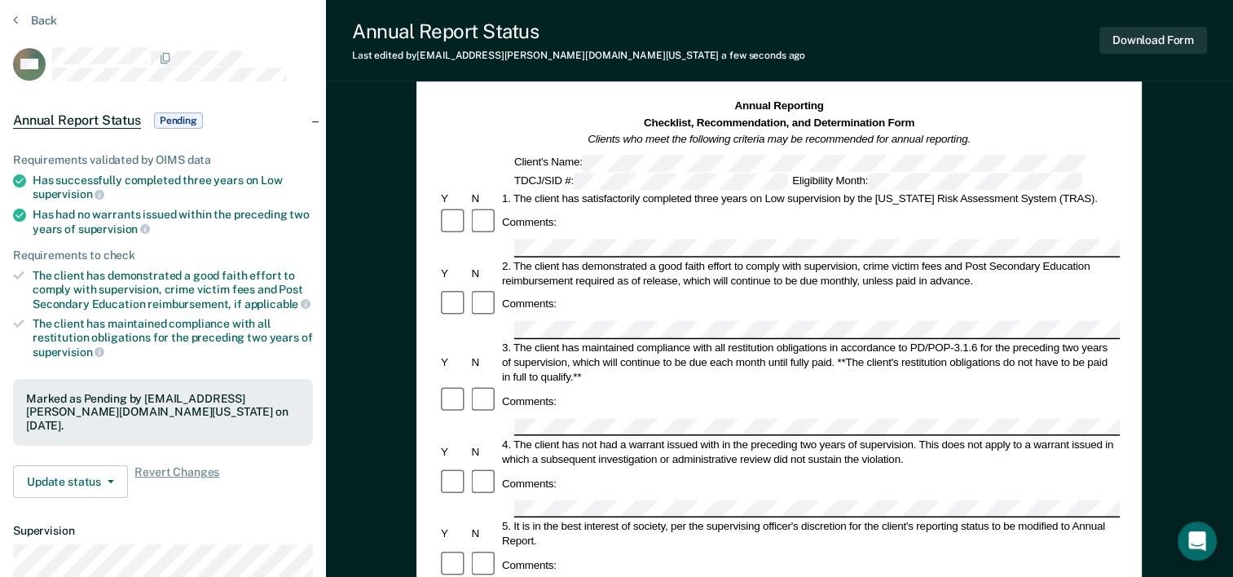
scroll to position [0, 0]
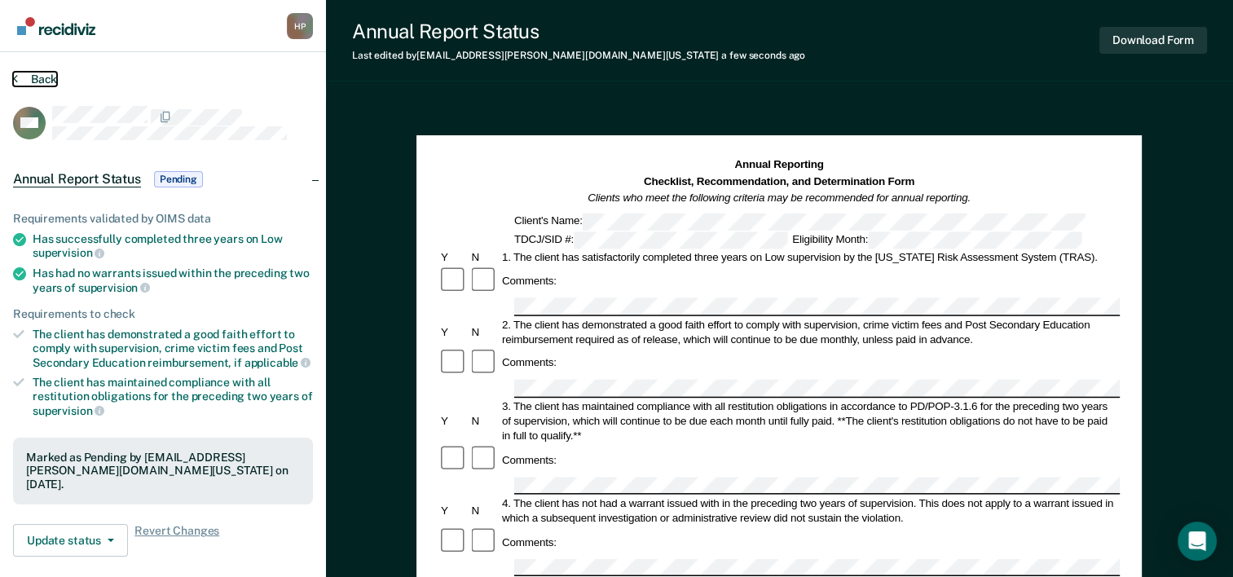
click at [51, 73] on button "Back" at bounding box center [35, 79] width 44 height 15
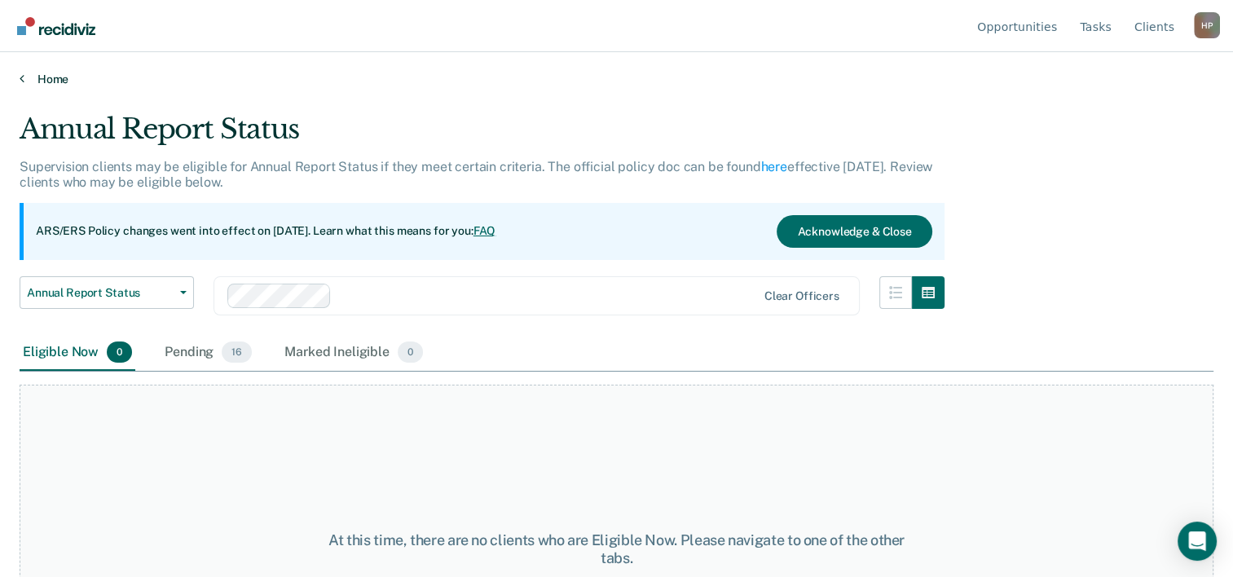
click at [54, 78] on link "Home" at bounding box center [617, 79] width 1194 height 15
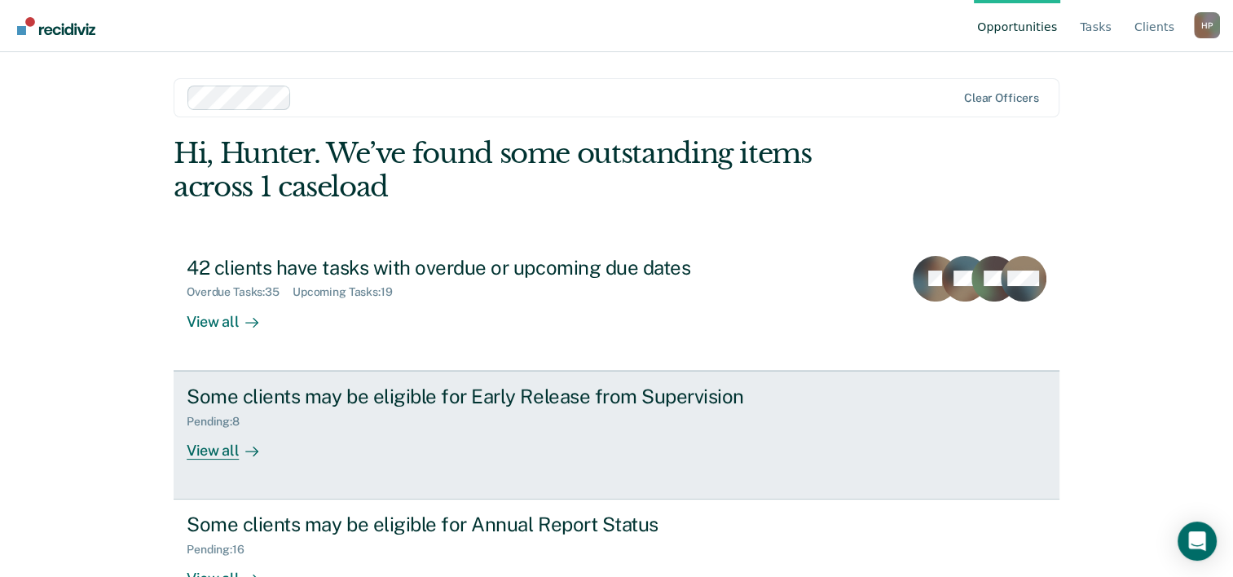
scroll to position [50, 0]
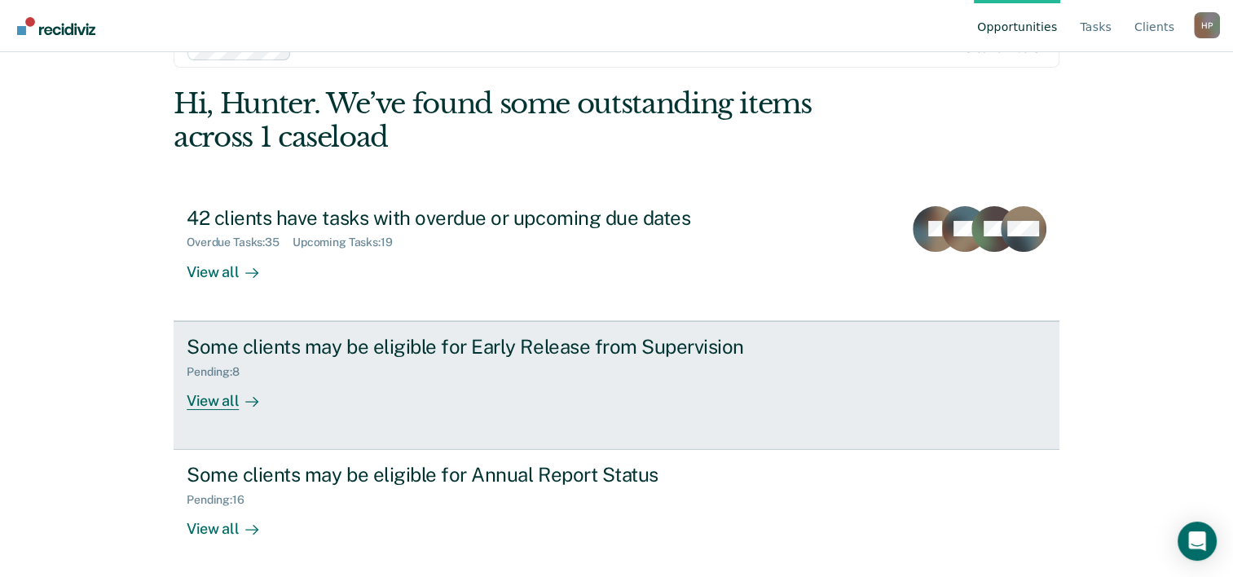
click at [388, 378] on div "Some clients may be eligible for Early Release from Supervision Pending : 8 Vie…" at bounding box center [492, 372] width 611 height 75
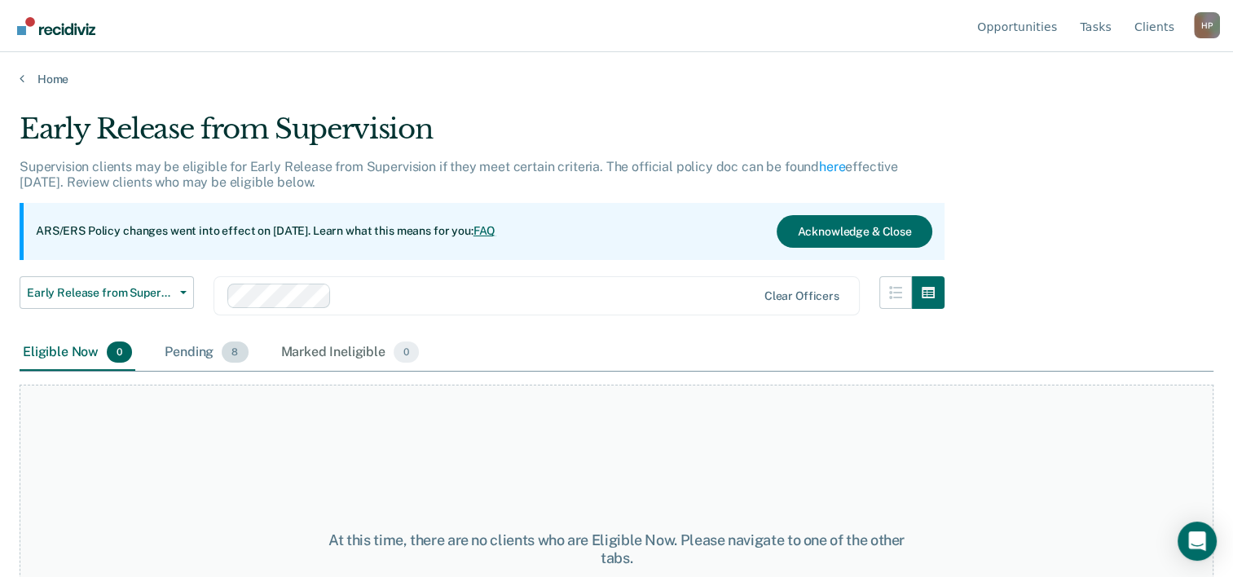
click at [163, 355] on div "Pending 8" at bounding box center [206, 353] width 90 height 36
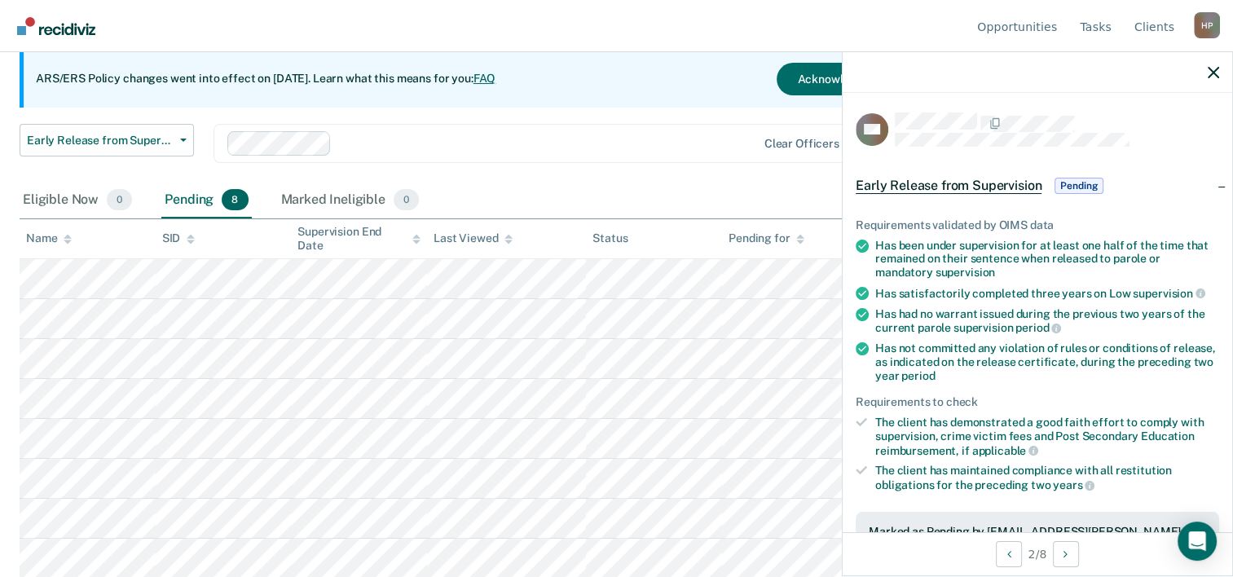
scroll to position [378, 0]
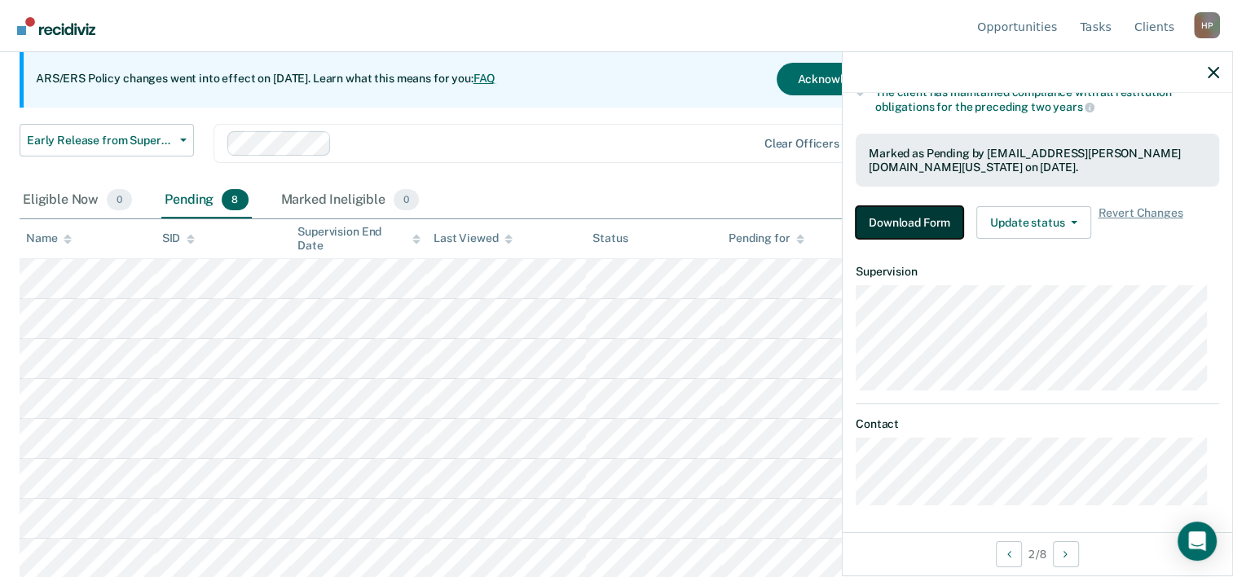
click at [917, 219] on button "Download Form" at bounding box center [910, 222] width 108 height 33
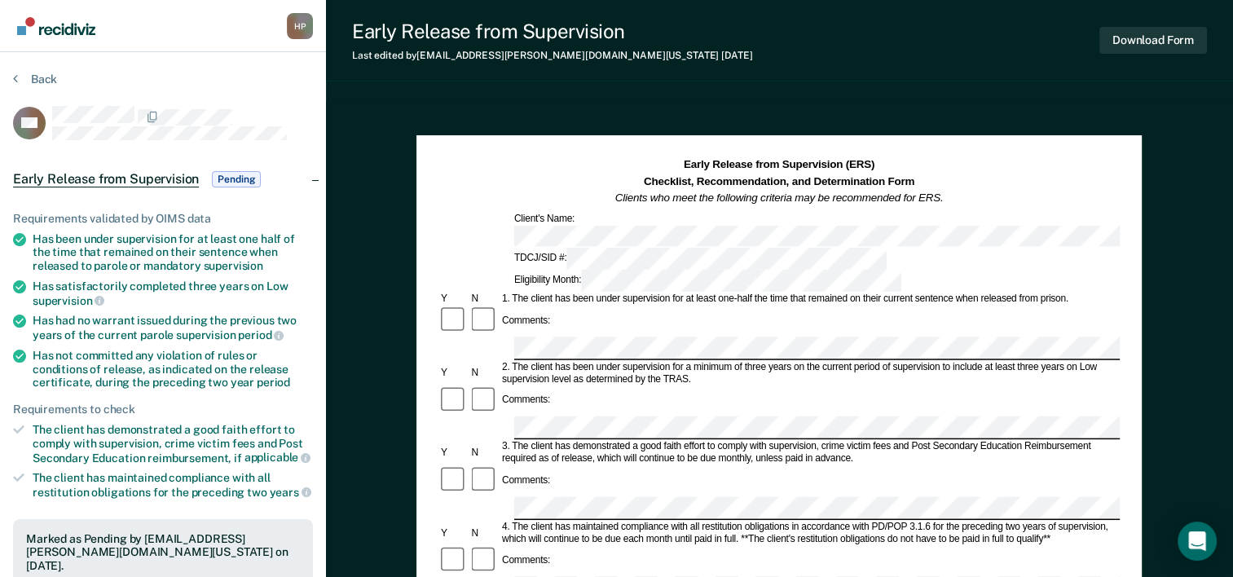
click at [840, 270] on div "Eligibility Month:" at bounding box center [708, 281] width 392 height 22
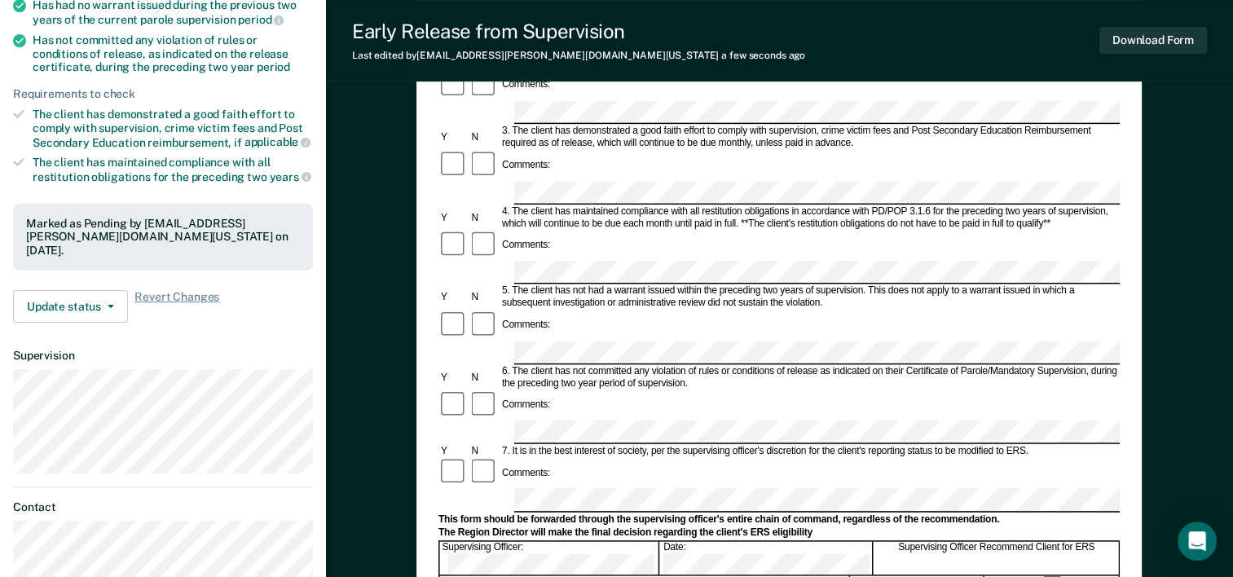
scroll to position [326, 0]
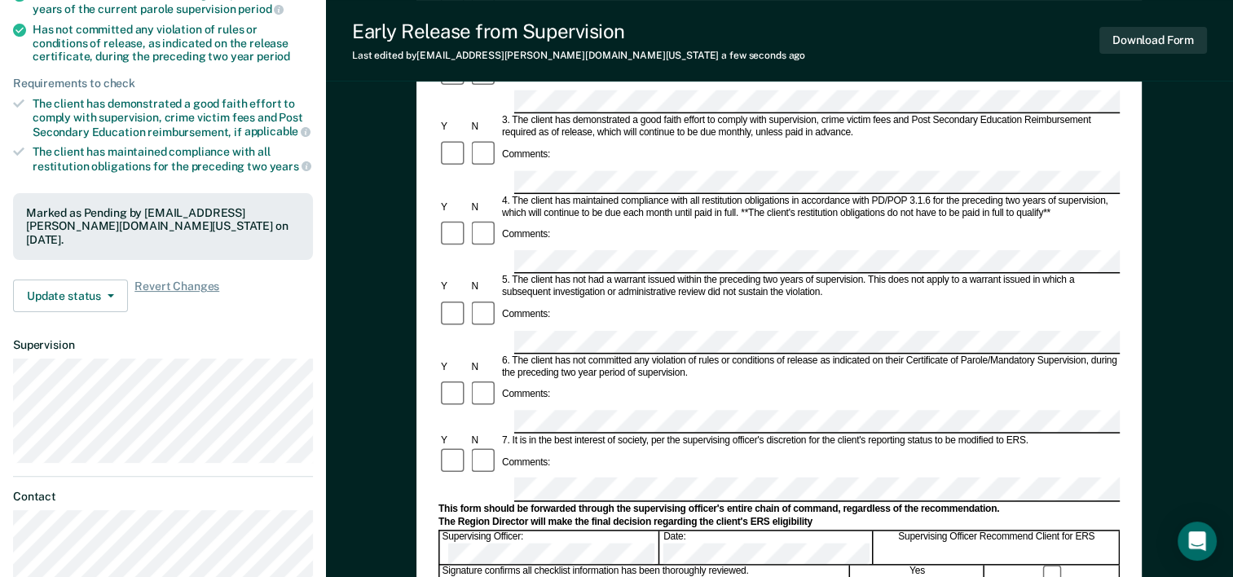
click at [615, 530] on div "Supervising Officer: Date: Supervising Officer Recommend Client for ERS" at bounding box center [779, 547] width 681 height 35
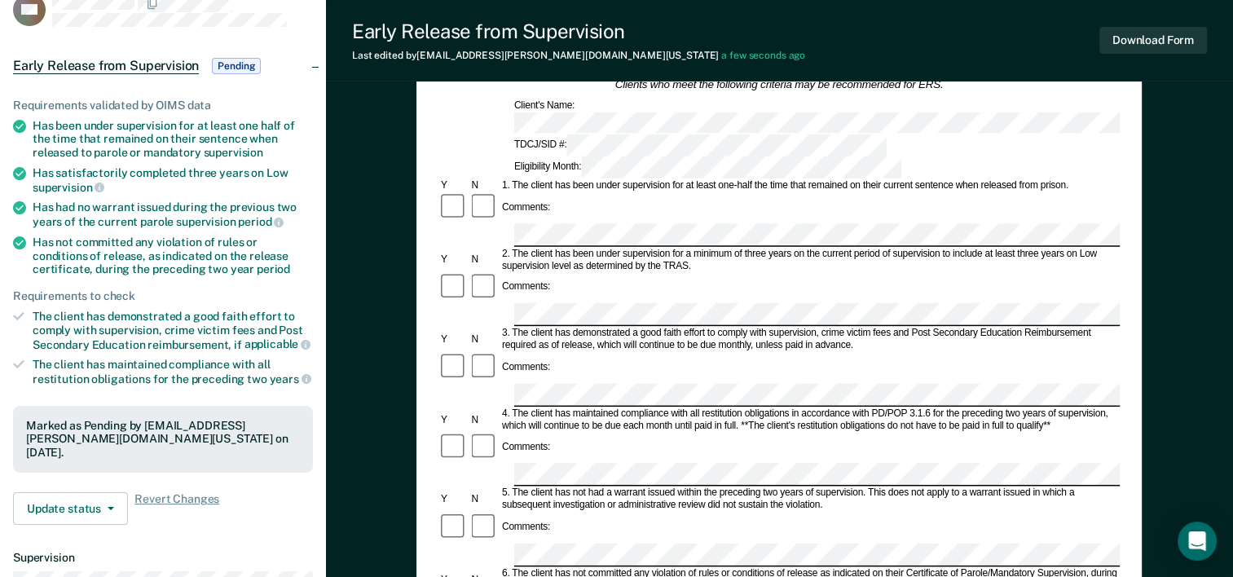
scroll to position [0, 0]
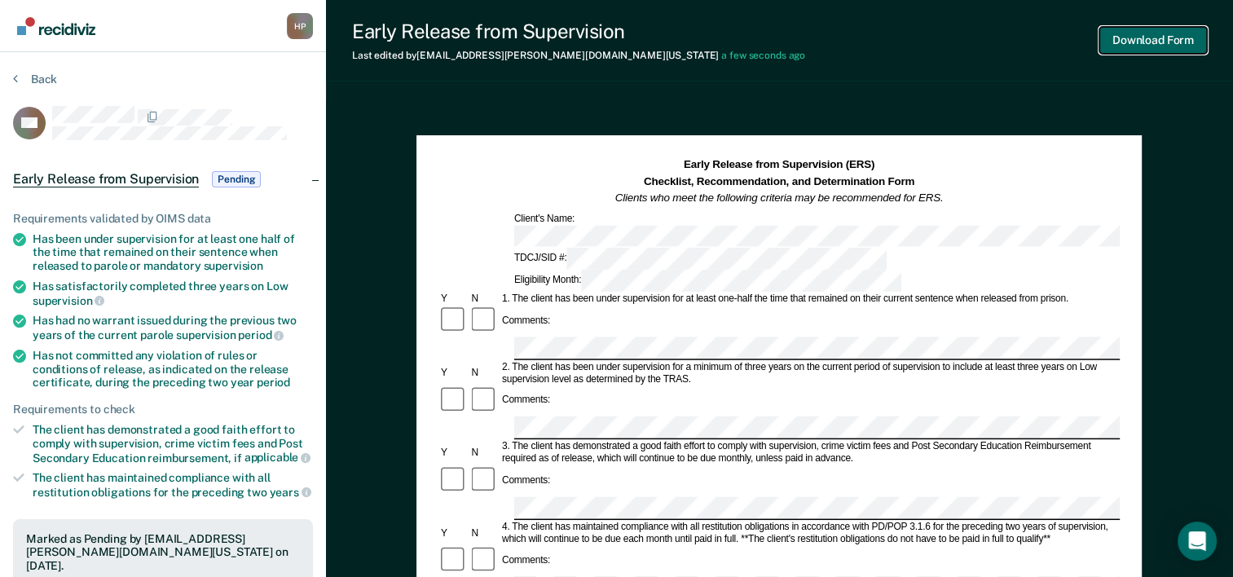
click at [1166, 42] on button "Download Form" at bounding box center [1154, 40] width 108 height 27
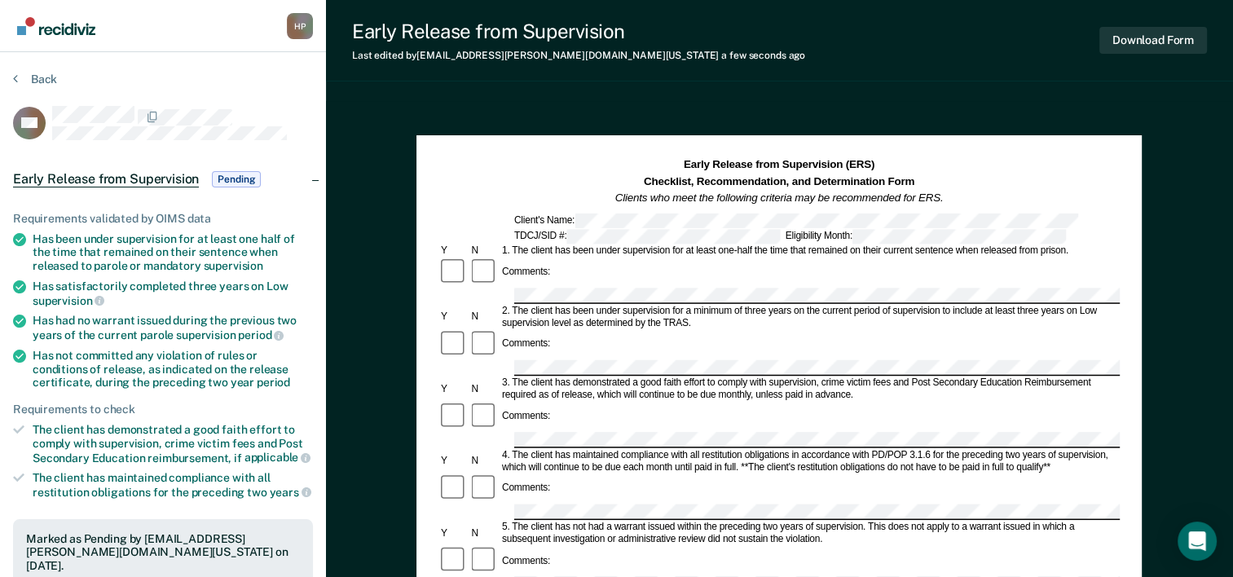
click at [49, 90] on div "Back" at bounding box center [163, 89] width 300 height 34
click at [49, 77] on button "Back" at bounding box center [35, 79] width 44 height 15
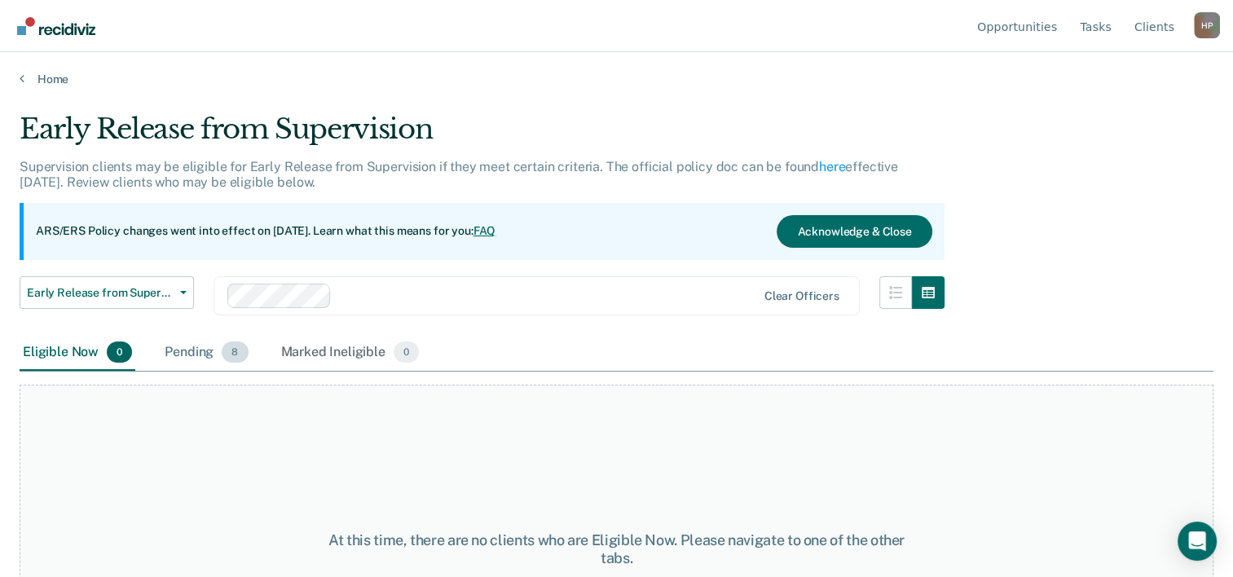
click at [197, 350] on div "Pending 8" at bounding box center [206, 353] width 90 height 36
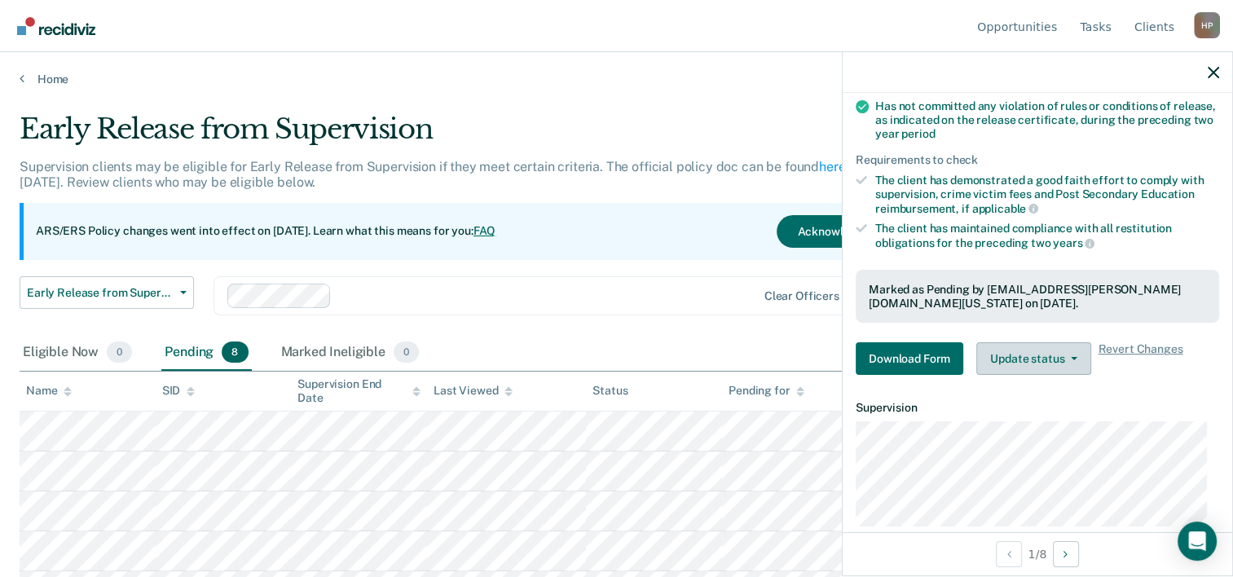
scroll to position [378, 0]
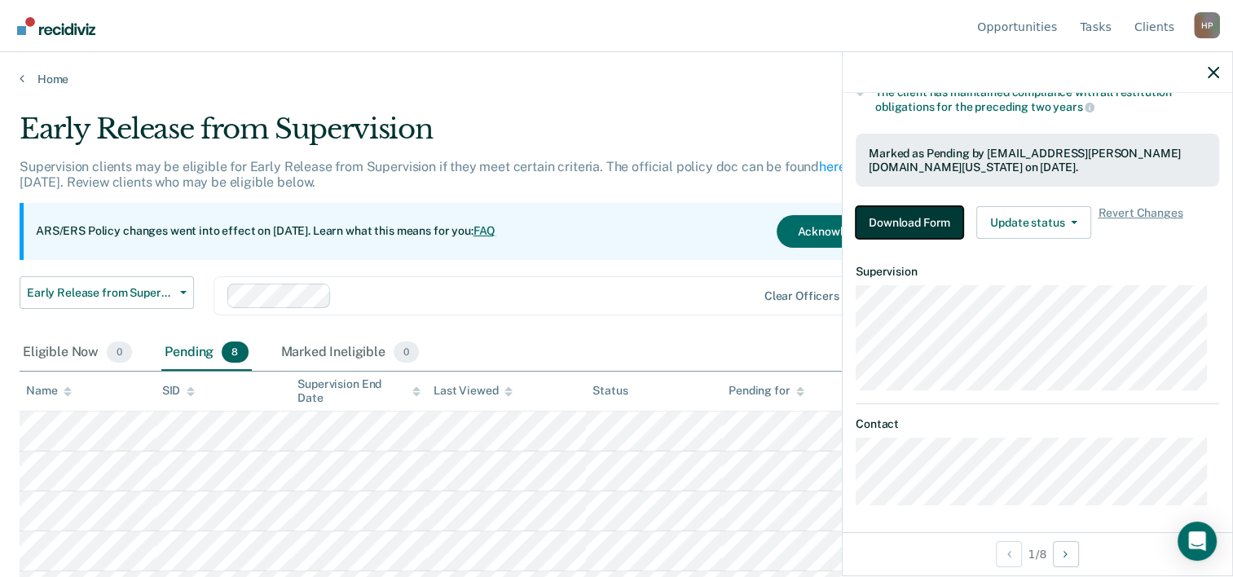
click at [925, 215] on button "Download Form" at bounding box center [910, 222] width 108 height 33
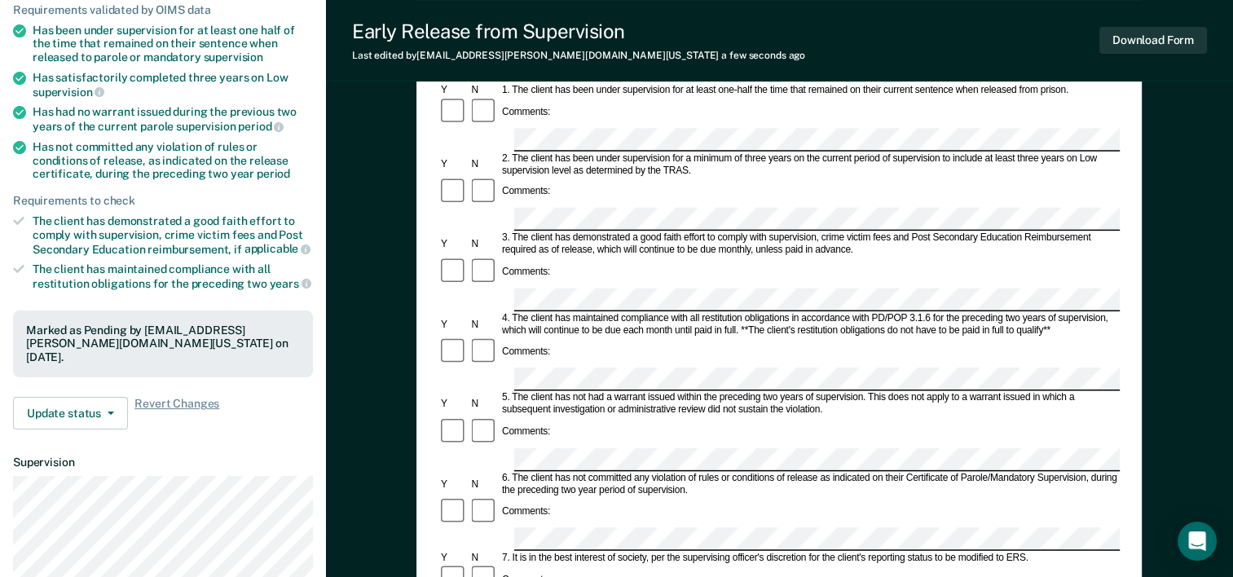
scroll to position [326, 0]
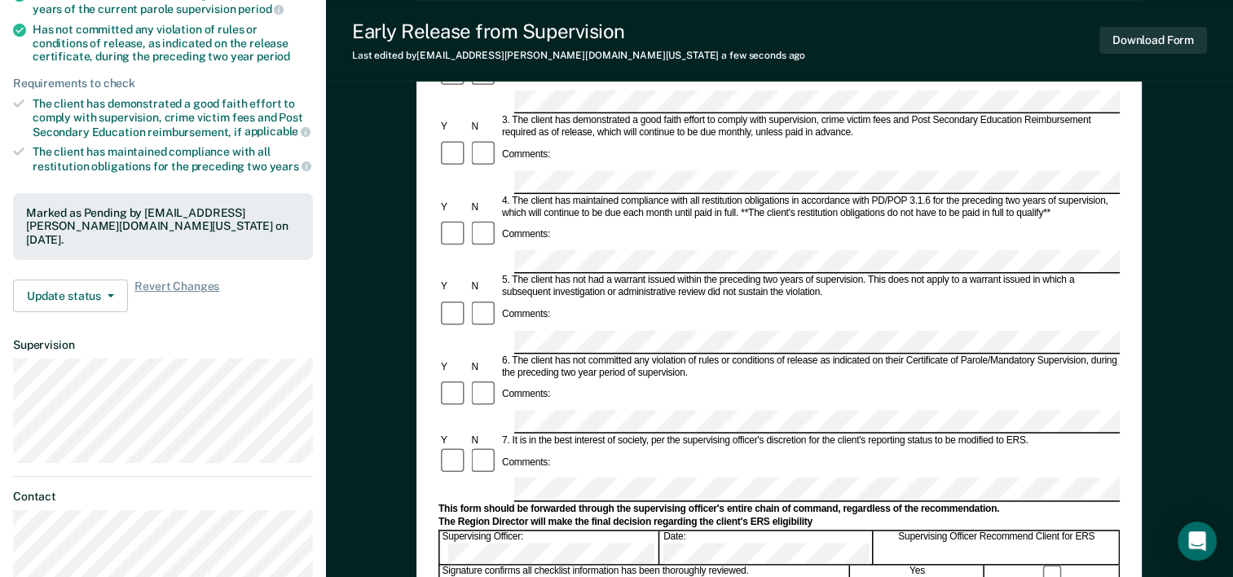
click at [506, 342] on form "Early Release from Supervision (ERS) Checklist, Recommendation, and Determinati…" at bounding box center [779, 421] width 681 height 1181
click at [1148, 43] on button "Download Form" at bounding box center [1154, 40] width 108 height 27
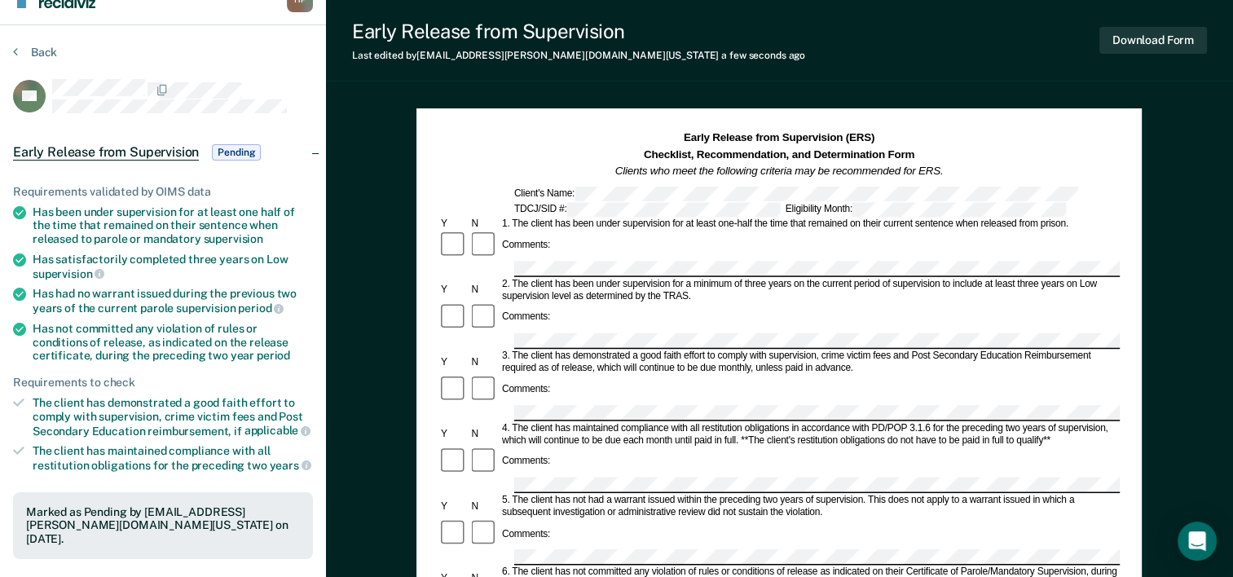
scroll to position [0, 0]
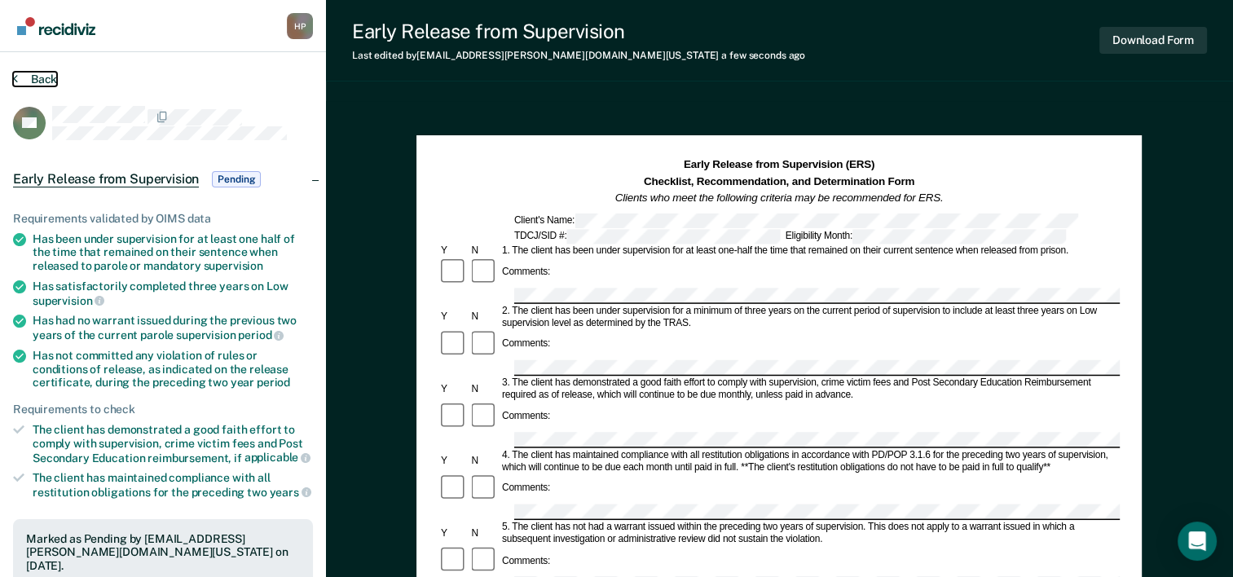
click at [51, 79] on button "Back" at bounding box center [35, 79] width 44 height 15
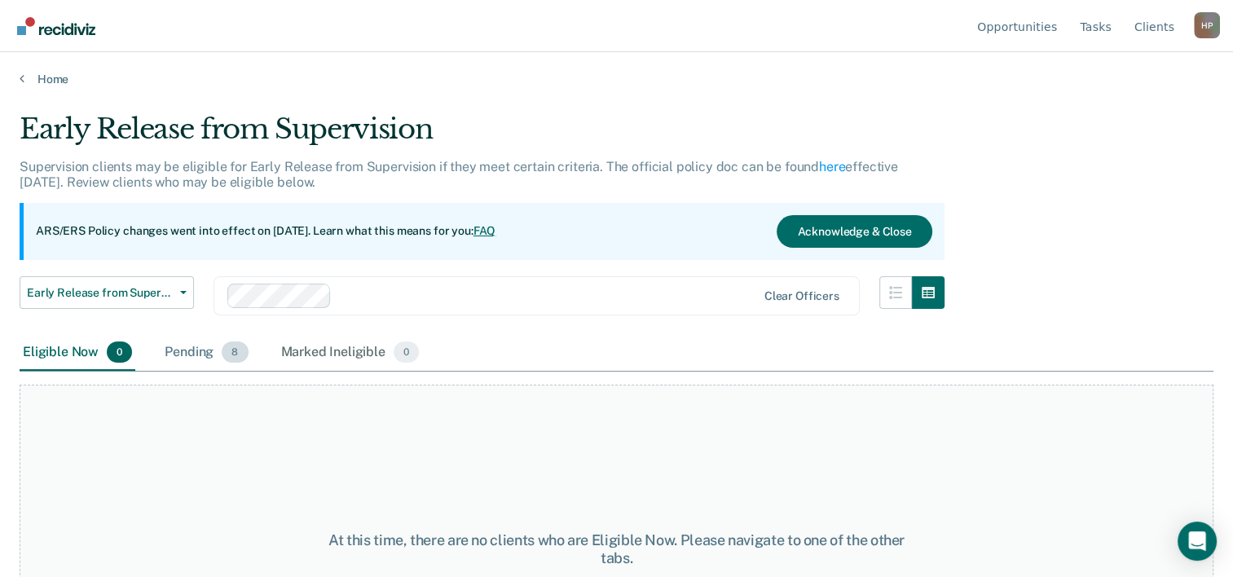
click at [182, 344] on div "Pending 8" at bounding box center [206, 353] width 90 height 36
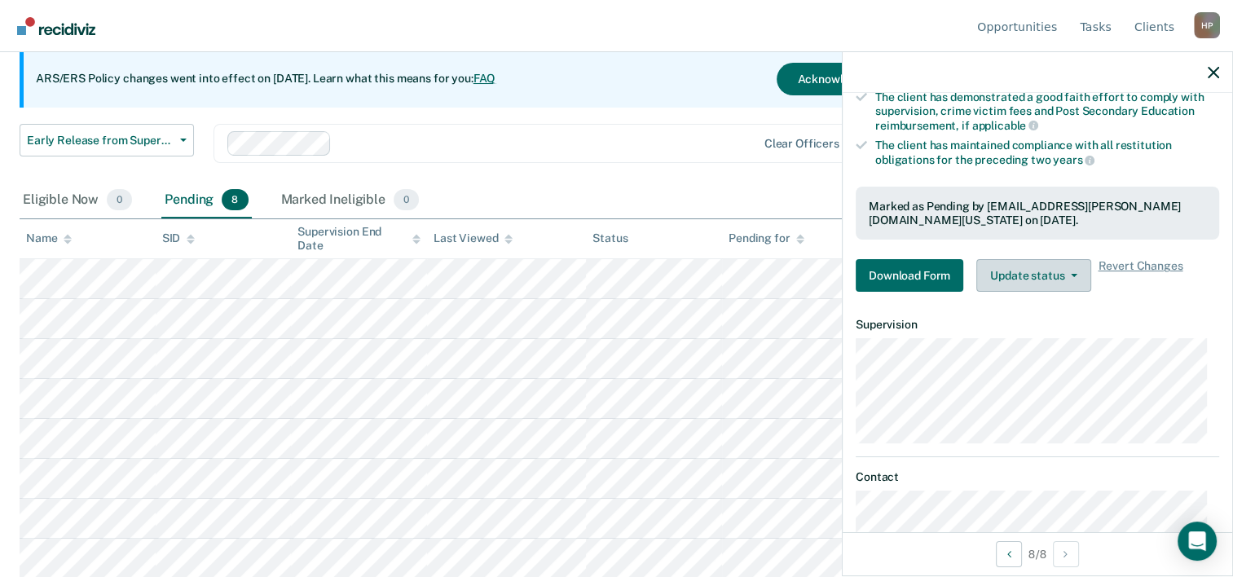
scroll to position [326, 0]
click at [928, 271] on button "Download Form" at bounding box center [910, 274] width 108 height 33
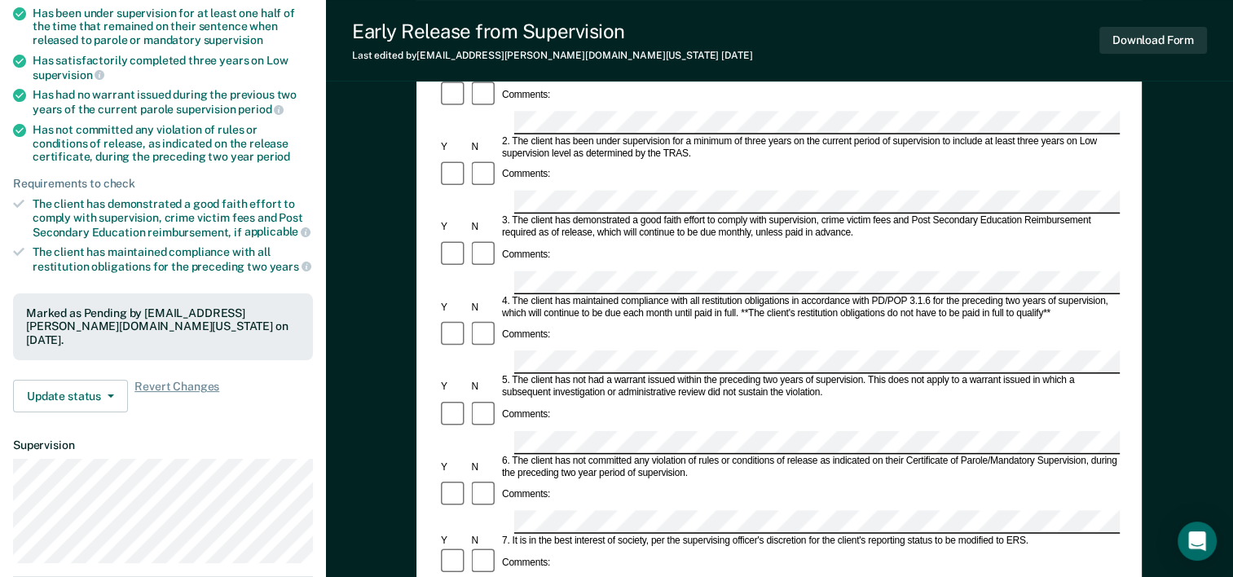
scroll to position [245, 0]
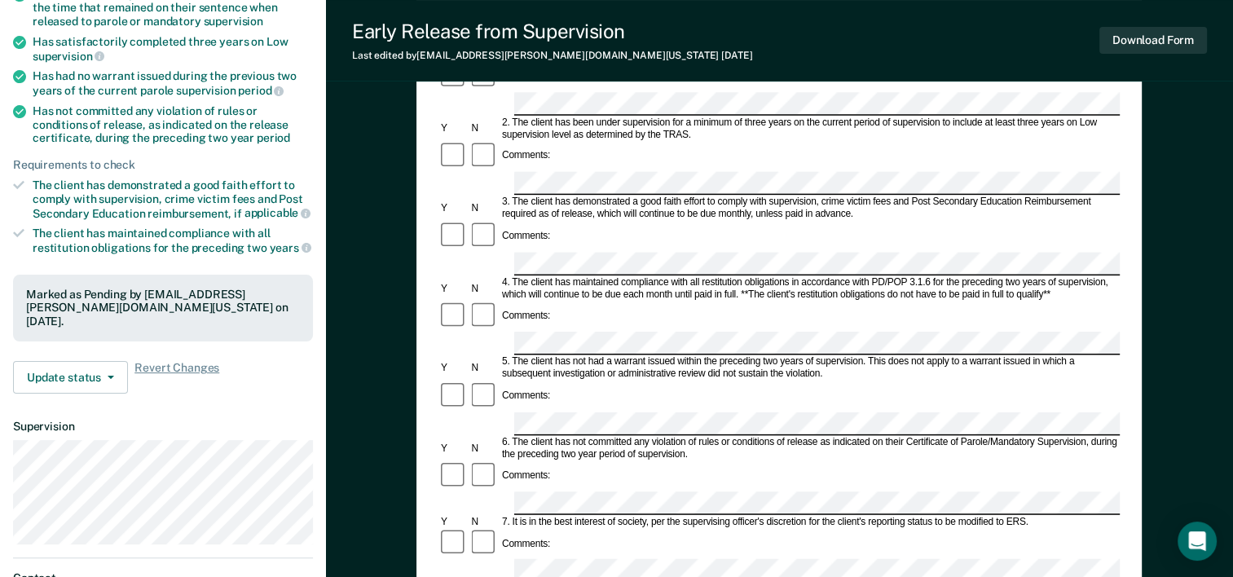
click at [658, 437] on form "Early Release from Supervision (ERS) Checklist, Recommendation, and Determinati…" at bounding box center [779, 503] width 681 height 1181
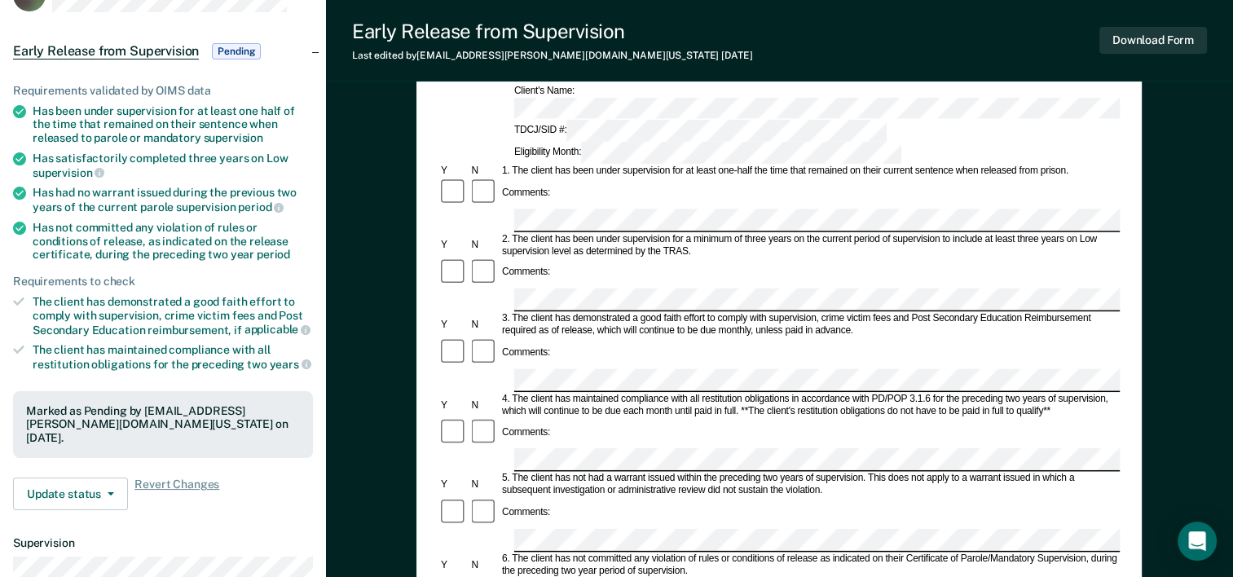
scroll to position [0, 0]
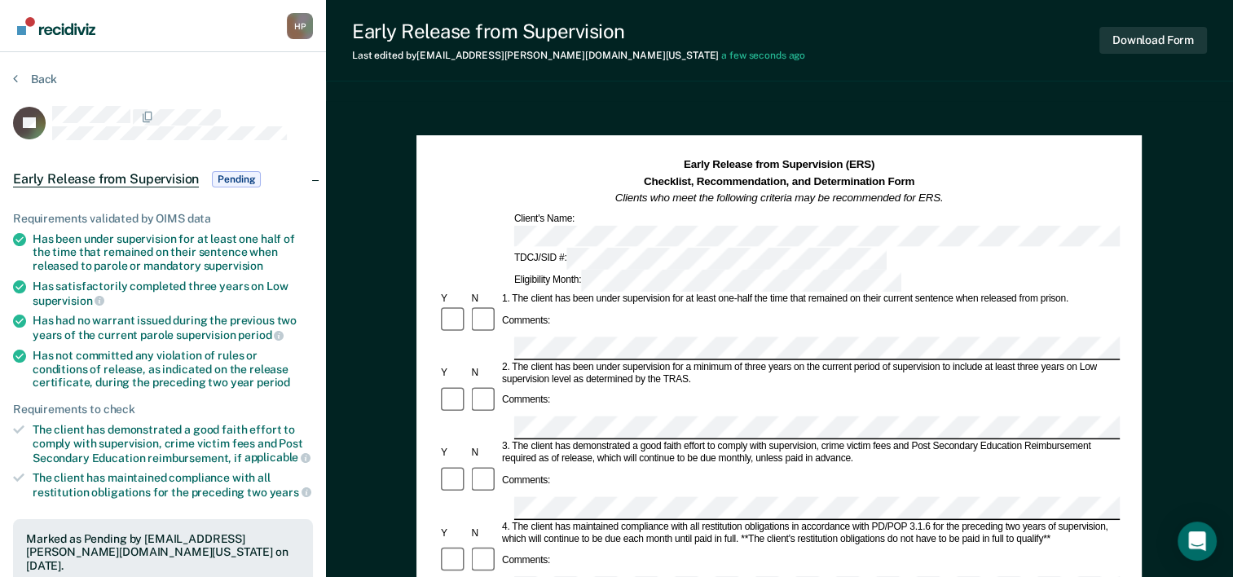
click at [916, 293] on div "1. The client has been under supervision for at least one-half the time that re…" at bounding box center [810, 299] width 620 height 12
click at [991, 179] on div "Early Release from Supervision (ERS) Checklist, Recommendation, and Determinati…" at bounding box center [779, 182] width 681 height 50
click at [1122, 50] on button "Download Form" at bounding box center [1154, 40] width 108 height 27
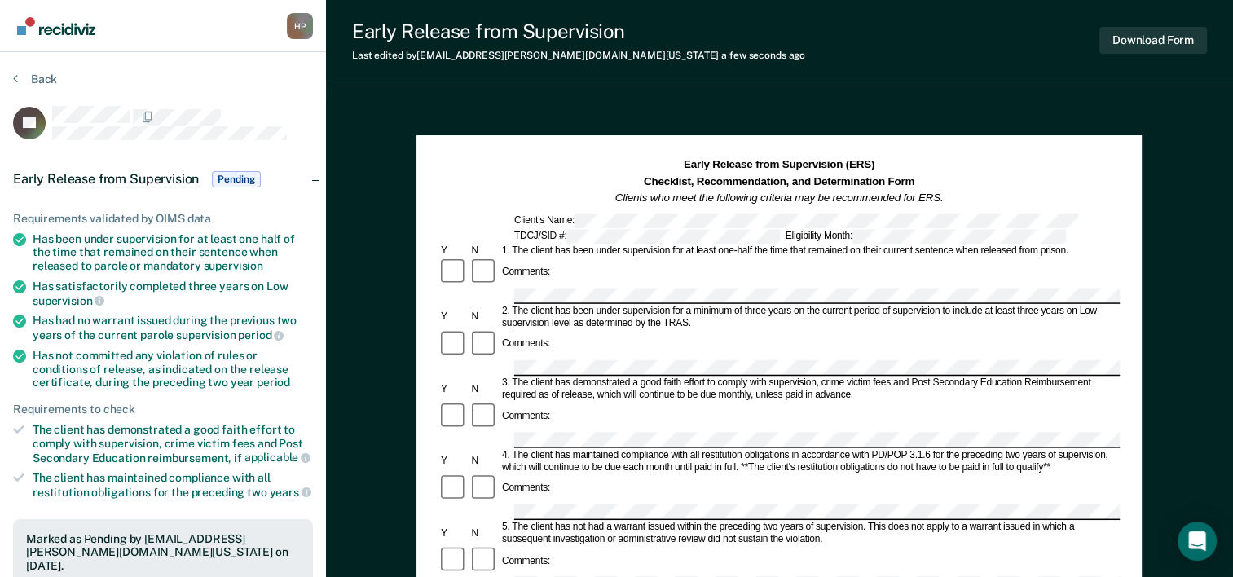
click at [29, 65] on section "Back JG Early Release from Supervision Pending Requirements validated by OIMS d…" at bounding box center [163, 494] width 326 height 884
click at [30, 71] on section "Back JG Early Release from Supervision Pending Requirements validated by OIMS d…" at bounding box center [163, 494] width 326 height 884
click at [51, 75] on button "Back" at bounding box center [35, 79] width 44 height 15
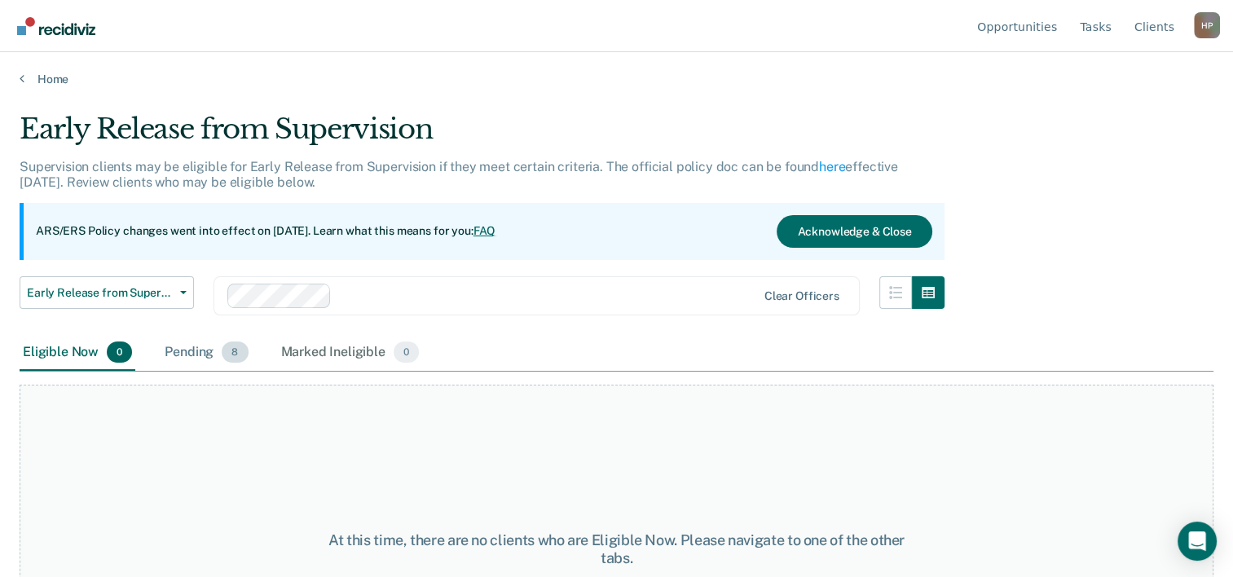
click at [183, 361] on div "Pending 8" at bounding box center [206, 353] width 90 height 36
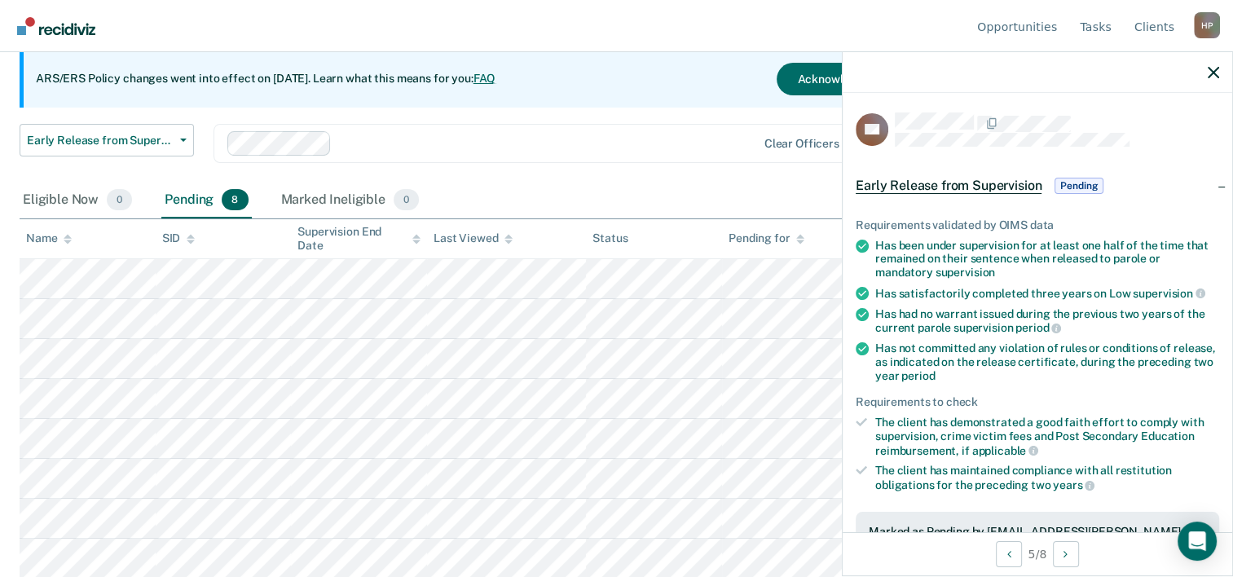
scroll to position [326, 0]
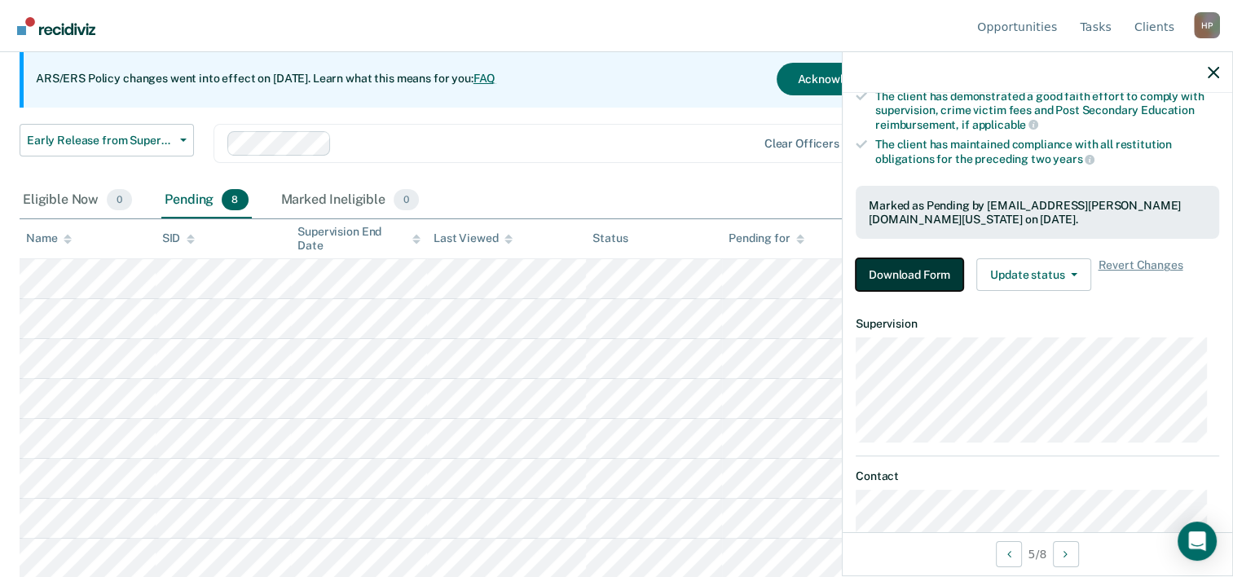
click at [916, 274] on button "Download Form" at bounding box center [910, 274] width 108 height 33
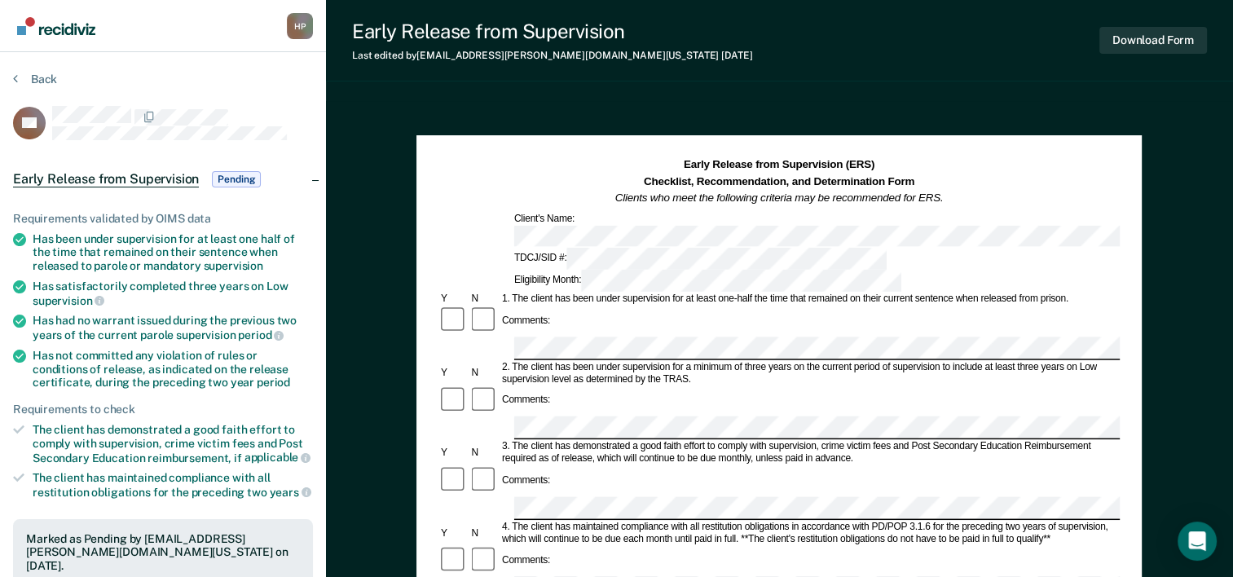
click at [831, 270] on div "Eligibility Month:" at bounding box center [708, 281] width 392 height 22
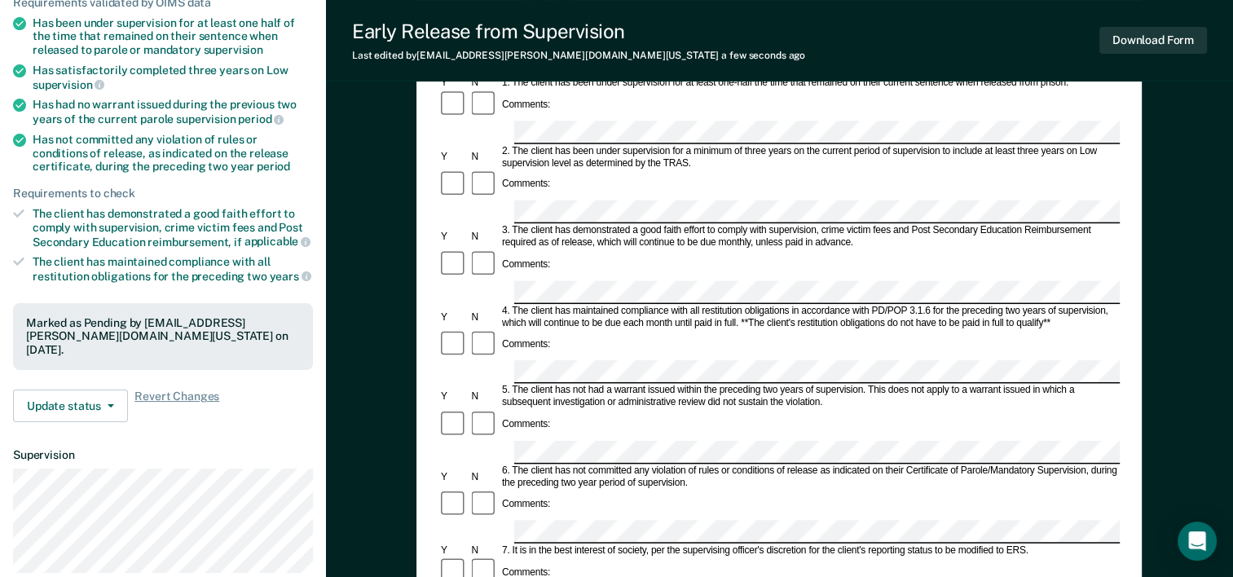
scroll to position [245, 0]
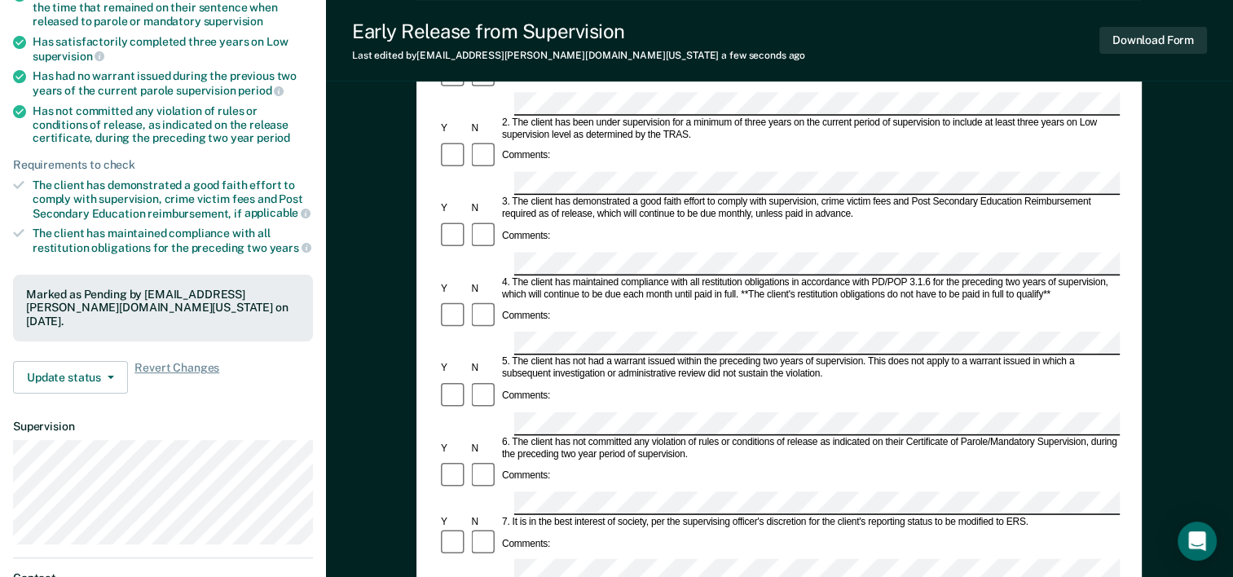
click at [379, 433] on div "Early Release from Supervision (ERS) Checklist, Recommendation, and Determinati…" at bounding box center [779, 410] width 907 height 1107
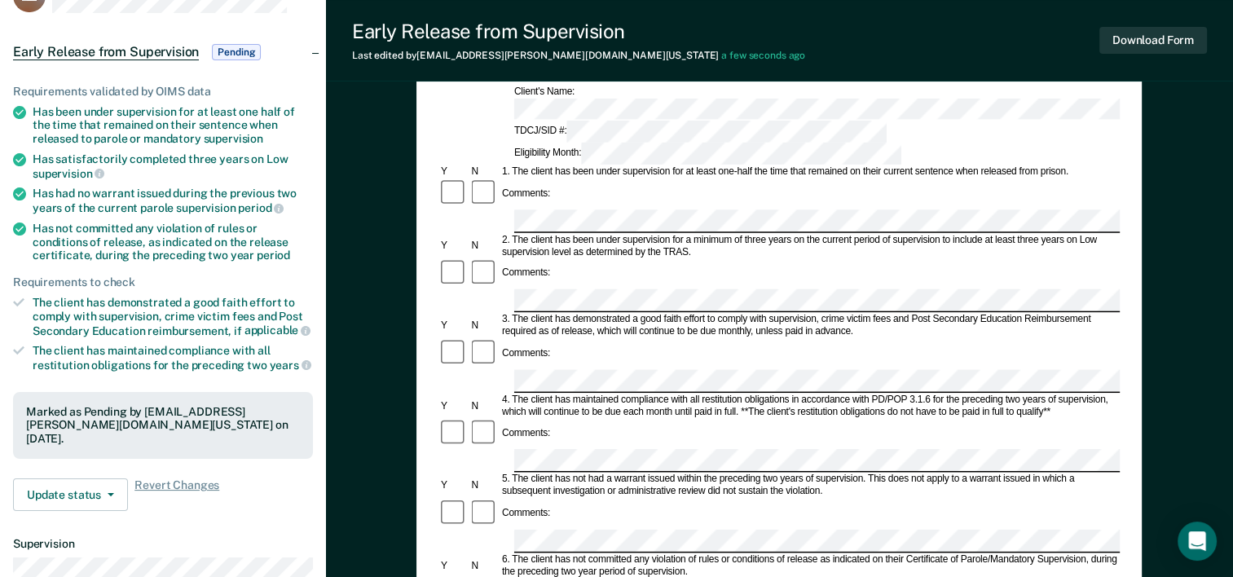
scroll to position [0, 0]
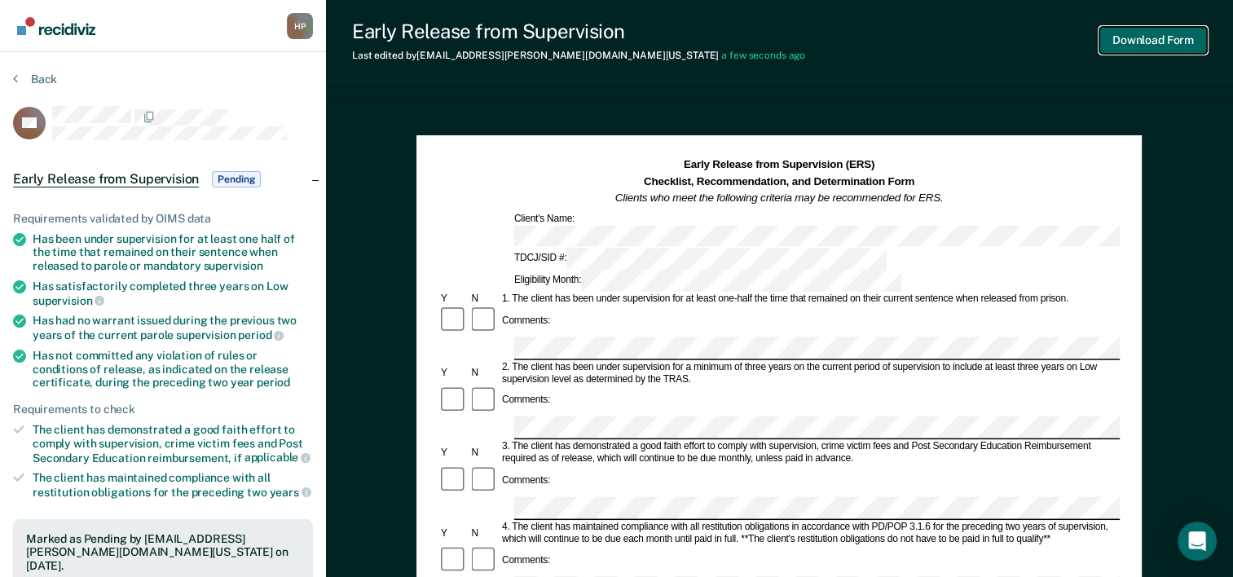
click at [1173, 42] on button "Download Form" at bounding box center [1154, 40] width 108 height 27
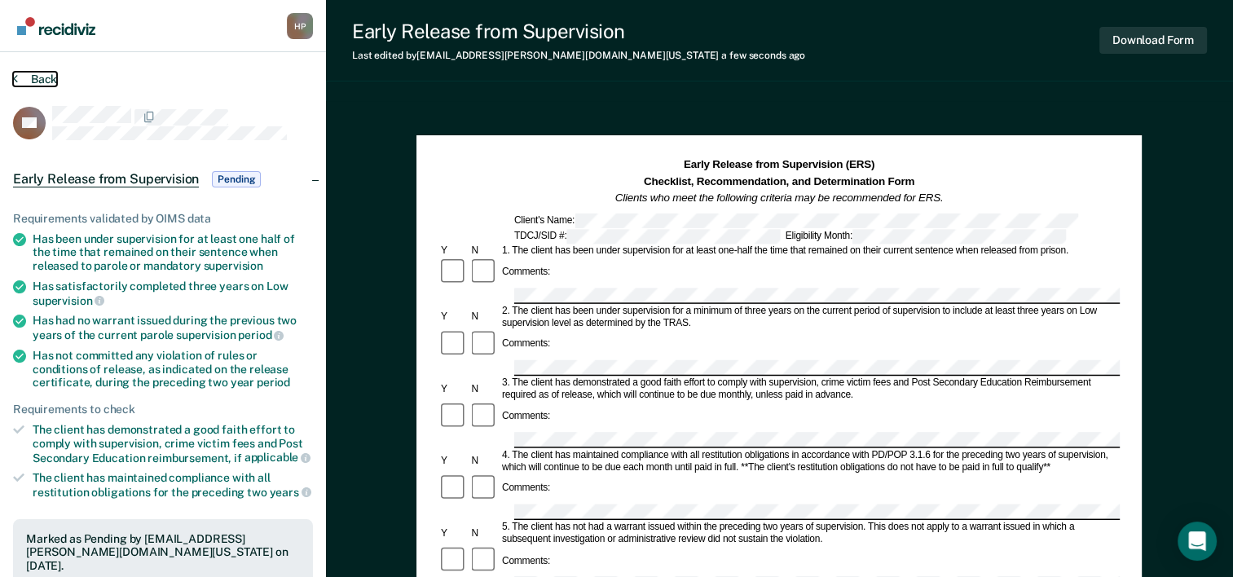
click at [24, 82] on button "Back" at bounding box center [35, 79] width 44 height 15
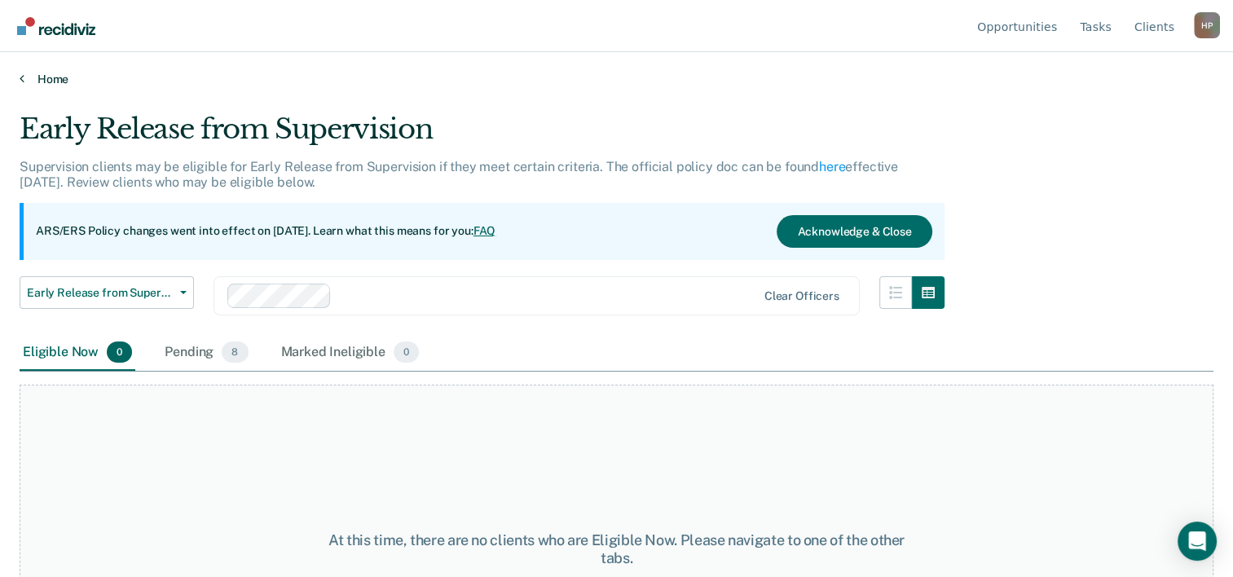
click at [46, 82] on link "Home" at bounding box center [617, 79] width 1194 height 15
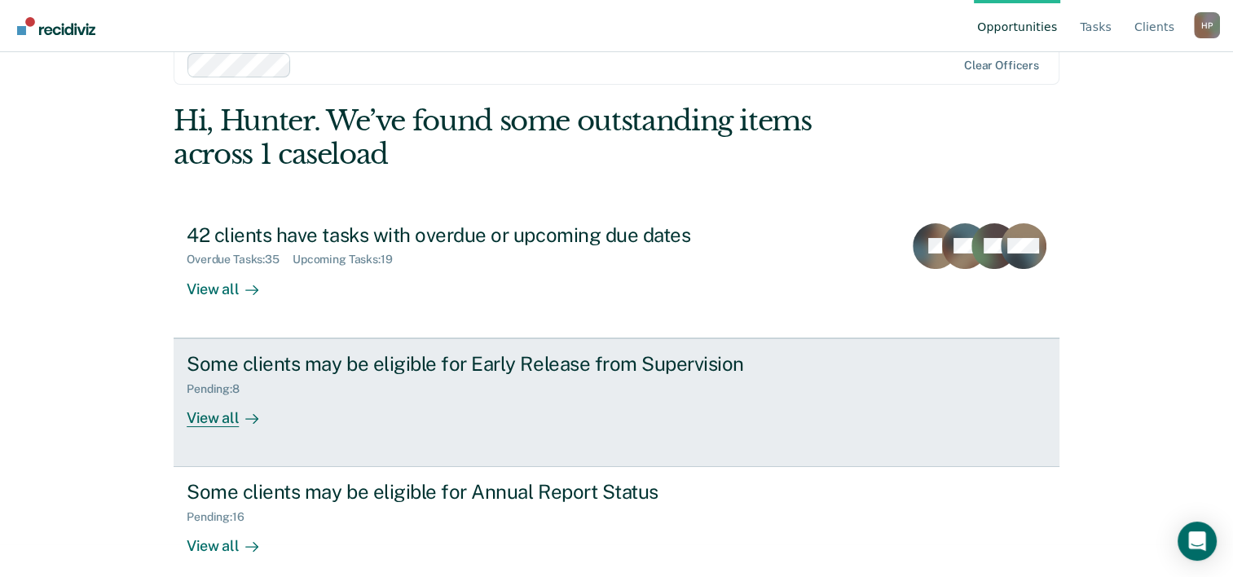
scroll to position [50, 0]
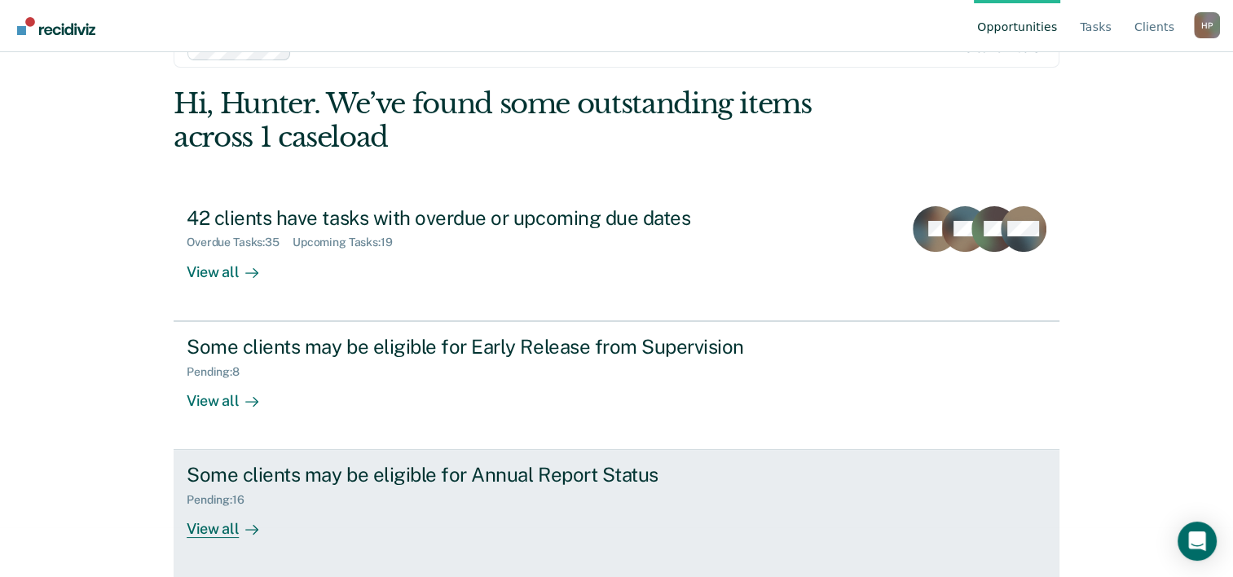
click at [333, 493] on div "Pending : 16" at bounding box center [473, 497] width 572 height 20
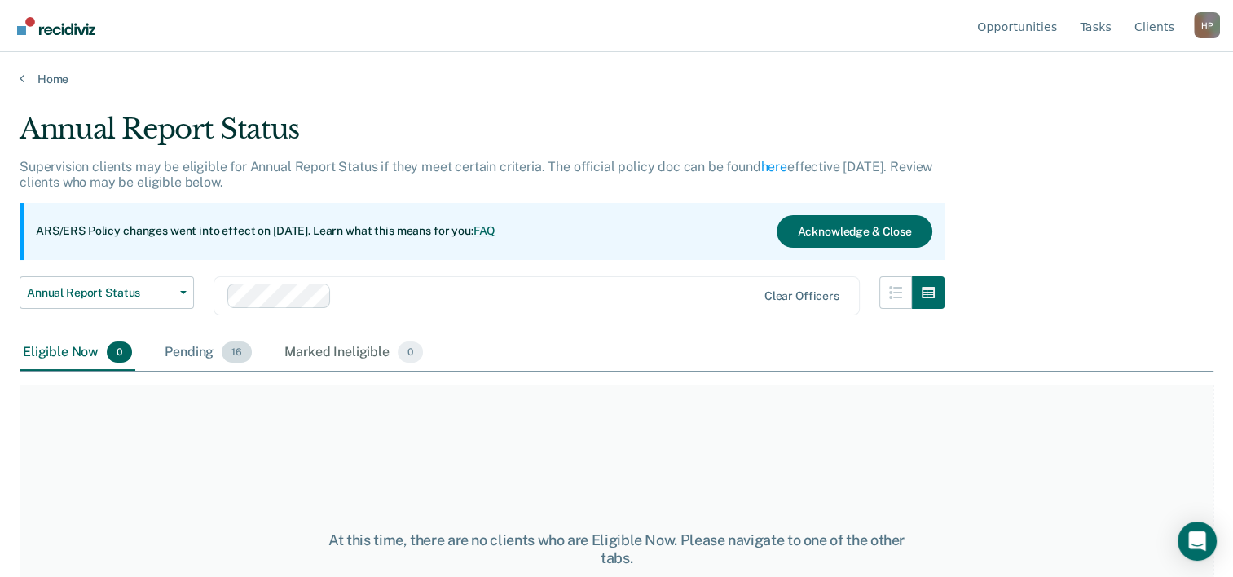
click at [208, 356] on div "Pending 16" at bounding box center [208, 353] width 94 height 36
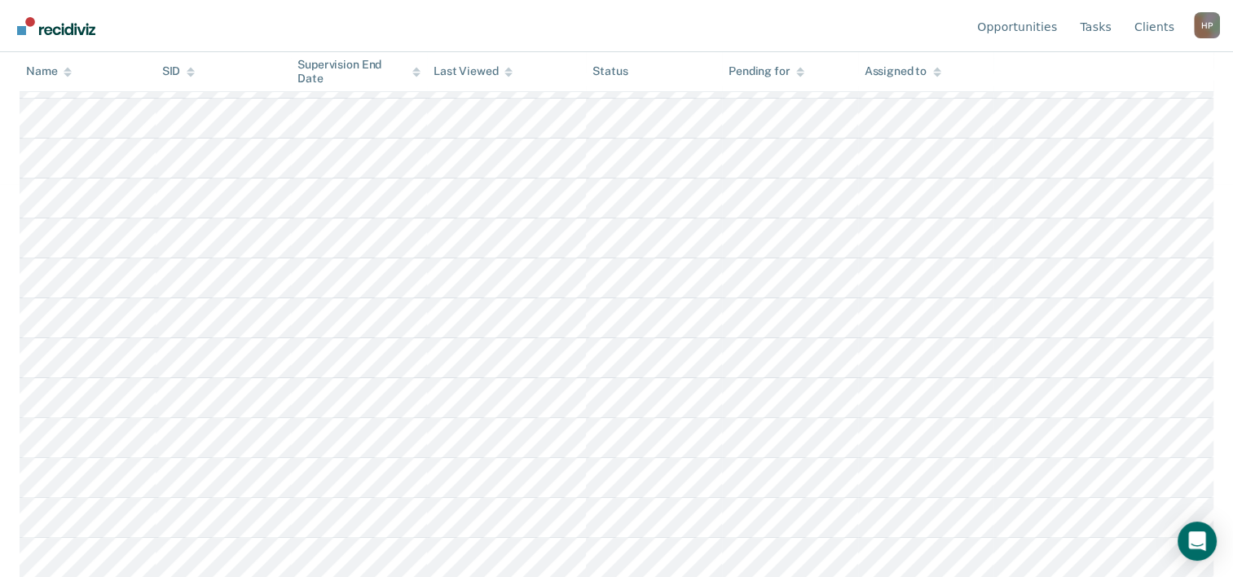
scroll to position [408, 0]
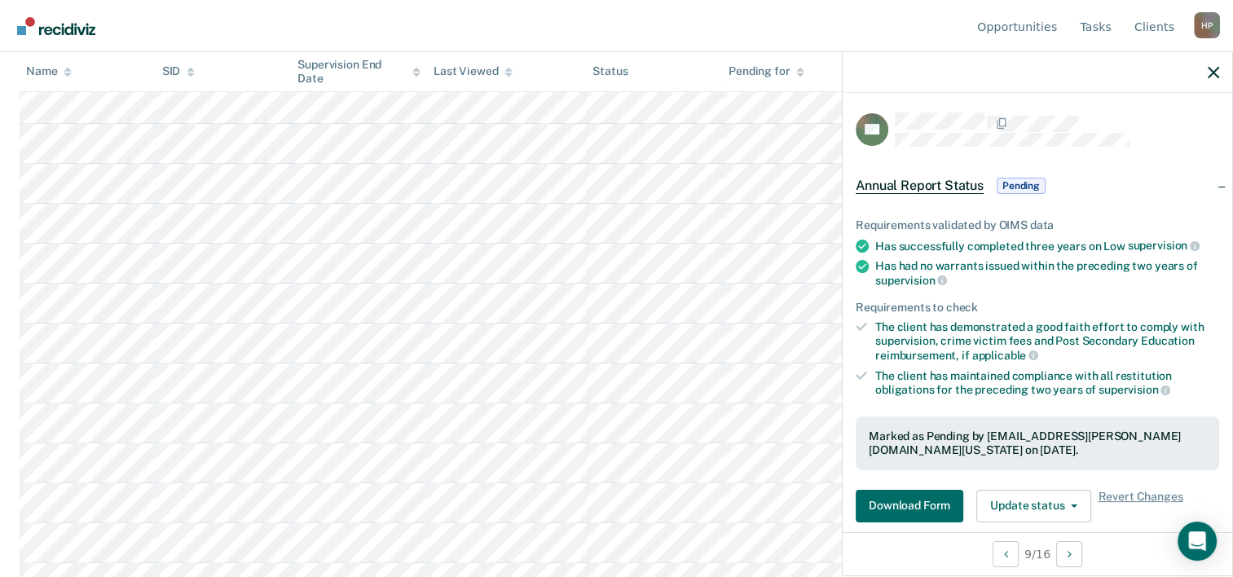
click at [928, 526] on div "Requirements validated by OIMS data Has successfully completed three years on L…" at bounding box center [1038, 363] width 390 height 343
click at [924, 499] on button "Download Form" at bounding box center [910, 506] width 108 height 33
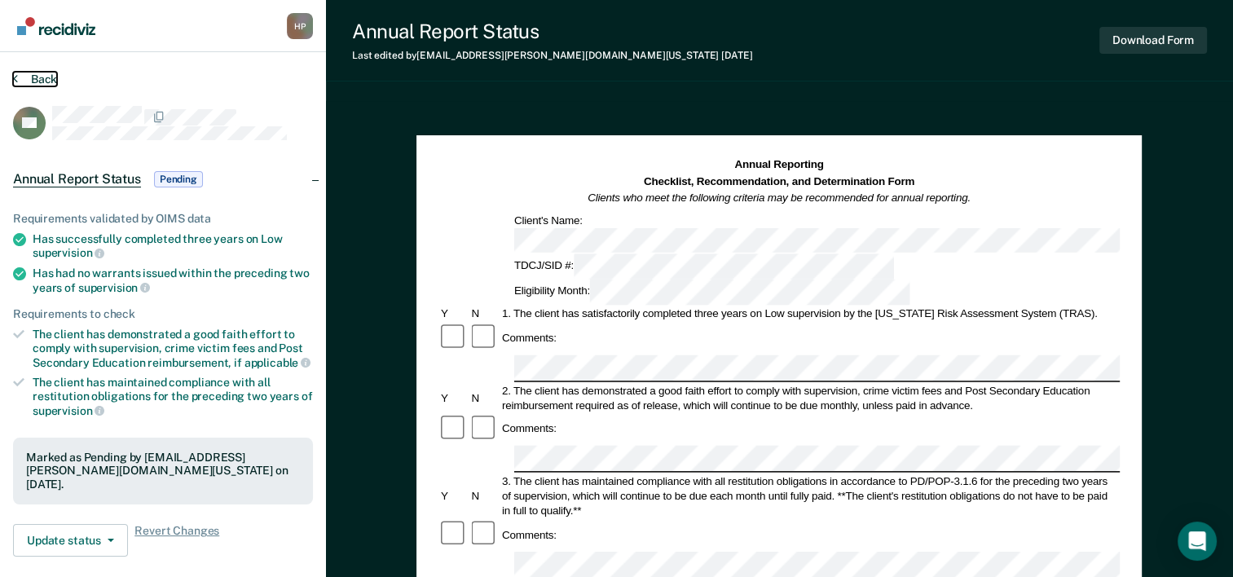
click at [39, 74] on button "Back" at bounding box center [35, 79] width 44 height 15
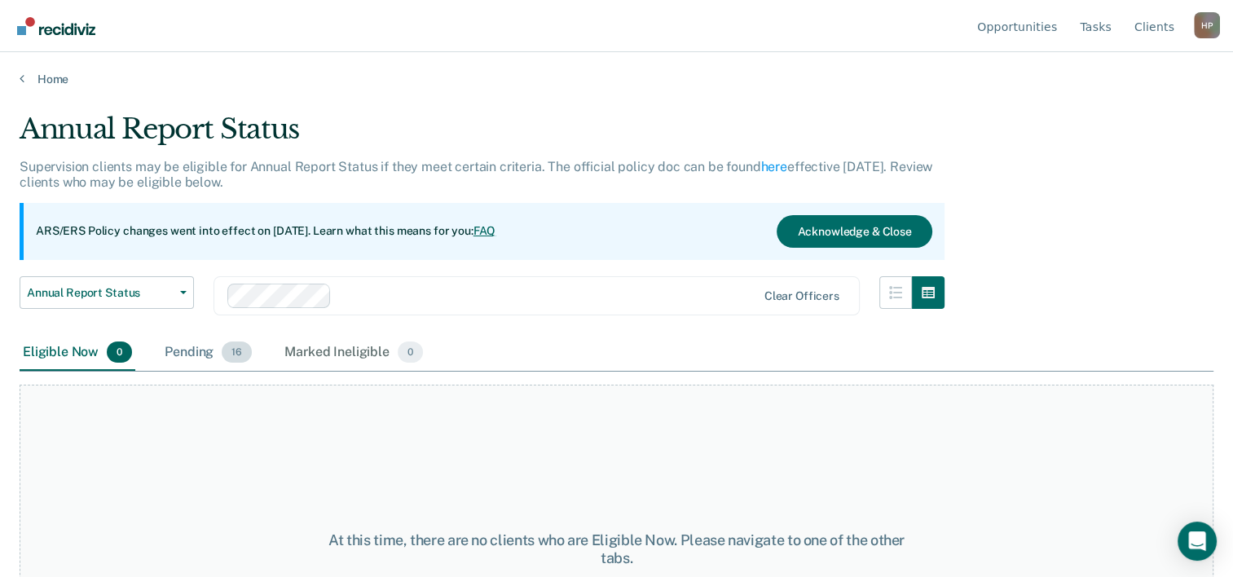
click at [189, 352] on div "Pending 16" at bounding box center [208, 353] width 94 height 36
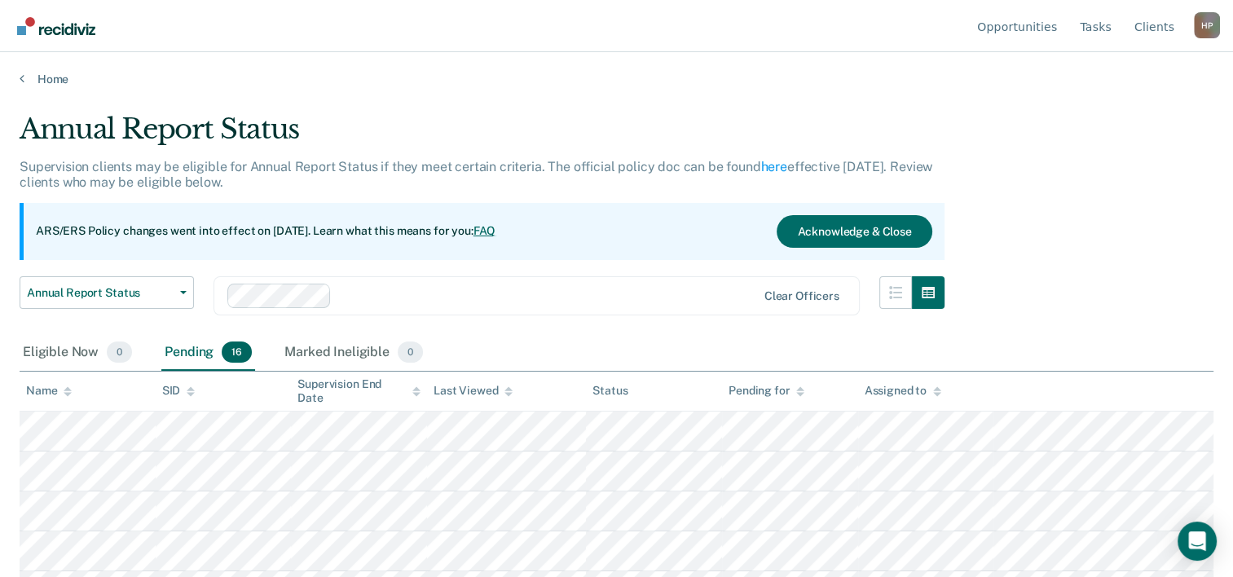
scroll to position [326, 0]
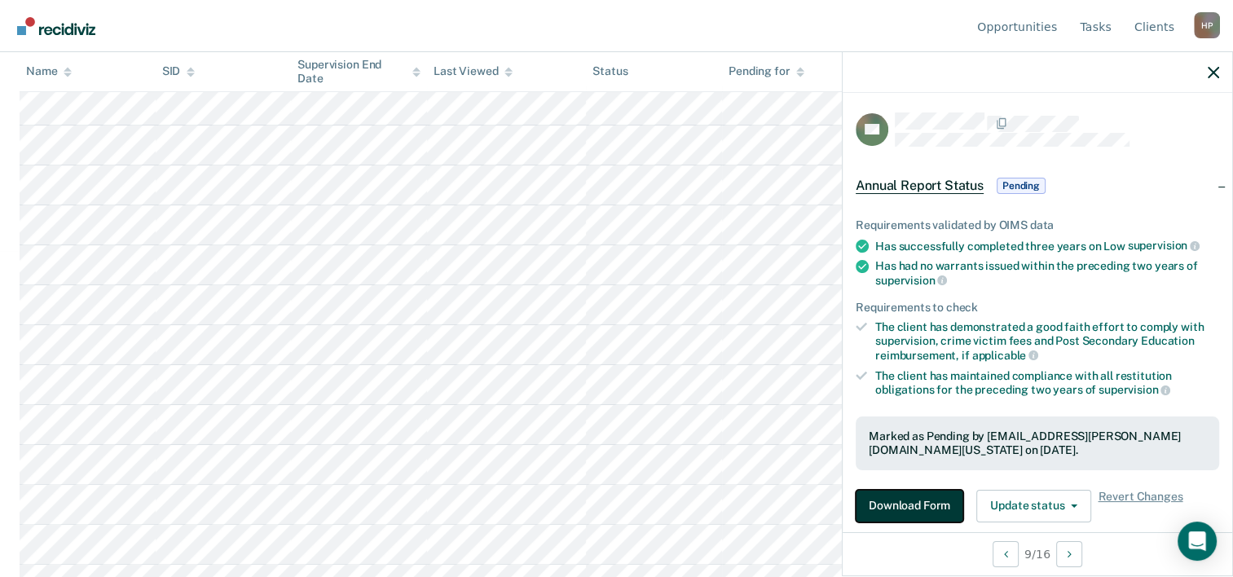
click at [929, 502] on button "Download Form" at bounding box center [910, 506] width 108 height 33
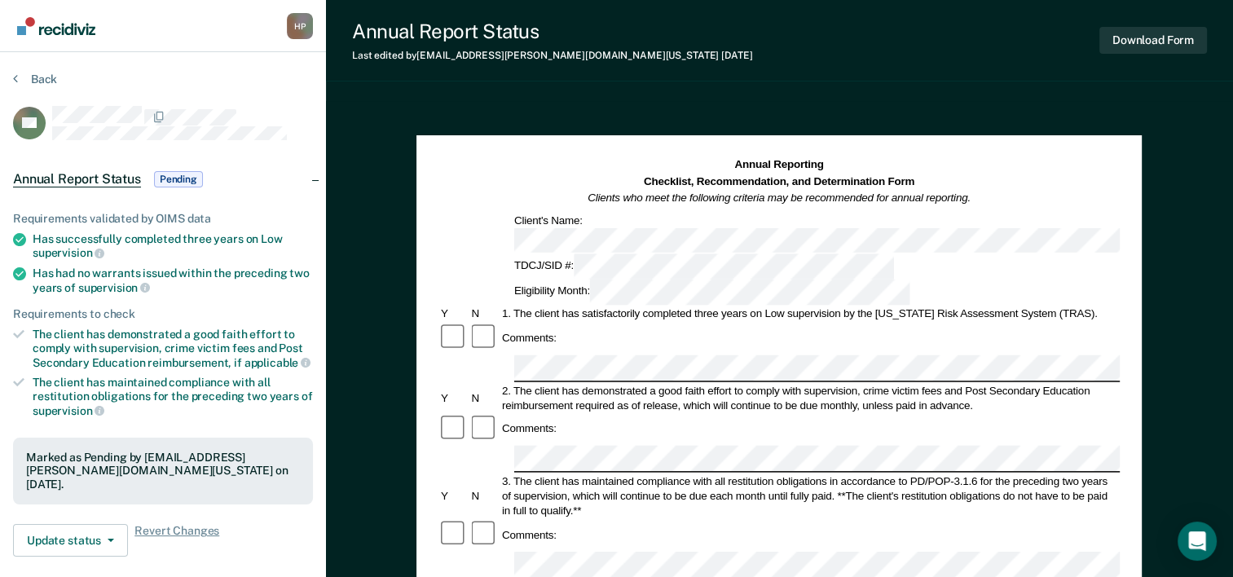
click at [864, 280] on div "Eligibility Month:" at bounding box center [712, 292] width 401 height 25
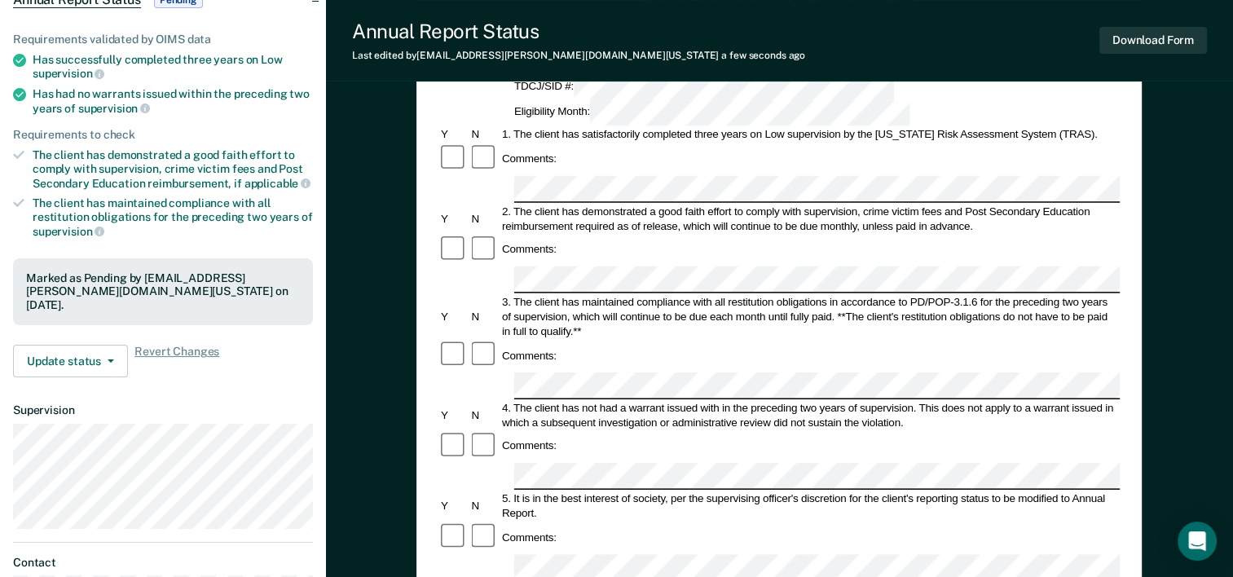
scroll to position [163, 0]
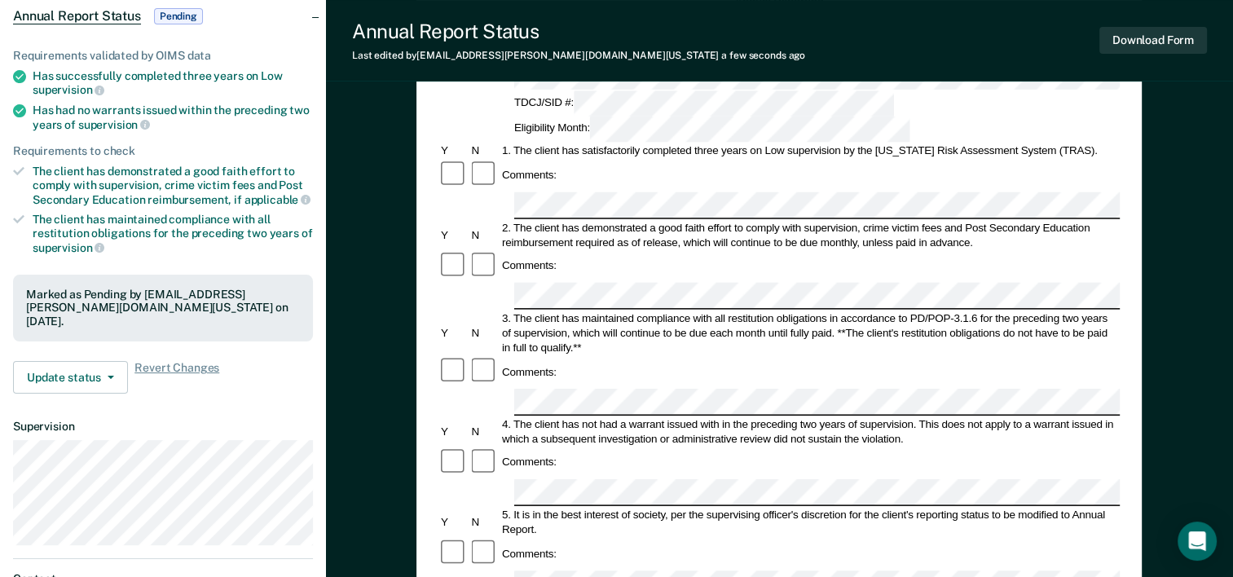
click at [760, 547] on form "Annual Reporting Checklist, Recommendation, and Determination Form Clients who …" at bounding box center [779, 568] width 681 height 1149
click at [1112, 36] on button "Download Form" at bounding box center [1154, 40] width 108 height 27
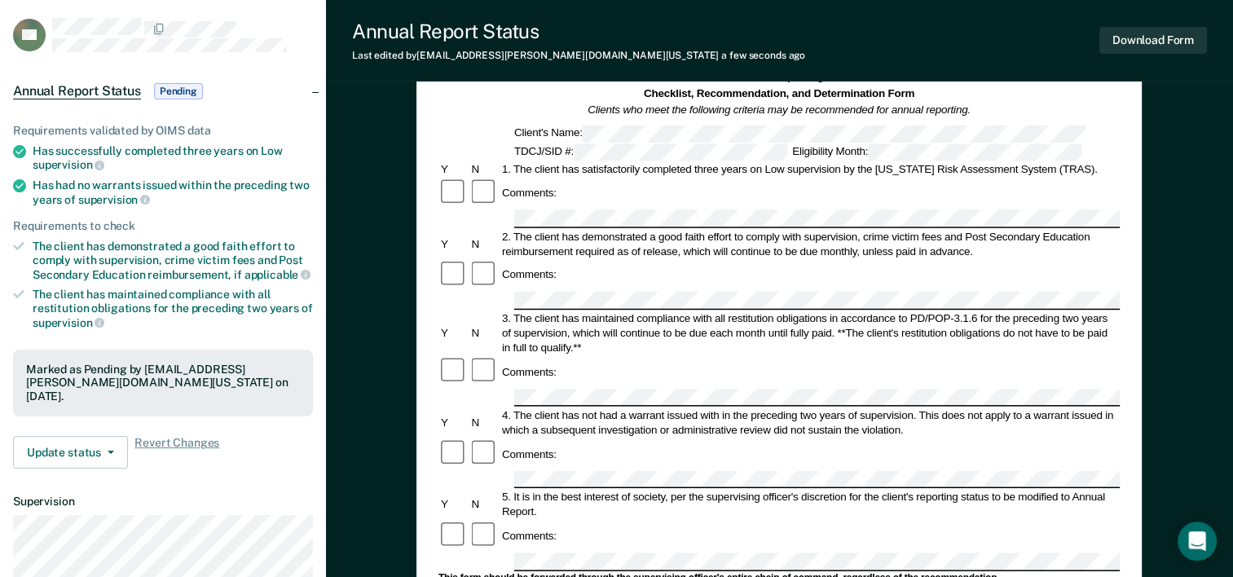
scroll to position [0, 0]
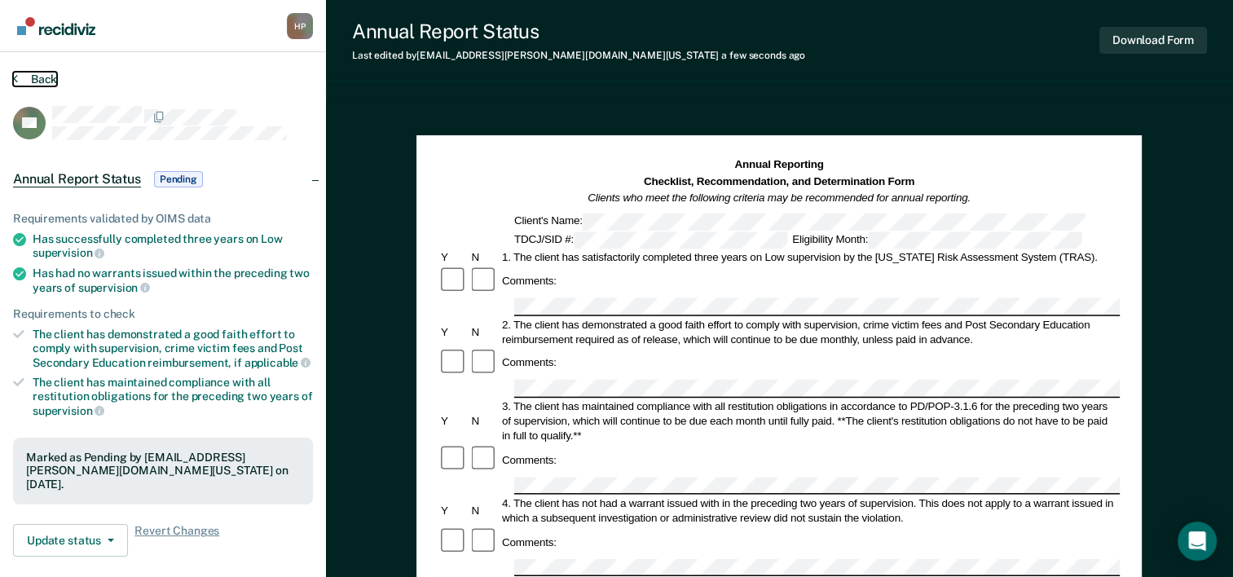
click at [51, 77] on button "Back" at bounding box center [35, 79] width 44 height 15
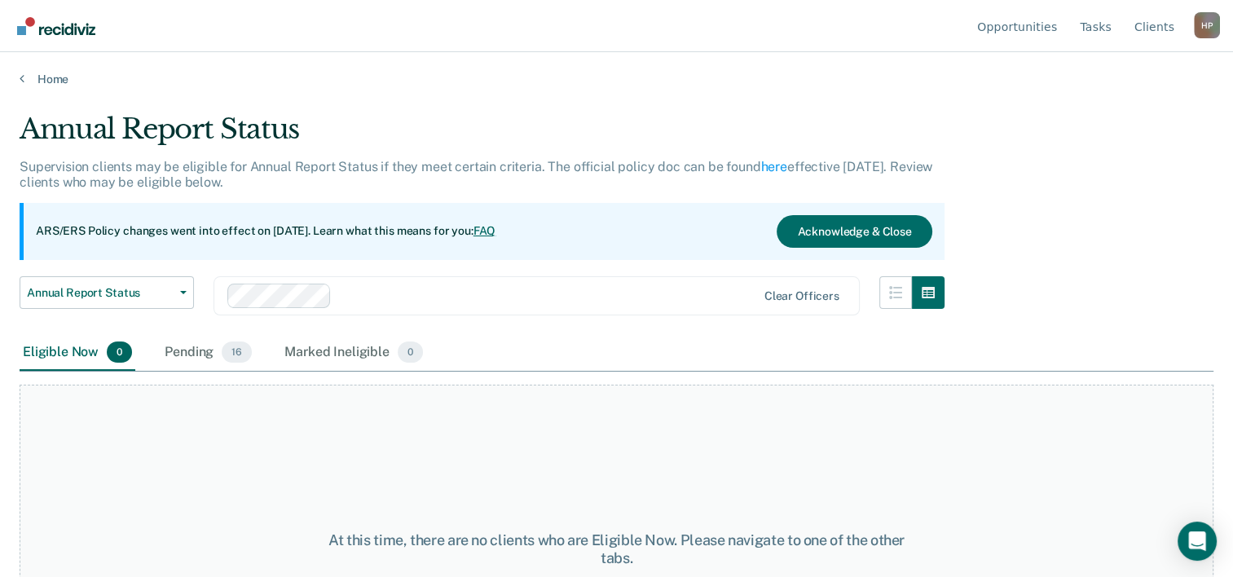
click at [55, 87] on main "Annual Report Status Supervision clients may be eligible for Annual Report Stat…" at bounding box center [616, 329] width 1233 height 486
click at [59, 78] on link "Home" at bounding box center [617, 79] width 1194 height 15
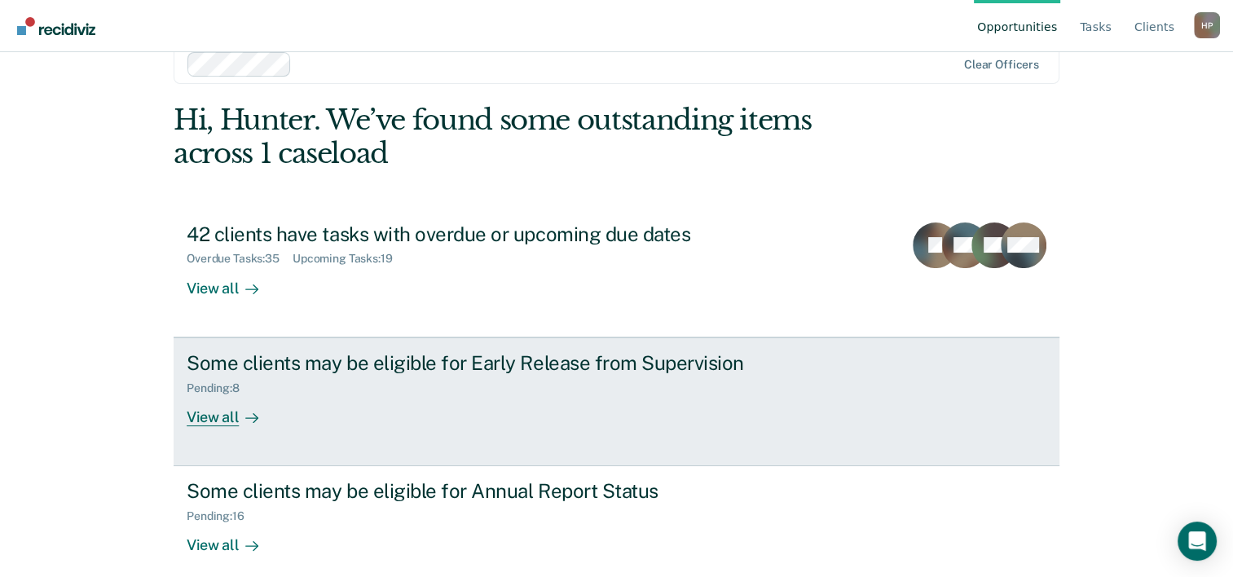
scroll to position [50, 0]
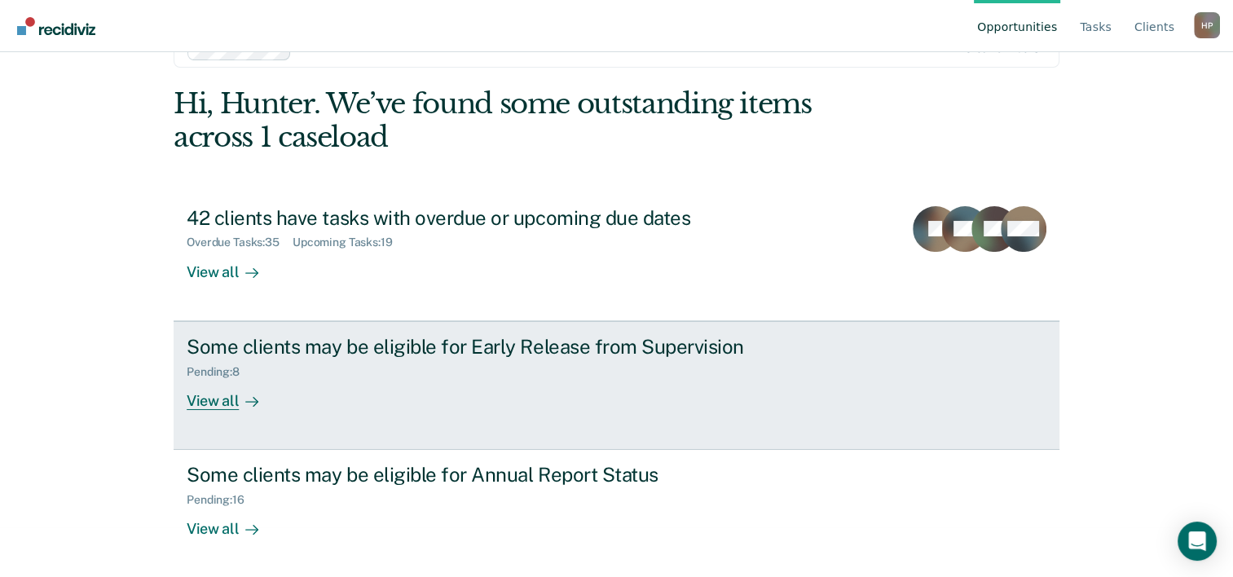
click at [293, 374] on div "Pending : 8" at bounding box center [473, 369] width 572 height 20
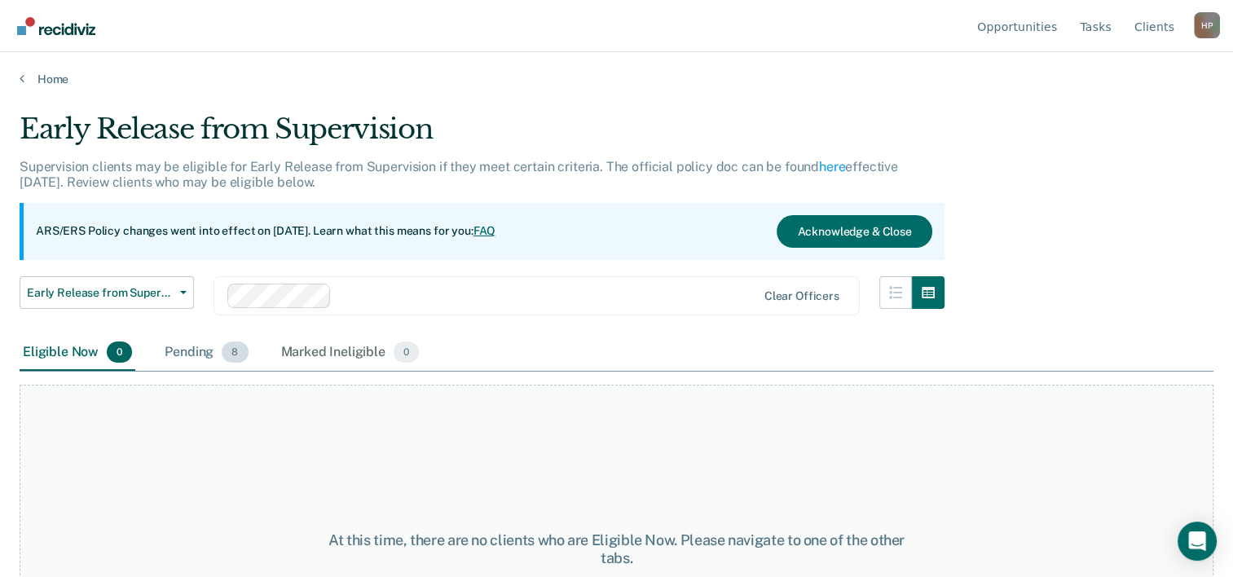
click at [189, 365] on div "Pending 8" at bounding box center [206, 353] width 90 height 36
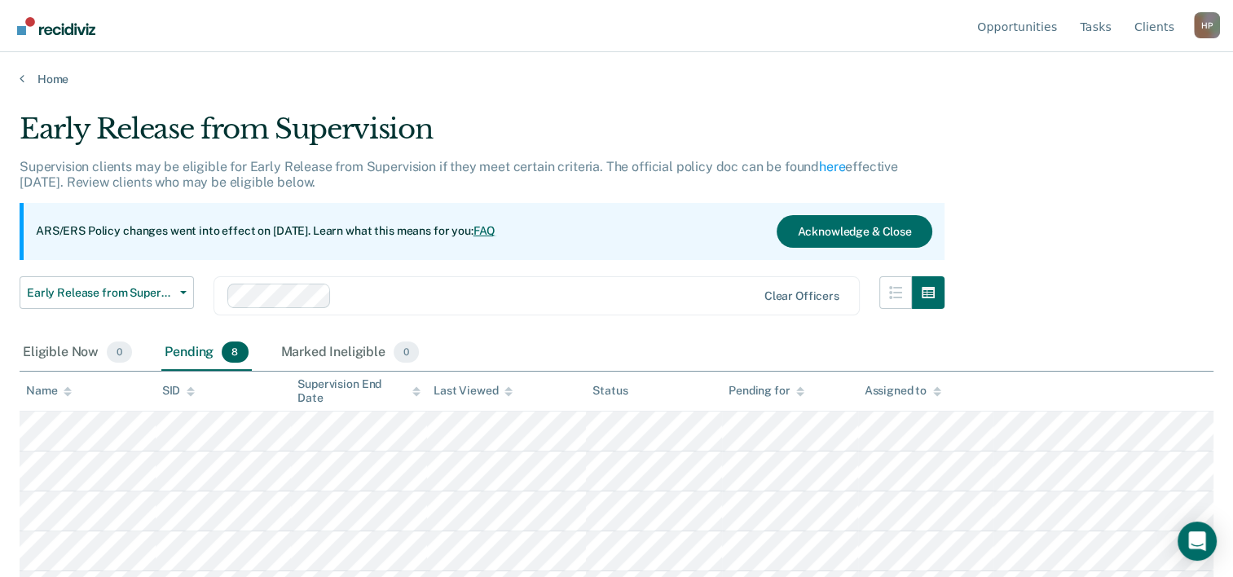
click at [196, 354] on div "Pending 8" at bounding box center [206, 353] width 90 height 36
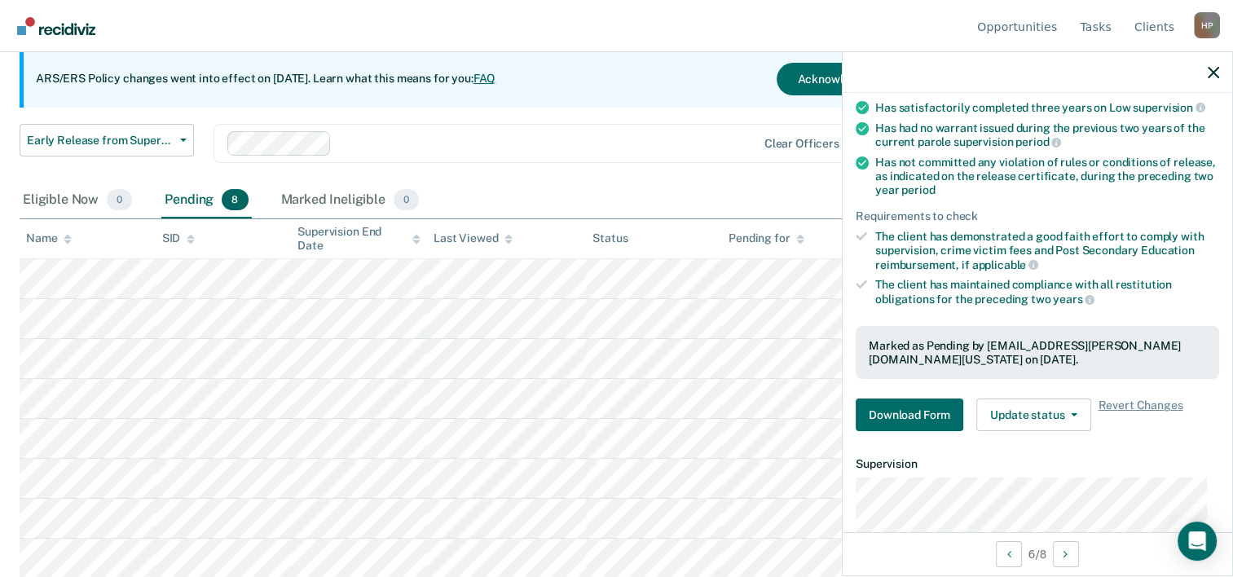
scroll to position [245, 0]
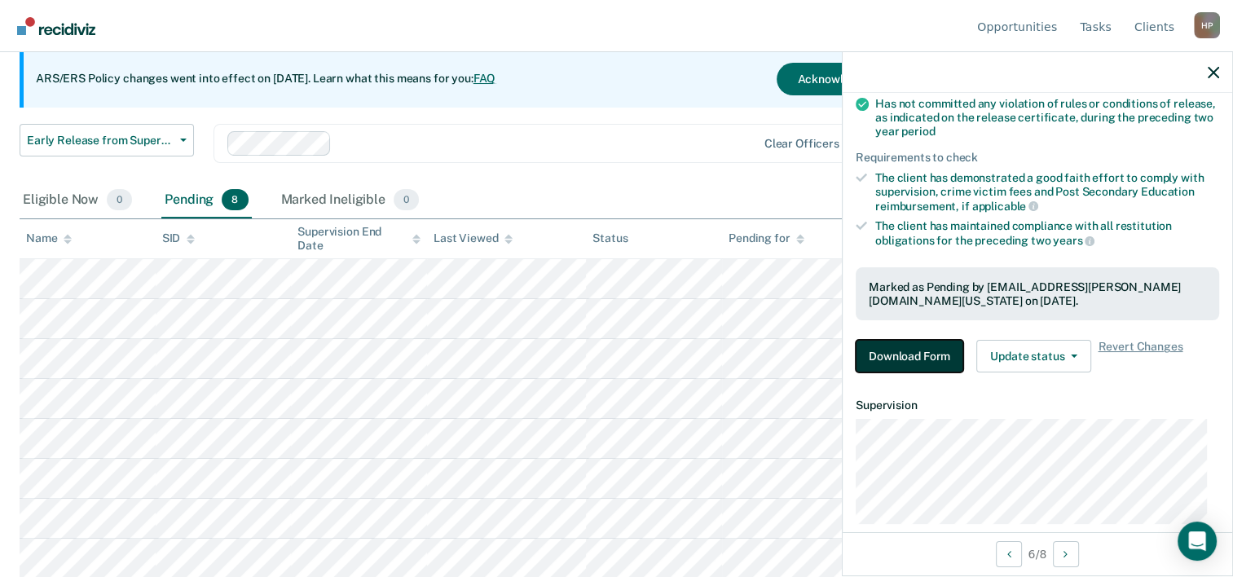
click at [927, 350] on button "Download Form" at bounding box center [910, 356] width 108 height 33
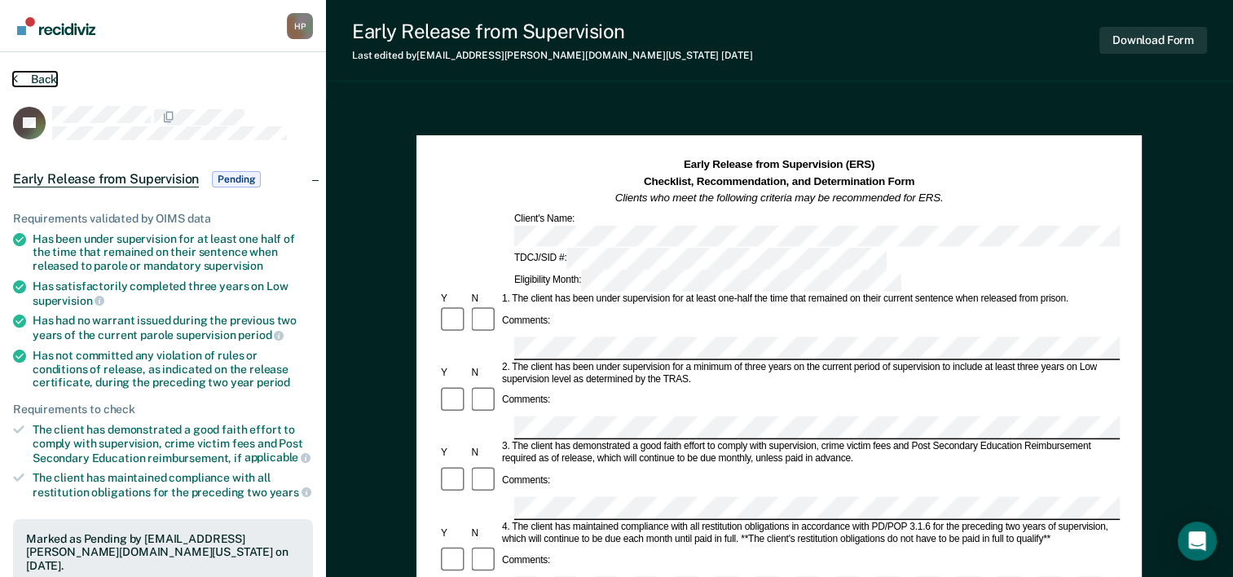
click at [36, 78] on button "Back" at bounding box center [35, 79] width 44 height 15
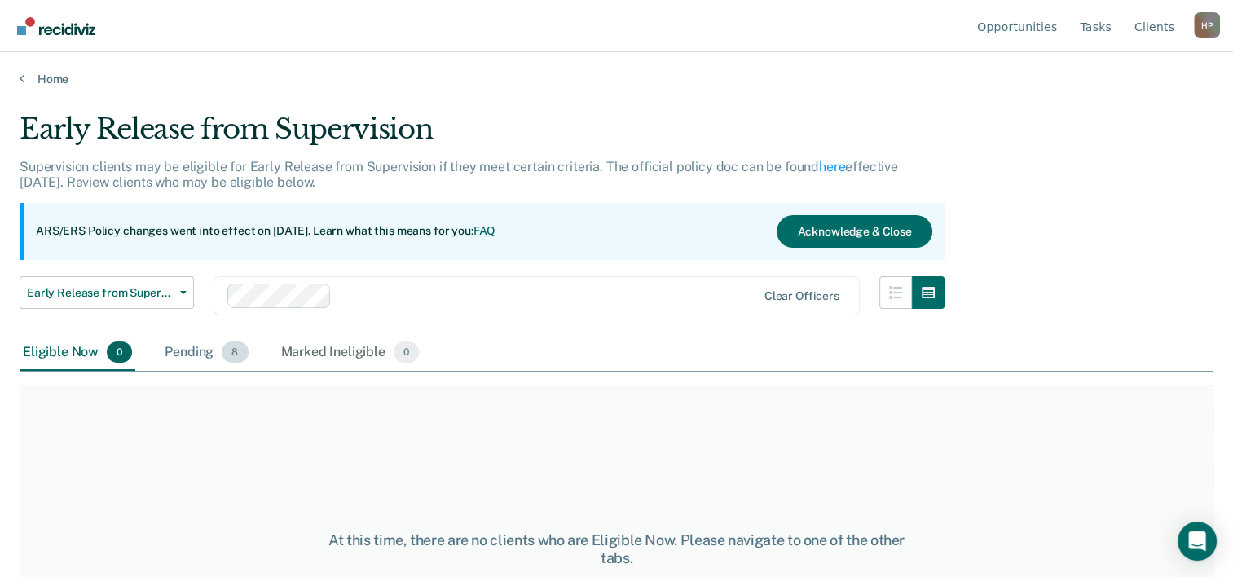
click at [192, 351] on div "Pending 8" at bounding box center [206, 353] width 90 height 36
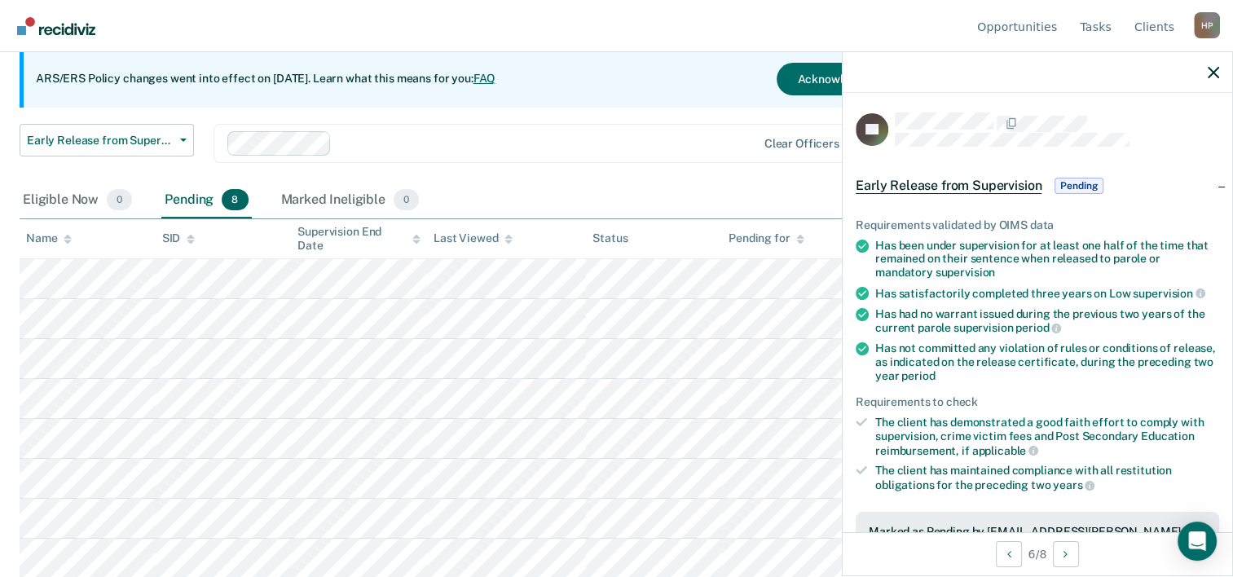
scroll to position [326, 0]
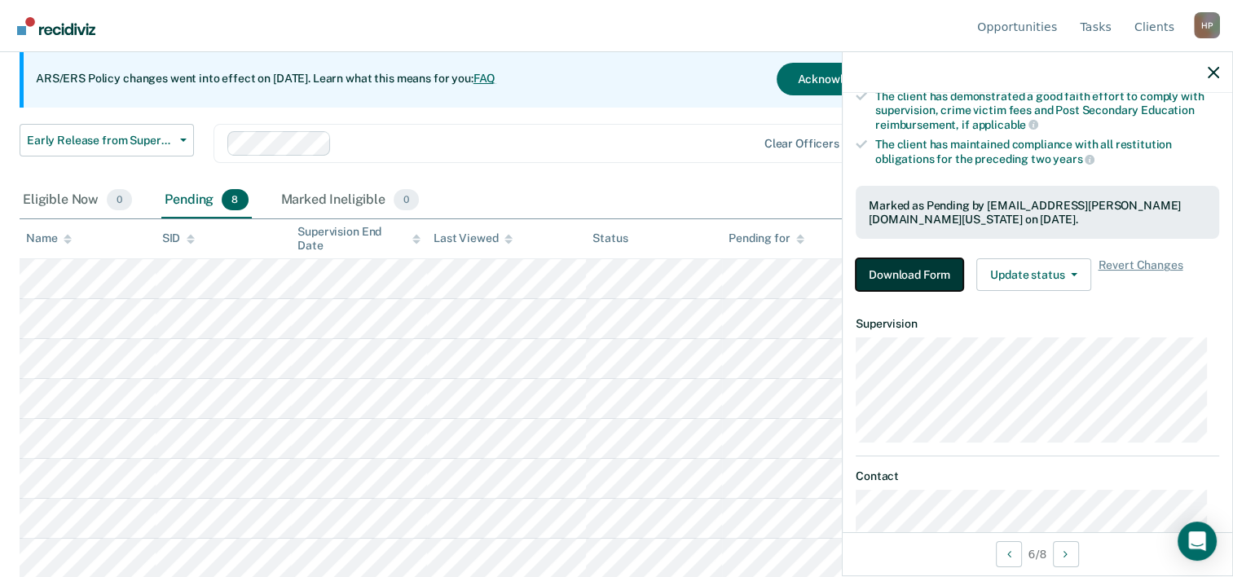
click at [932, 274] on button "Download Form" at bounding box center [910, 274] width 108 height 33
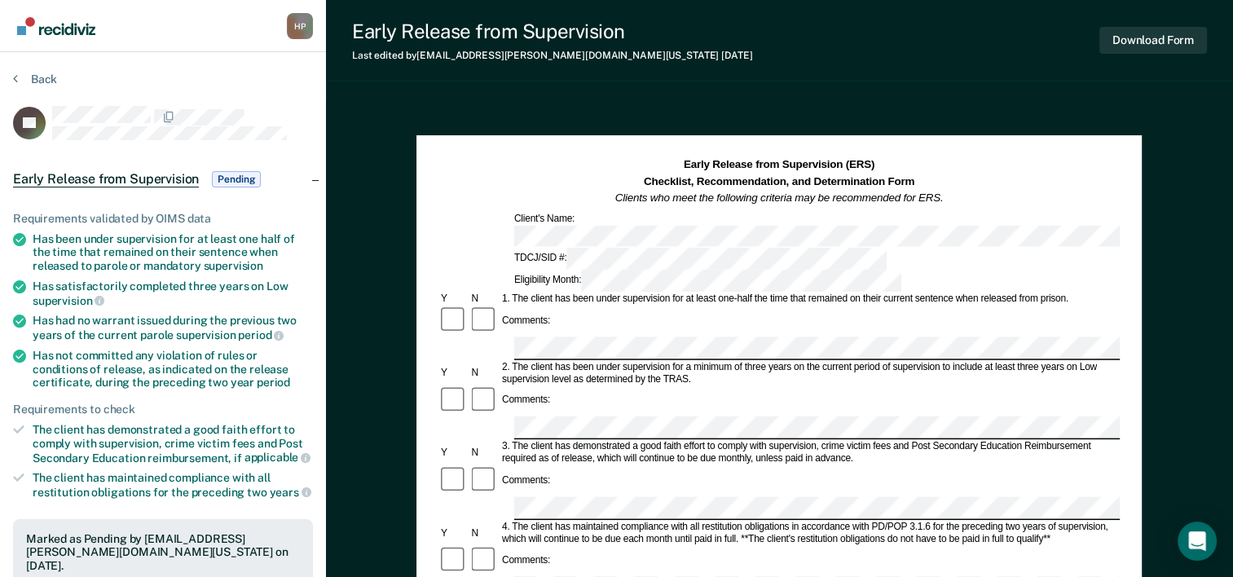
click at [805, 270] on div "Eligibility Month:" at bounding box center [708, 281] width 392 height 22
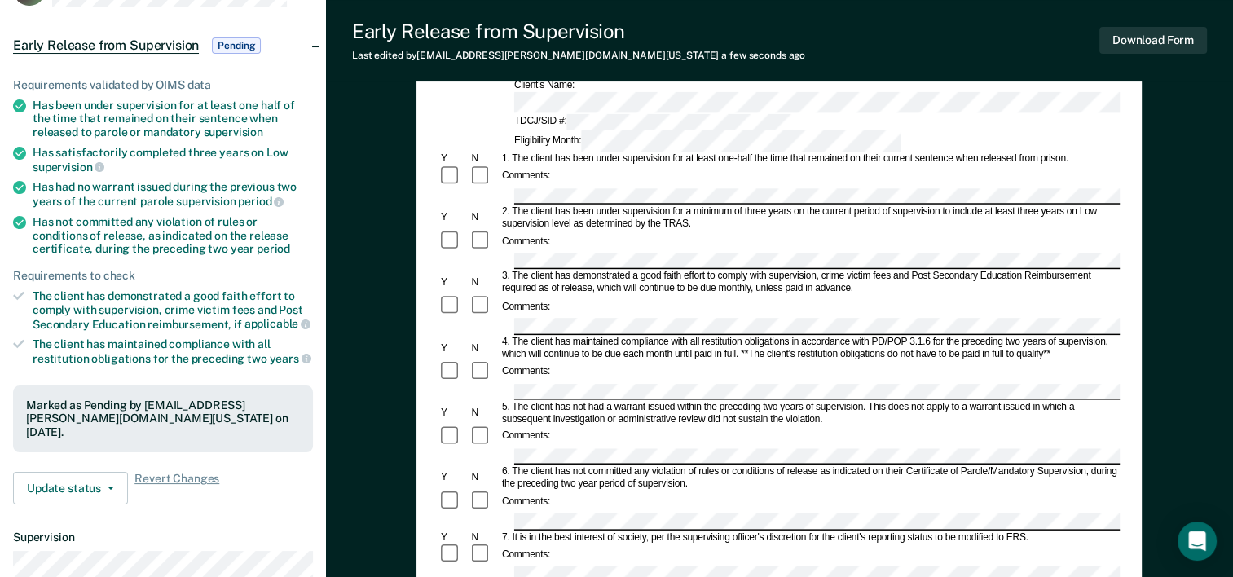
scroll to position [163, 0]
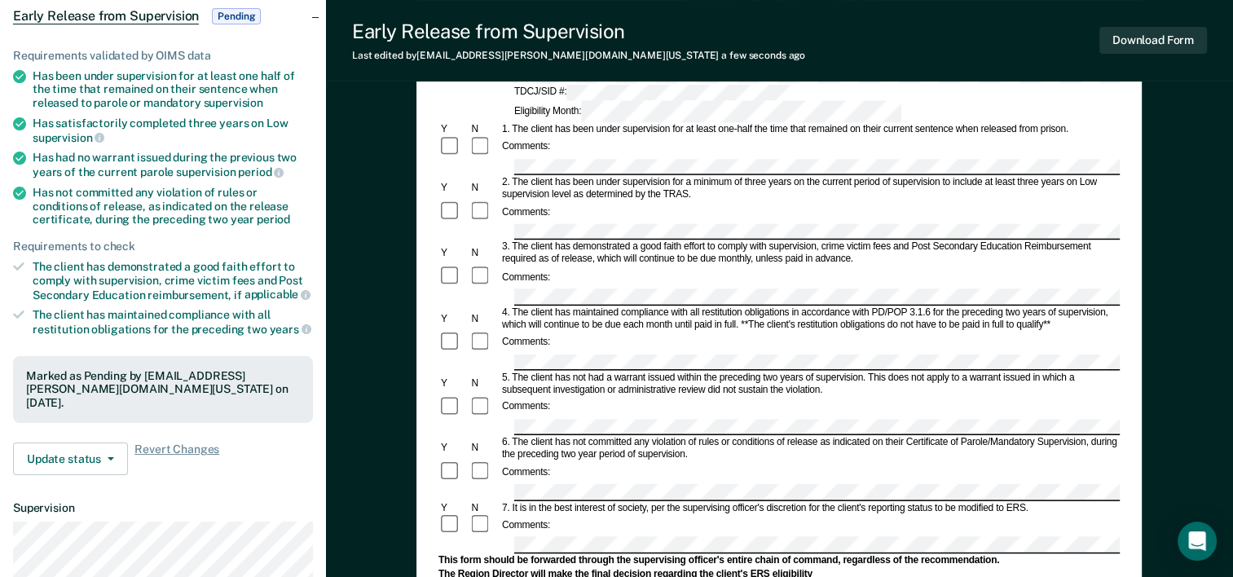
click at [657, 509] on form "Early Release from Supervision (ERS) Checklist, Recommendation, and Determinati…" at bounding box center [779, 491] width 681 height 994
click at [1187, 45] on button "Download Form" at bounding box center [1154, 40] width 108 height 27
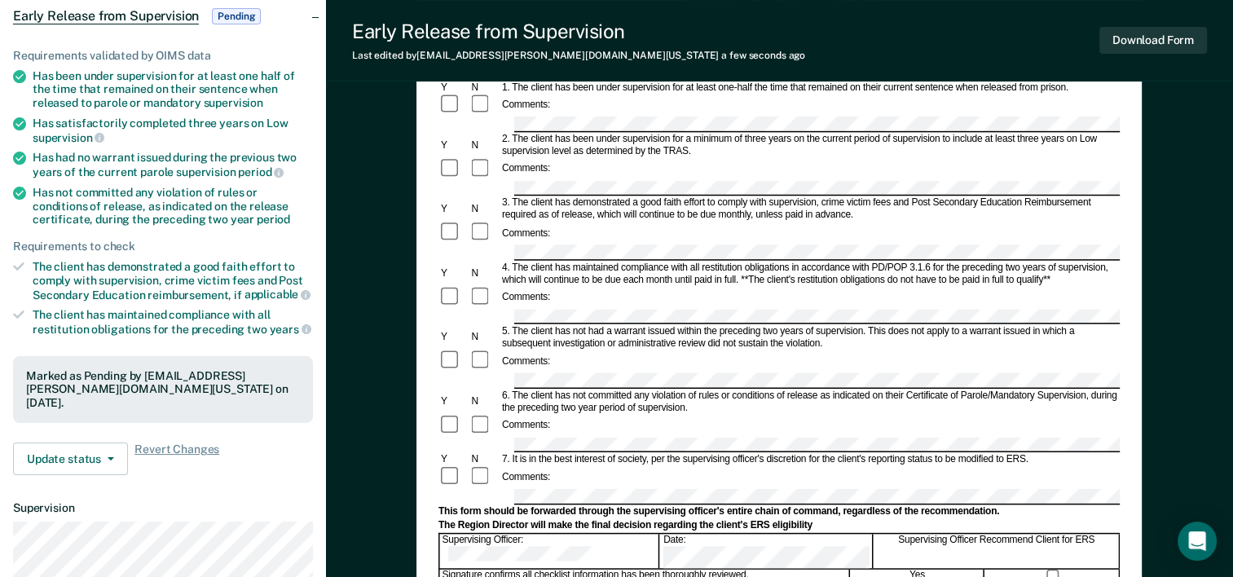
scroll to position [0, 0]
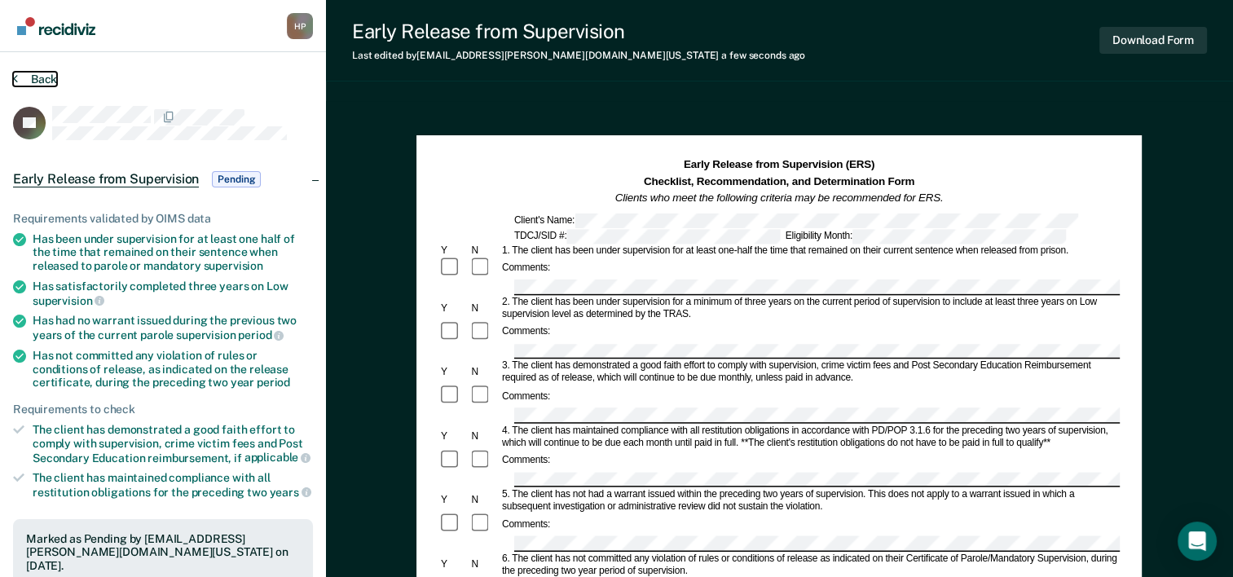
click at [39, 75] on button "Back" at bounding box center [35, 79] width 44 height 15
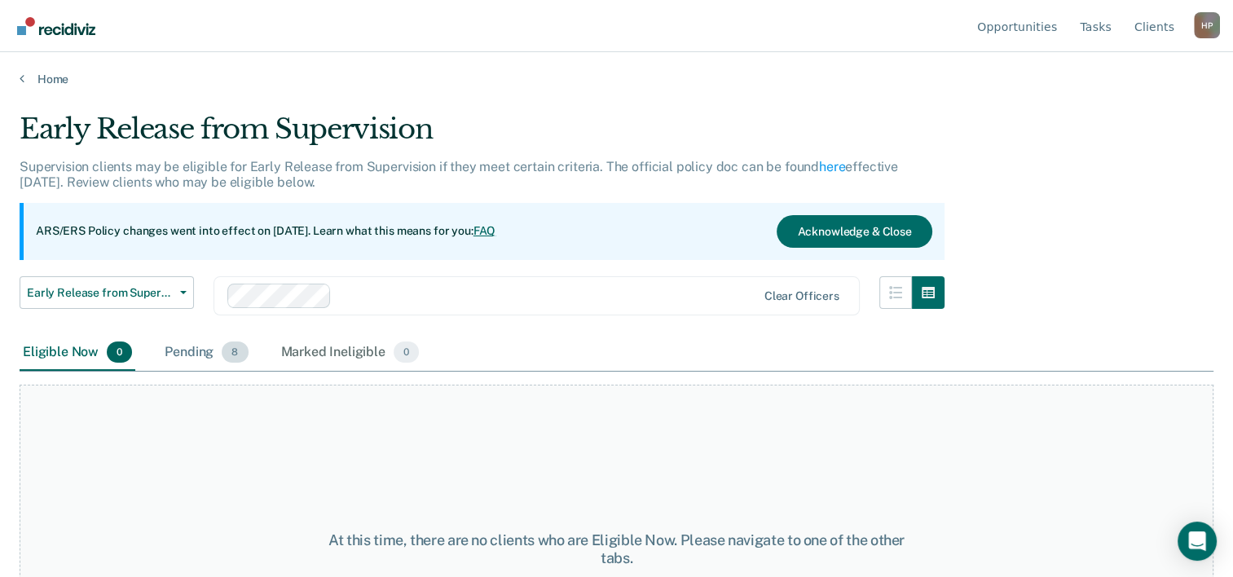
click at [219, 350] on div "Pending 8" at bounding box center [206, 353] width 90 height 36
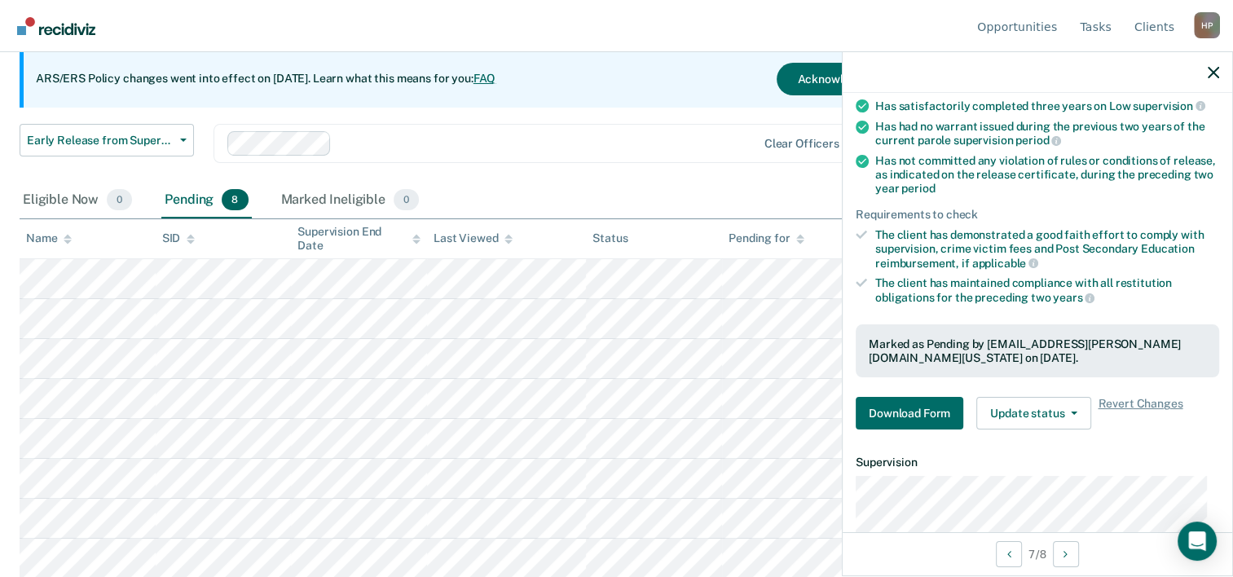
scroll to position [326, 0]
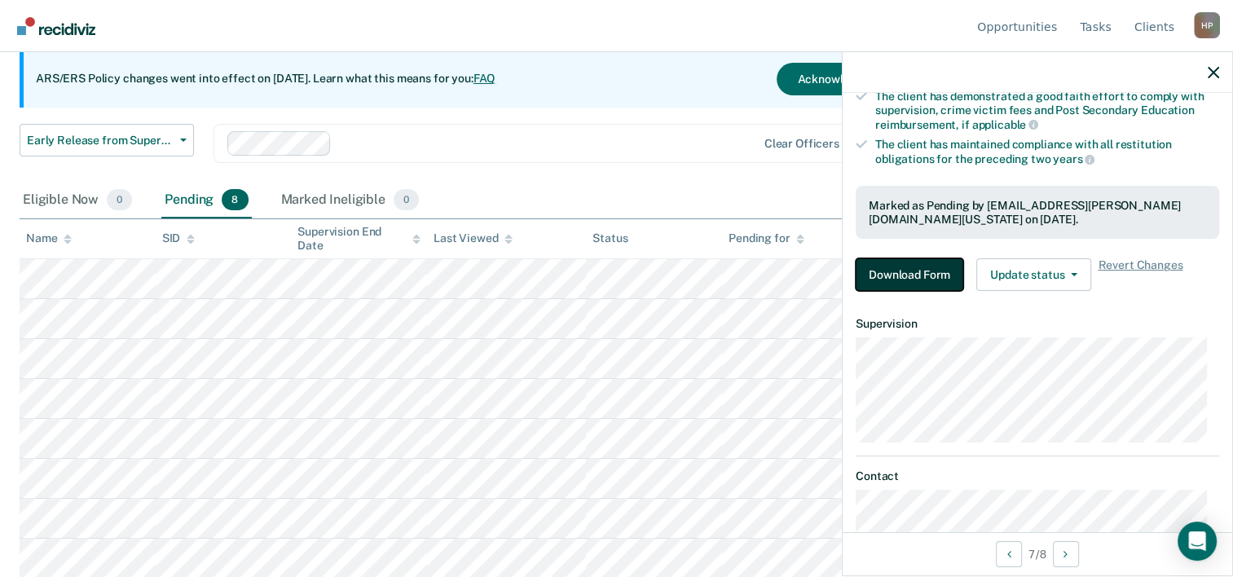
click at [898, 267] on button "Download Form" at bounding box center [910, 274] width 108 height 33
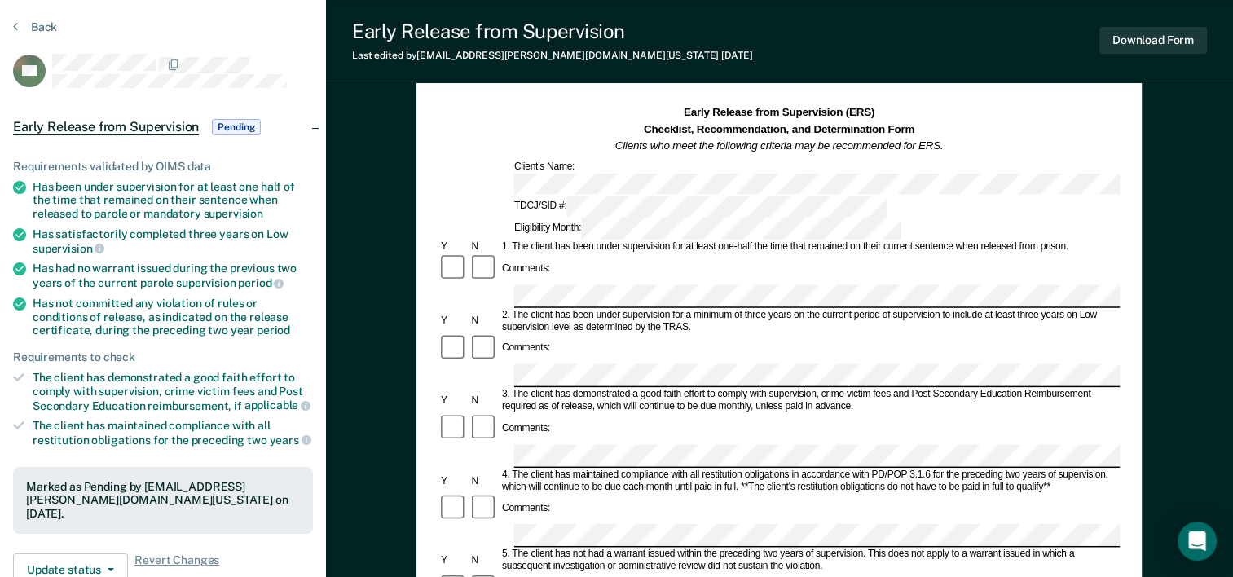
scroll to position [82, 0]
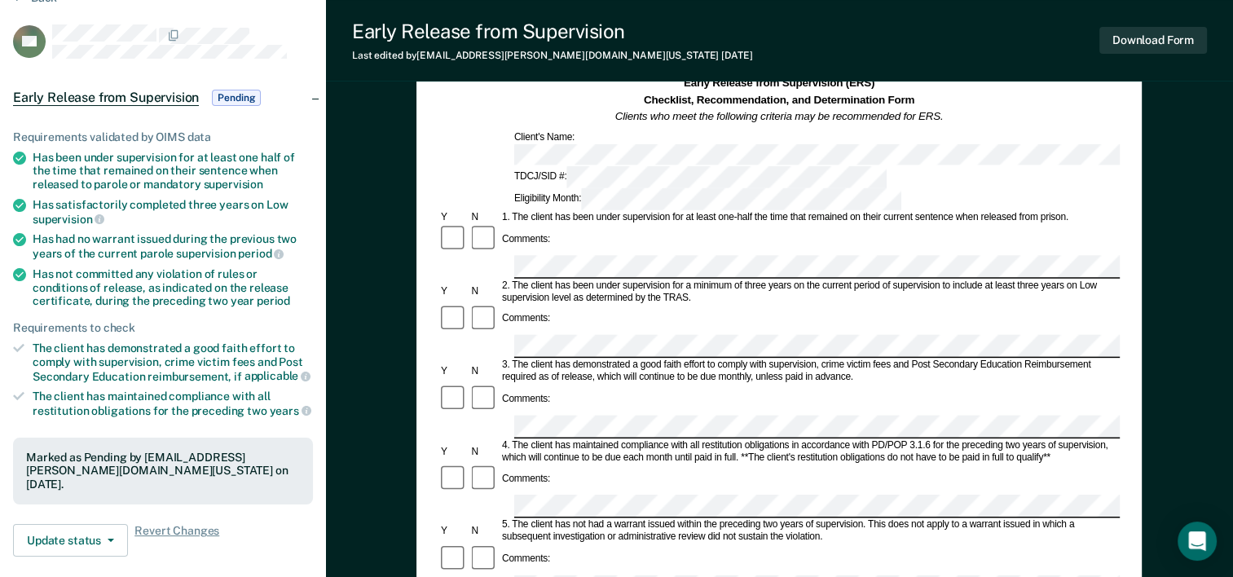
click at [838, 188] on div "Eligibility Month:" at bounding box center [708, 199] width 392 height 22
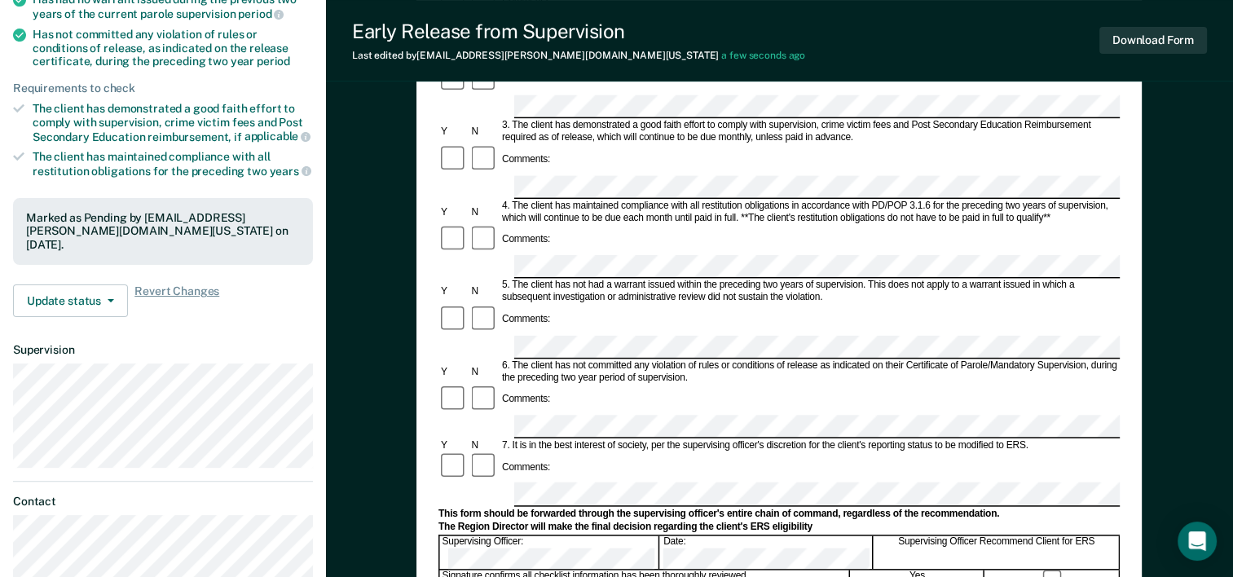
scroll to position [326, 0]
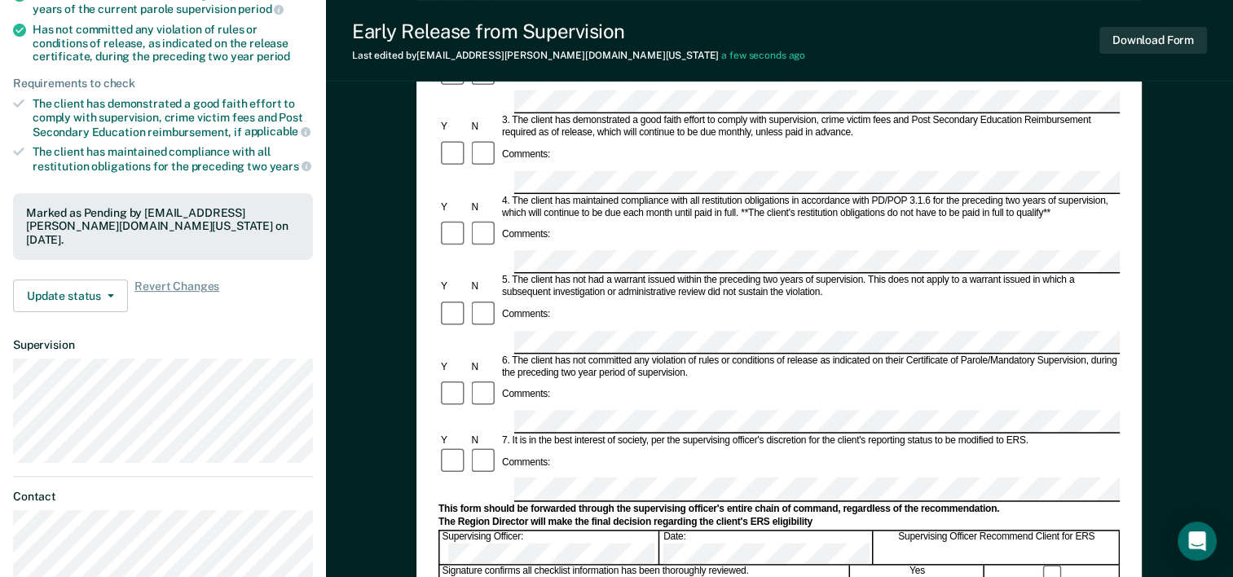
click at [607, 530] on div "Supervising Officer: Date: Supervising Officer Recommend Client for ERS" at bounding box center [779, 547] width 681 height 35
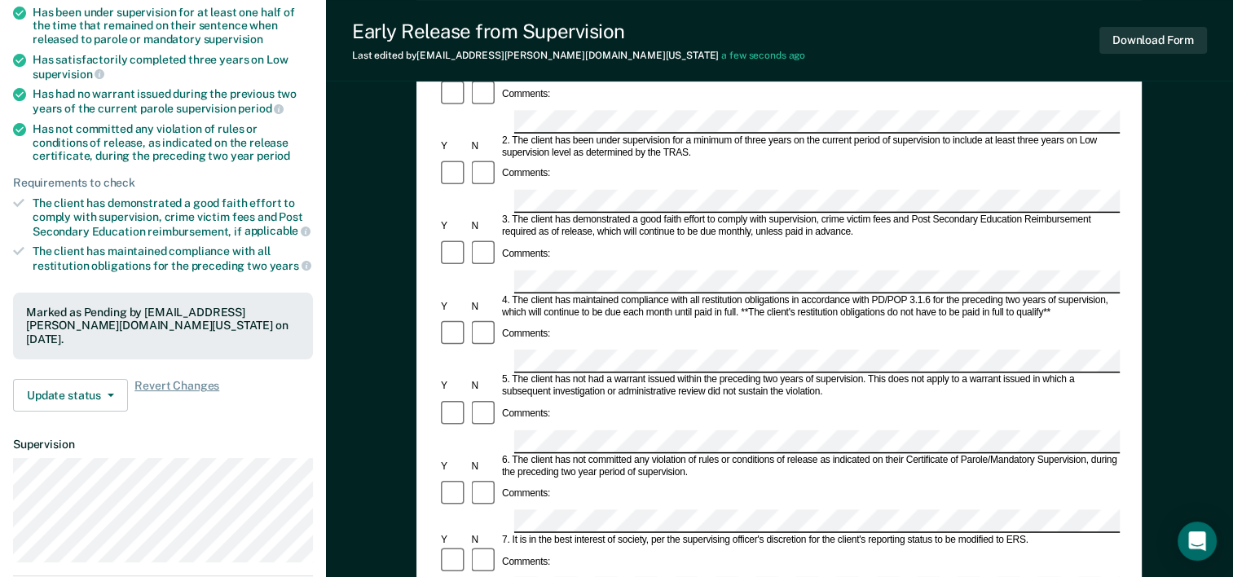
scroll to position [163, 0]
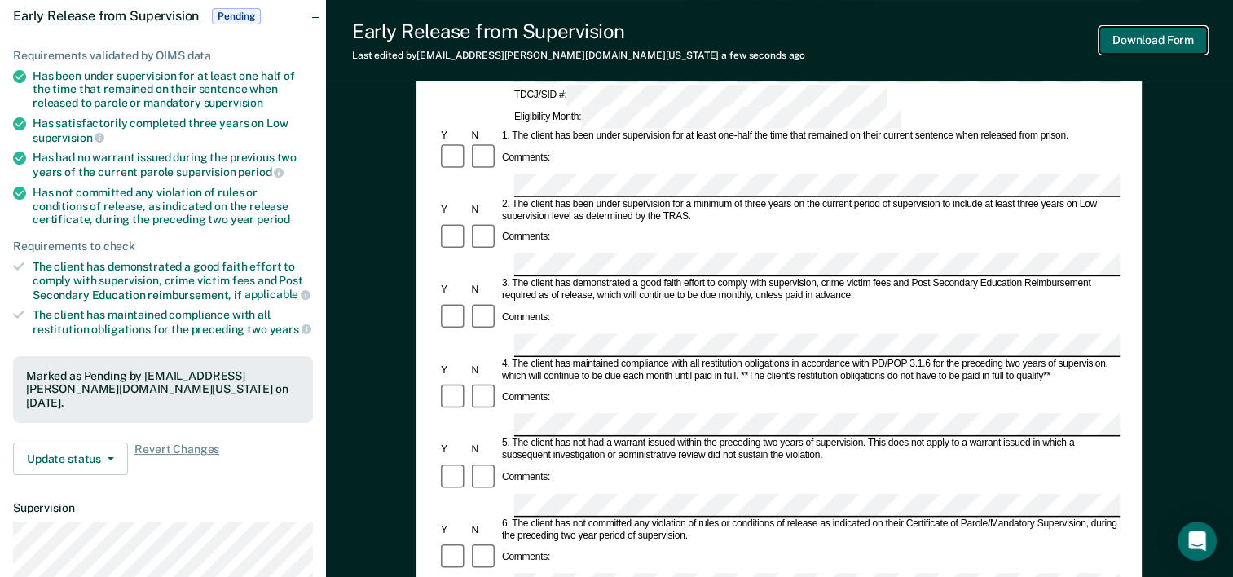
click at [1175, 46] on button "Download Form" at bounding box center [1154, 40] width 108 height 27
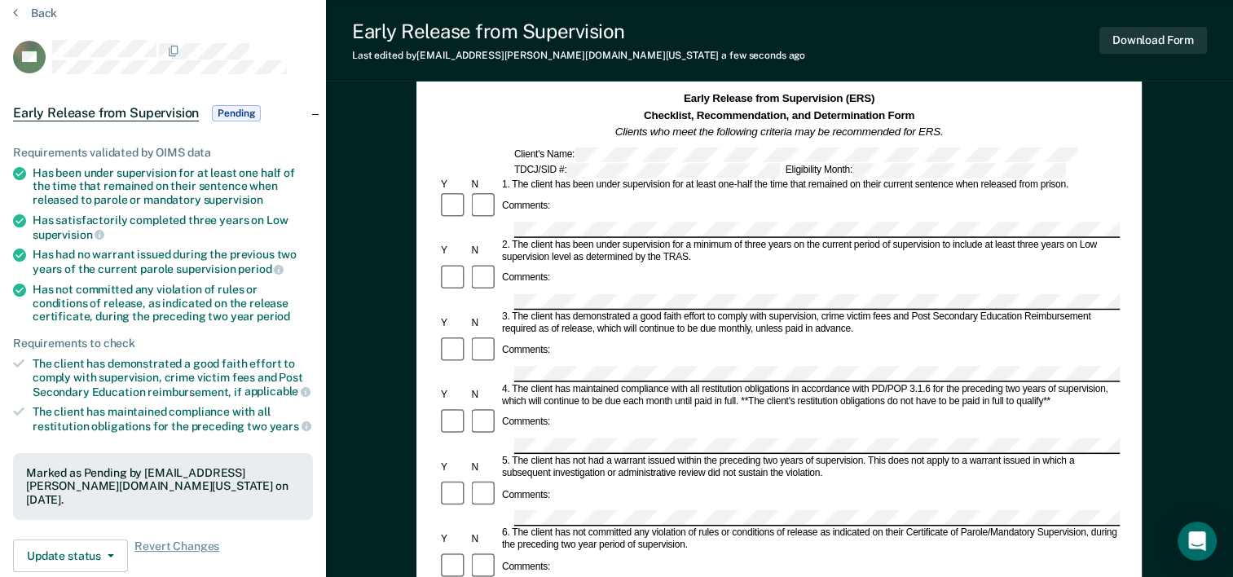
scroll to position [0, 0]
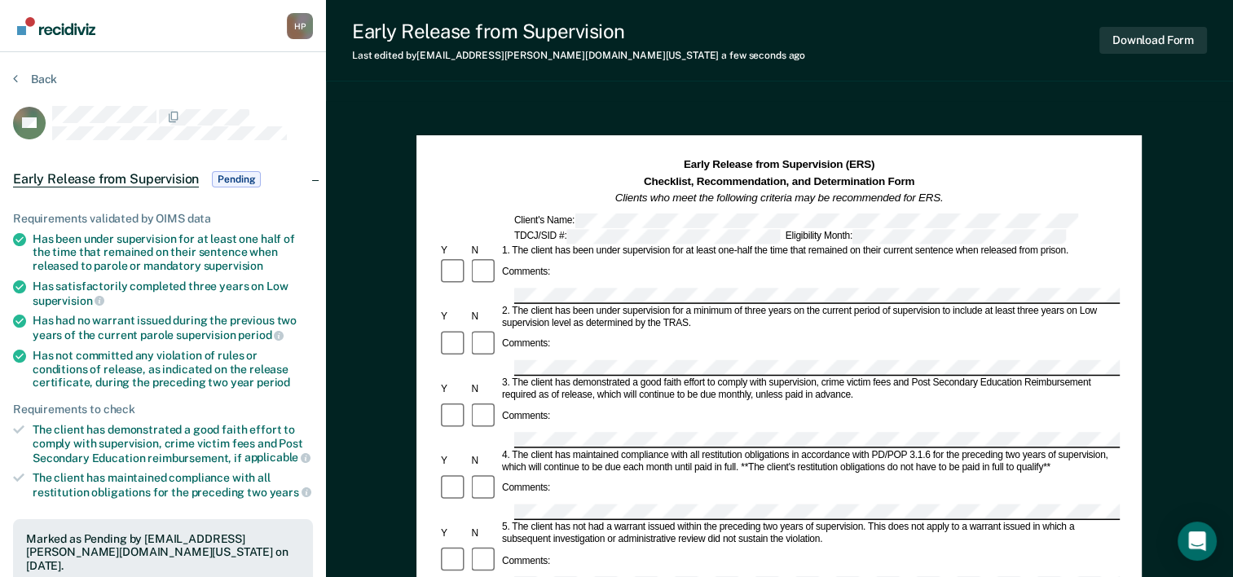
click at [33, 94] on div "Back" at bounding box center [163, 89] width 300 height 34
click at [39, 85] on div "Back" at bounding box center [163, 89] width 300 height 34
click at [42, 82] on button "Back" at bounding box center [35, 79] width 44 height 15
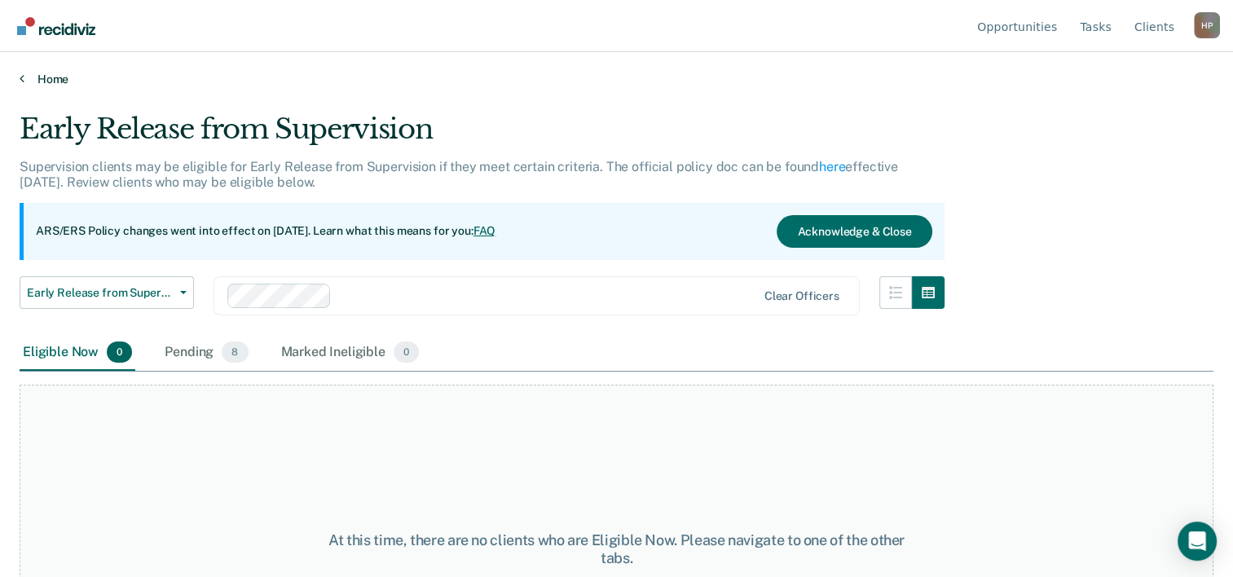
click at [35, 74] on link "Home" at bounding box center [617, 79] width 1194 height 15
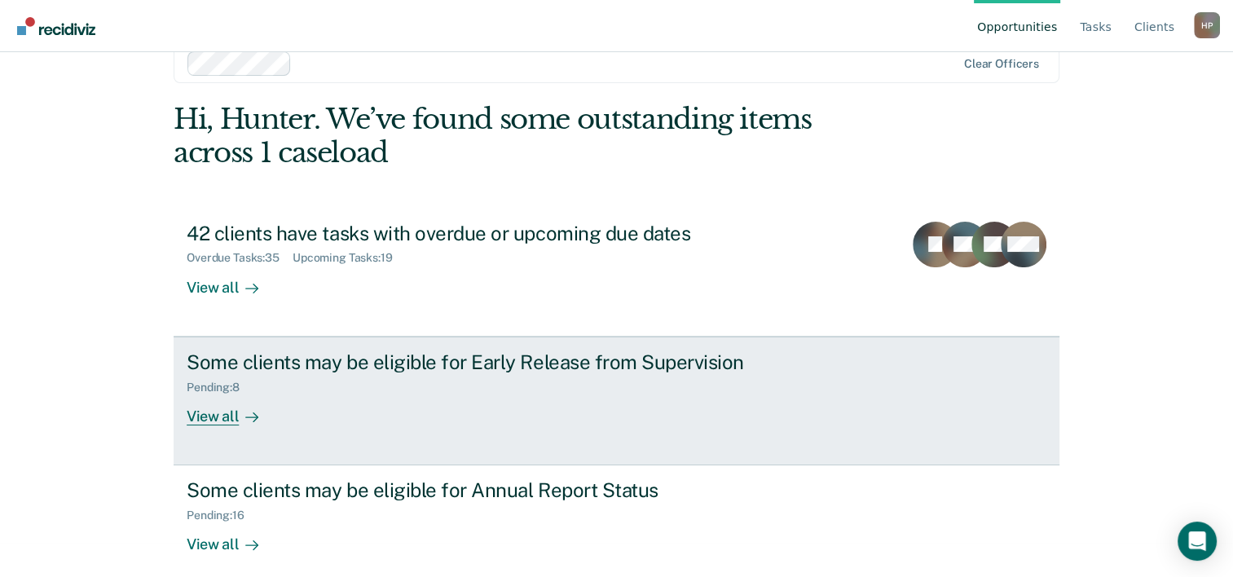
scroll to position [50, 0]
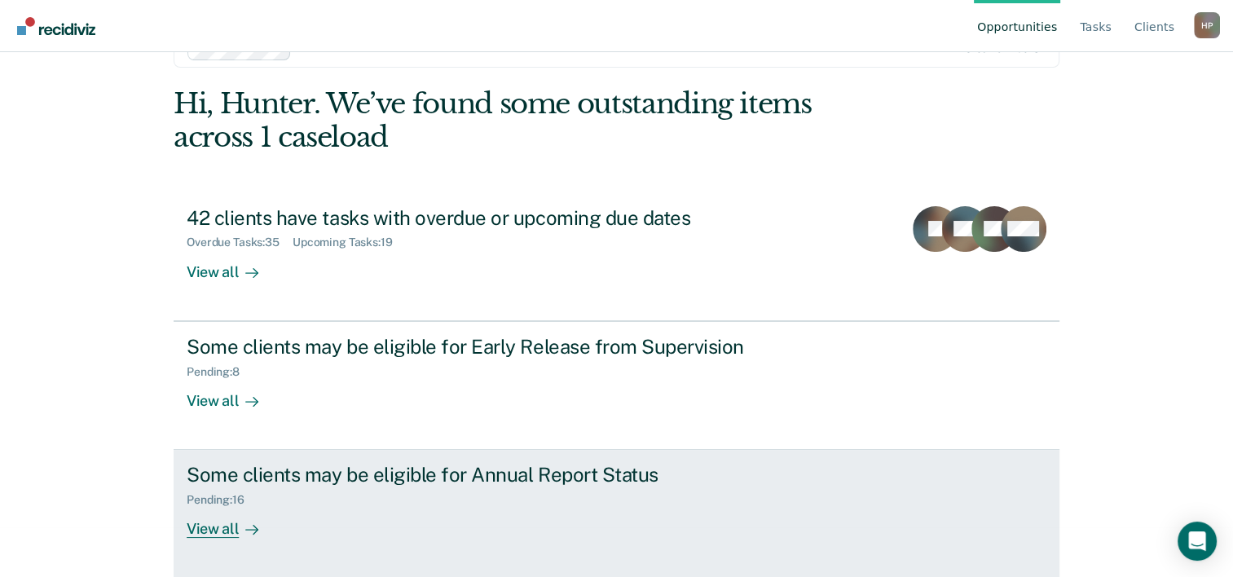
click at [390, 496] on div "Pending : 16" at bounding box center [473, 497] width 572 height 20
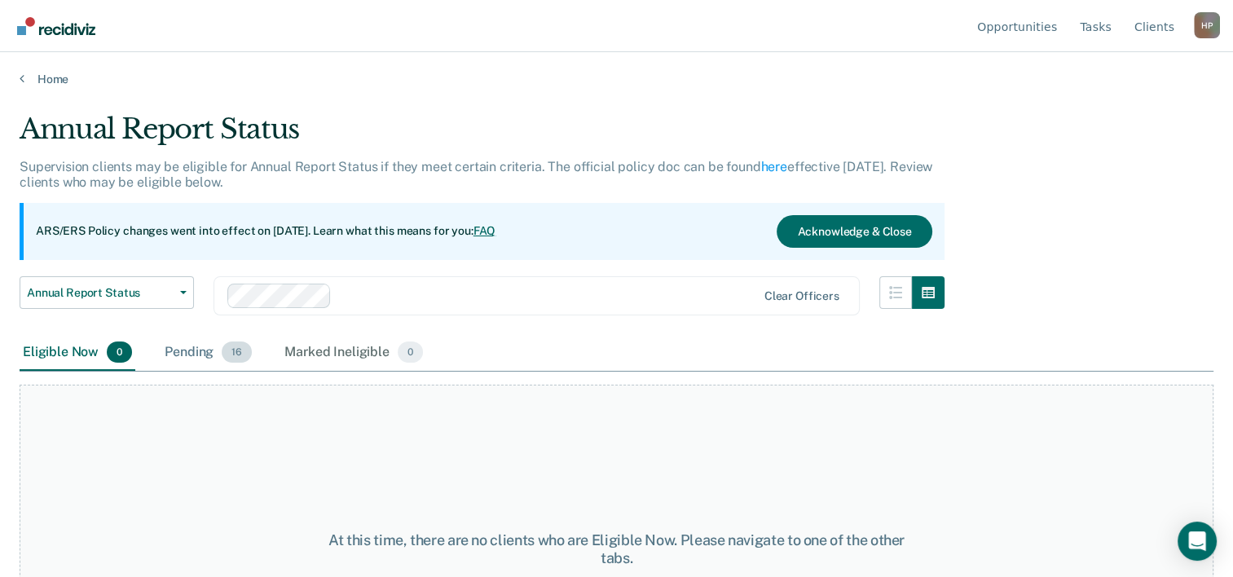
click at [201, 354] on div "Pending 16" at bounding box center [208, 353] width 94 height 36
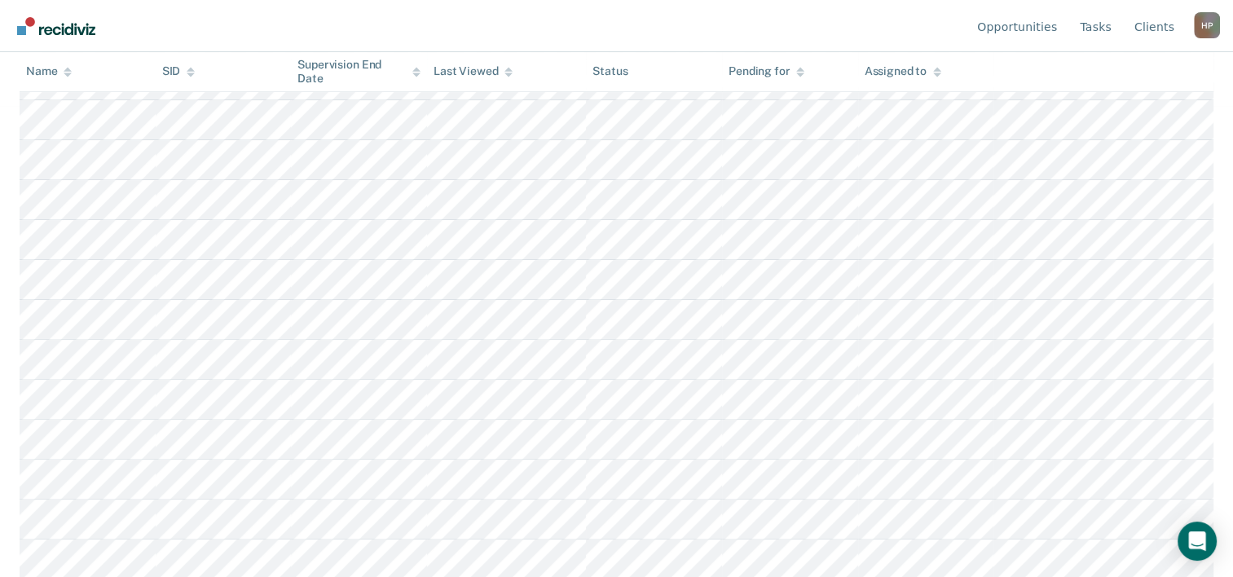
scroll to position [472, 0]
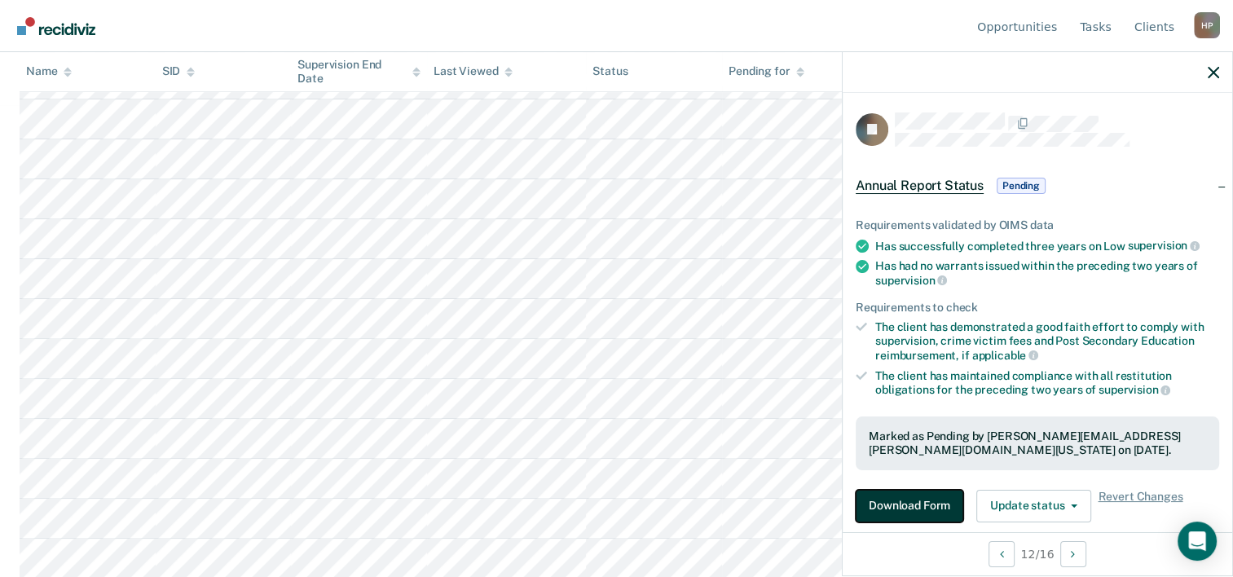
click at [936, 502] on button "Download Form" at bounding box center [910, 506] width 108 height 33
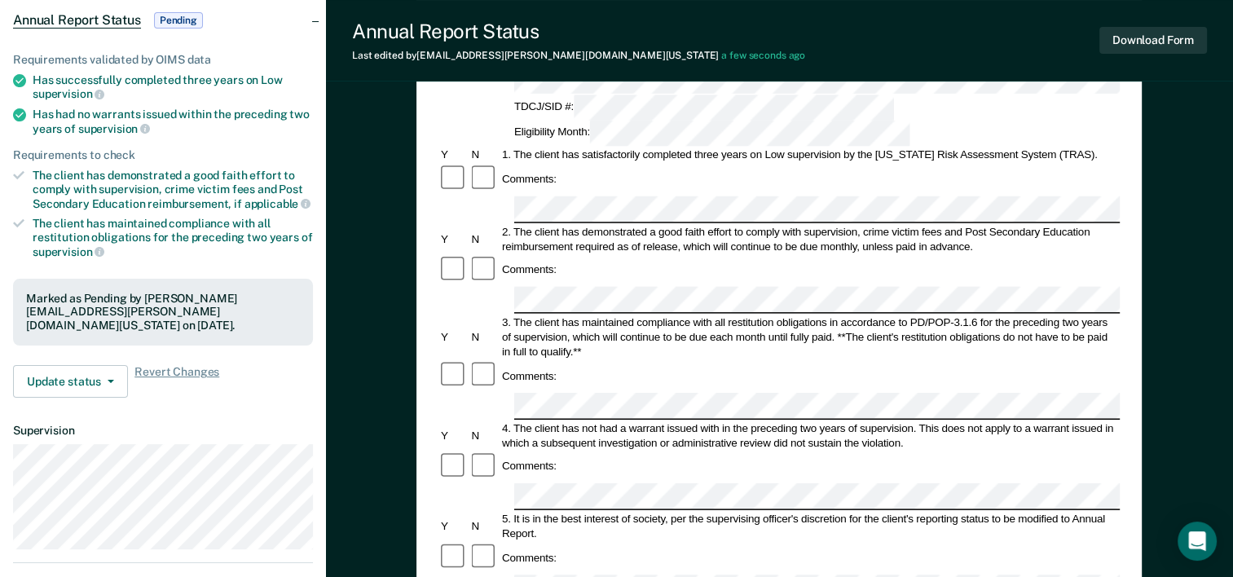
scroll to position [163, 0]
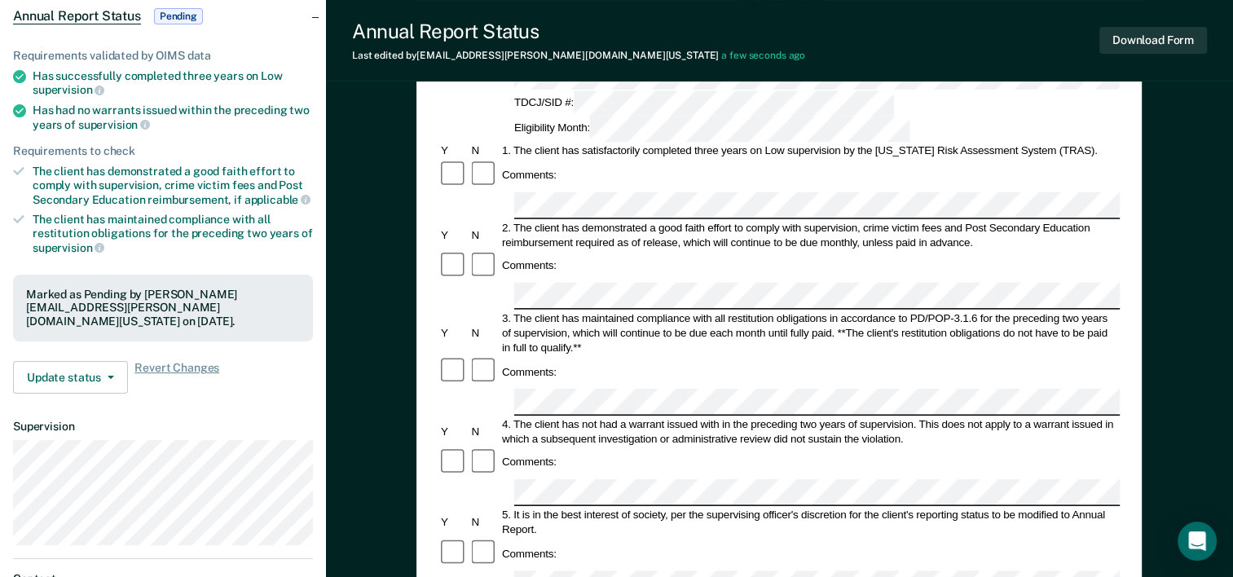
click at [682, 470] on form "Annual Reporting Checklist, Recommendation, and Determination Form Clients who …" at bounding box center [779, 568] width 681 height 1149
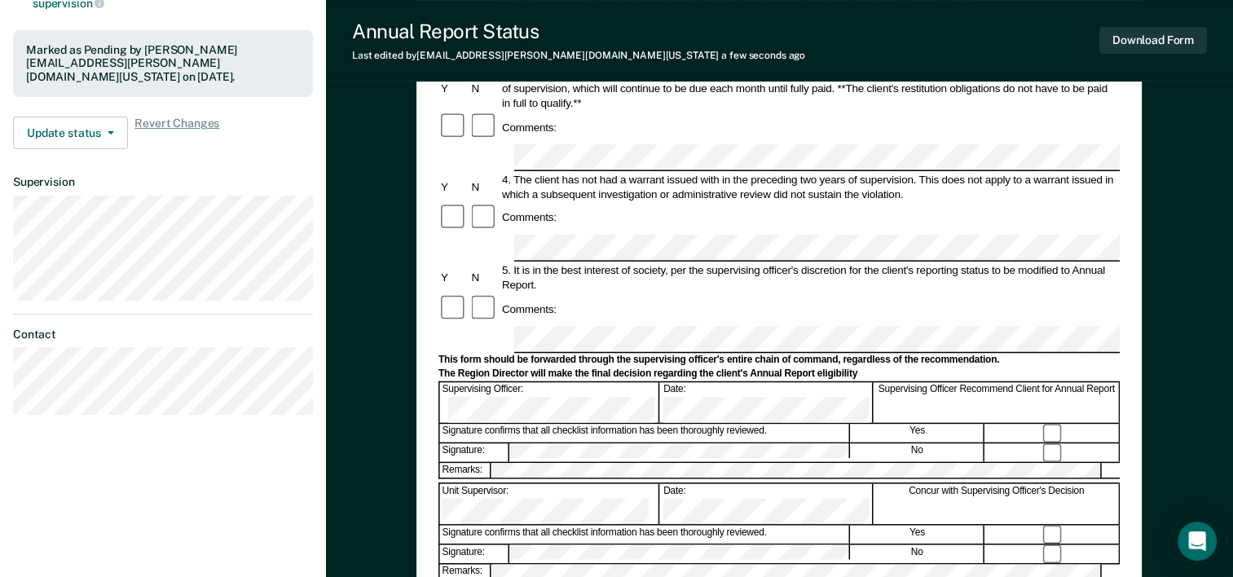
scroll to position [0, 0]
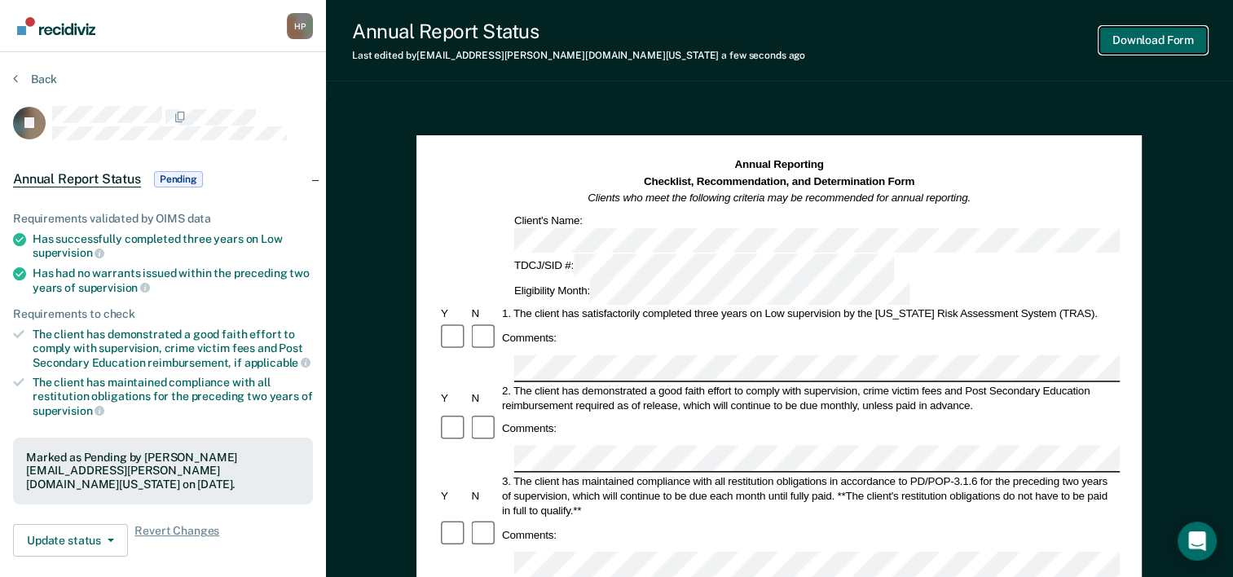
click at [1123, 41] on button "Download Form" at bounding box center [1154, 40] width 108 height 27
